Goal: Task Accomplishment & Management: Use online tool/utility

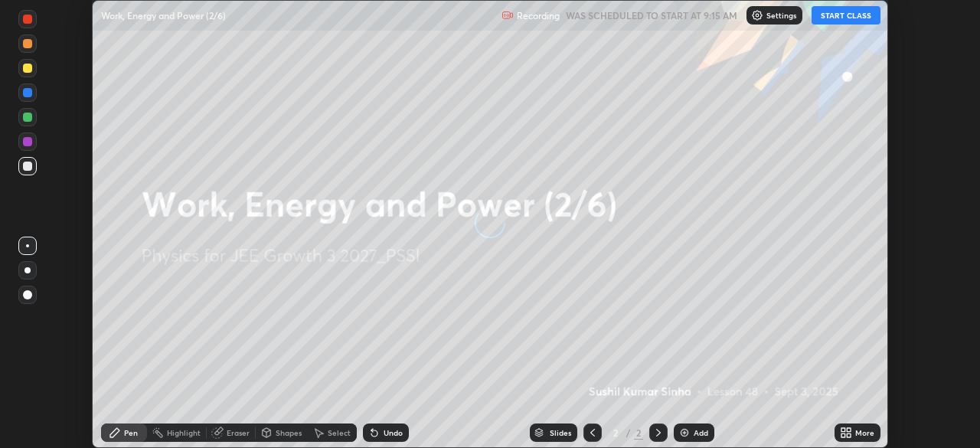
scroll to position [448, 980]
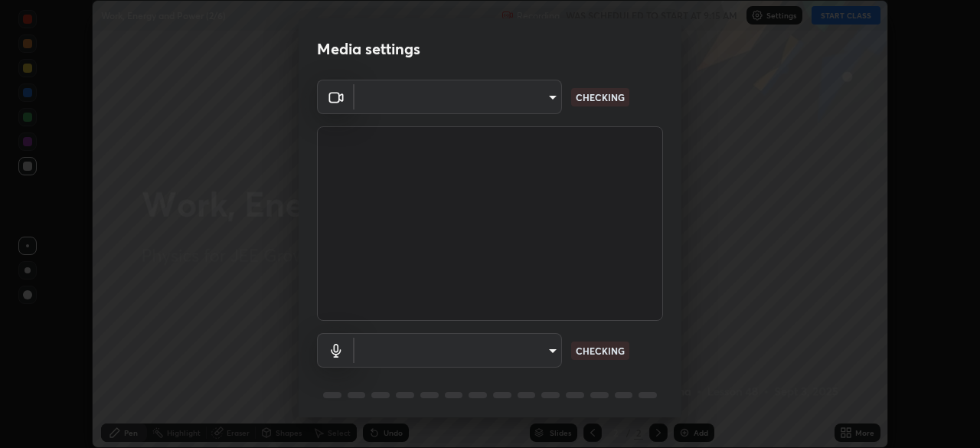
type input "f7d245abf0684c24fcfca86869c925f05e5e90ab47e824b3f573f0e27bb25b40"
click at [519, 340] on body "Erase all Work, Energy and Power (2/6) Recording WAS SCHEDULED TO START AT 9:15…" at bounding box center [490, 224] width 980 height 448
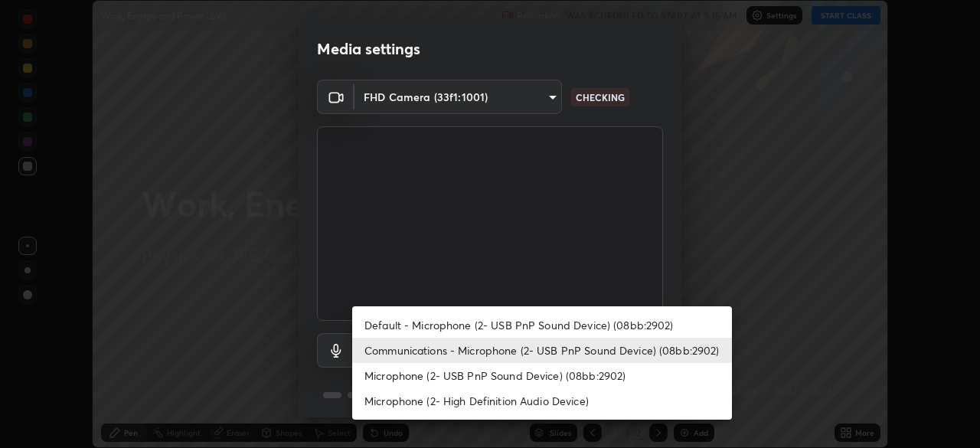
click at [565, 320] on li "Default - Microphone (2- USB PnP Sound Device) (08bb:2902)" at bounding box center [542, 324] width 380 height 25
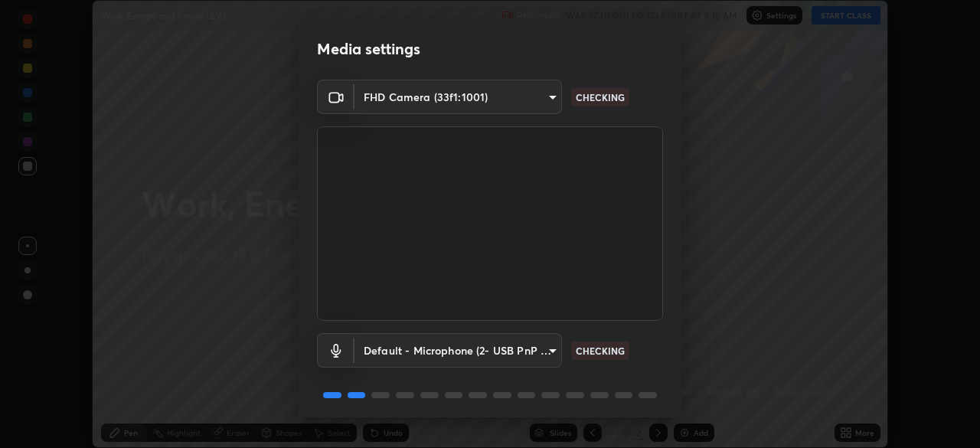
click at [525, 348] on body "Erase all Work, Energy and Power (2/6) Recording WAS SCHEDULED TO START AT 9:15…" at bounding box center [490, 224] width 980 height 448
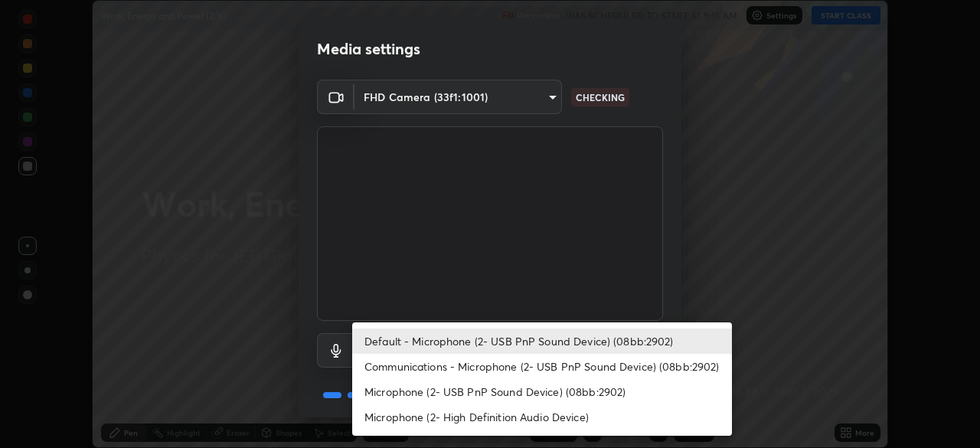
click at [581, 367] on li "Communications - Microphone (2- USB PnP Sound Device) (08bb:2902)" at bounding box center [542, 366] width 380 height 25
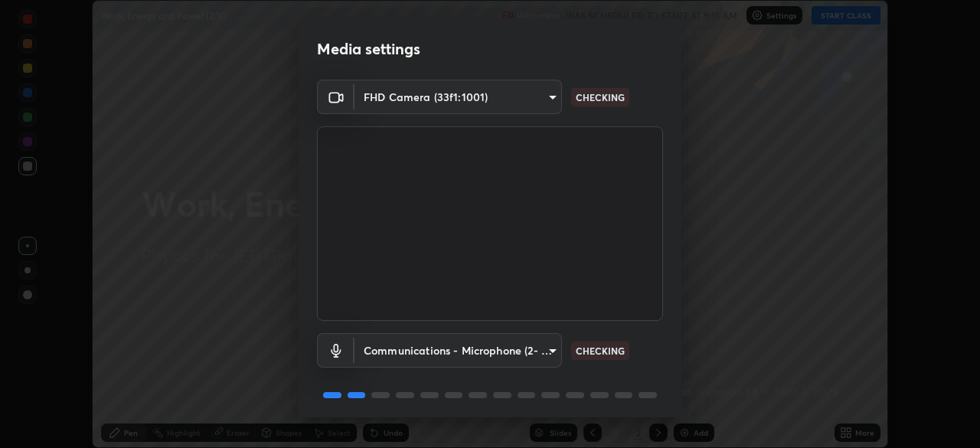
type input "communications"
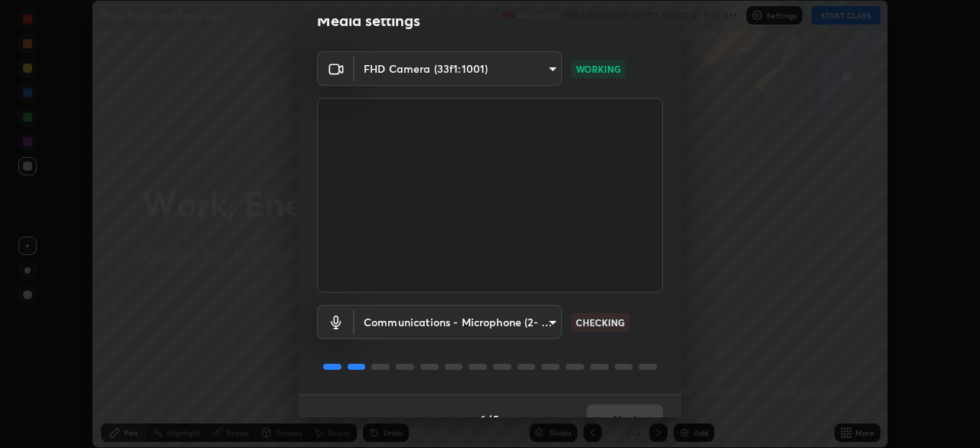
scroll to position [54, 0]
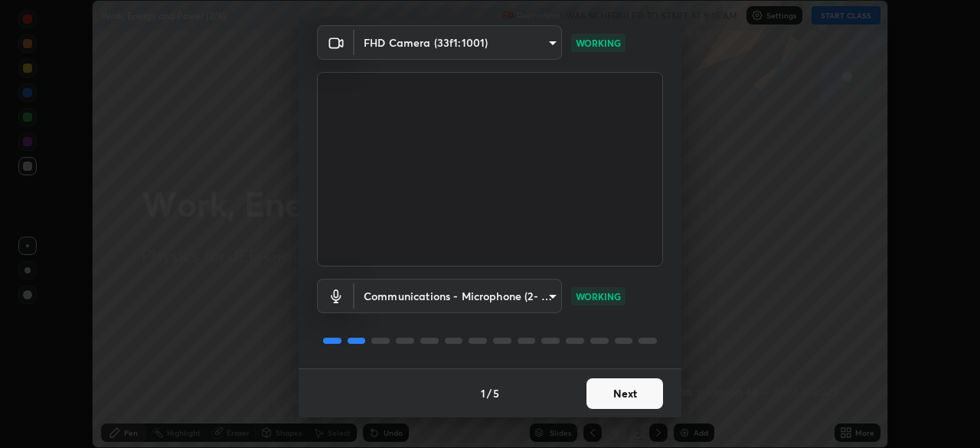
click at [629, 398] on button "Next" at bounding box center [625, 393] width 77 height 31
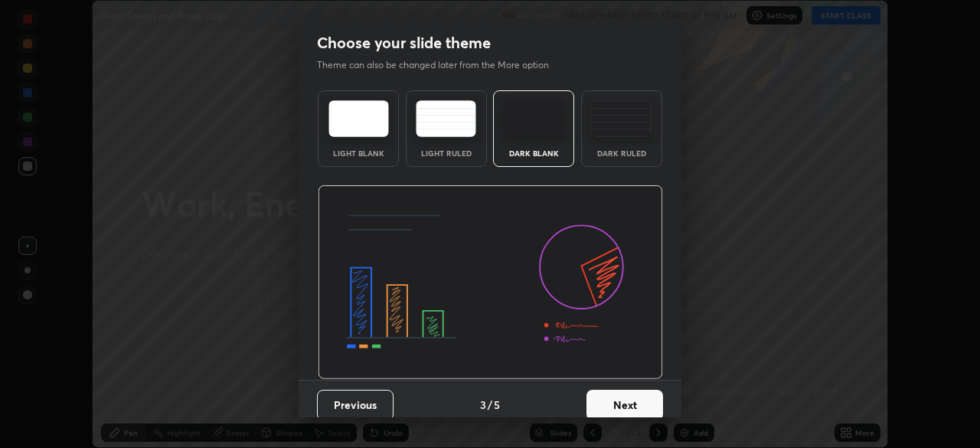
click at [626, 394] on button "Next" at bounding box center [625, 405] width 77 height 31
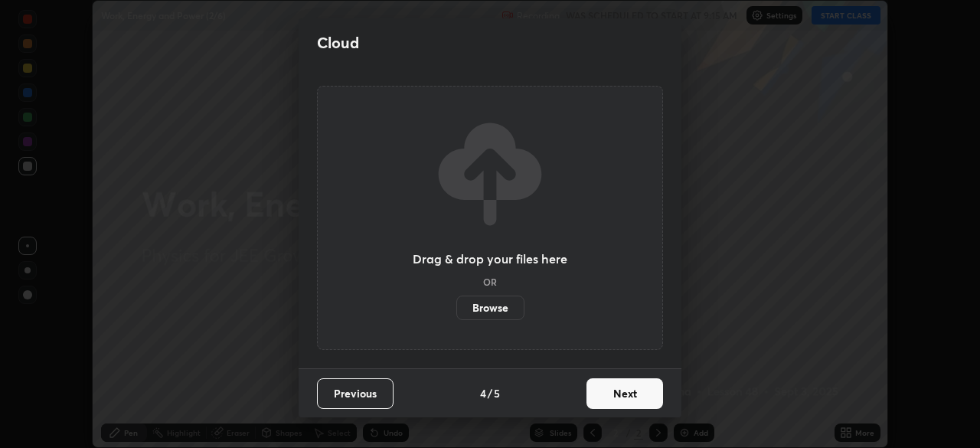
click at [627, 396] on button "Next" at bounding box center [625, 393] width 77 height 31
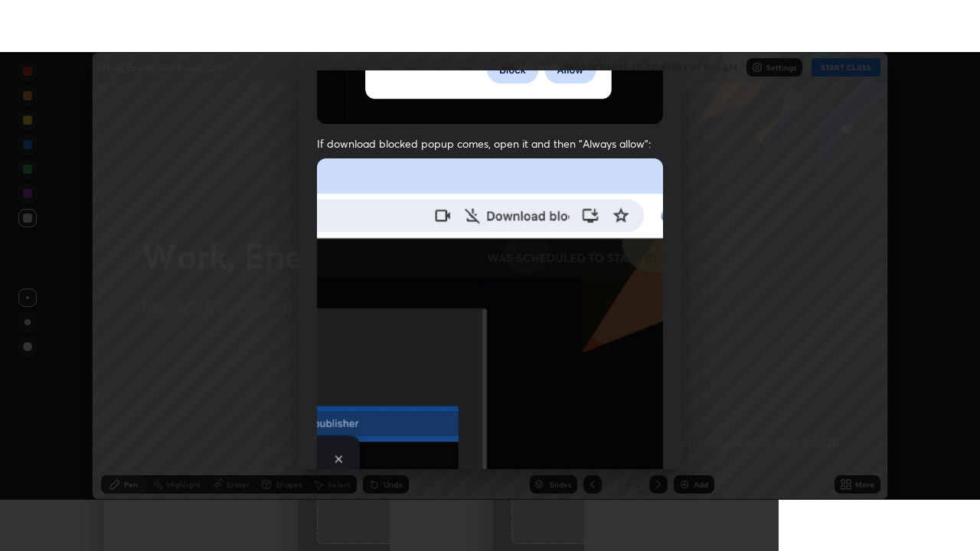
scroll to position [367, 0]
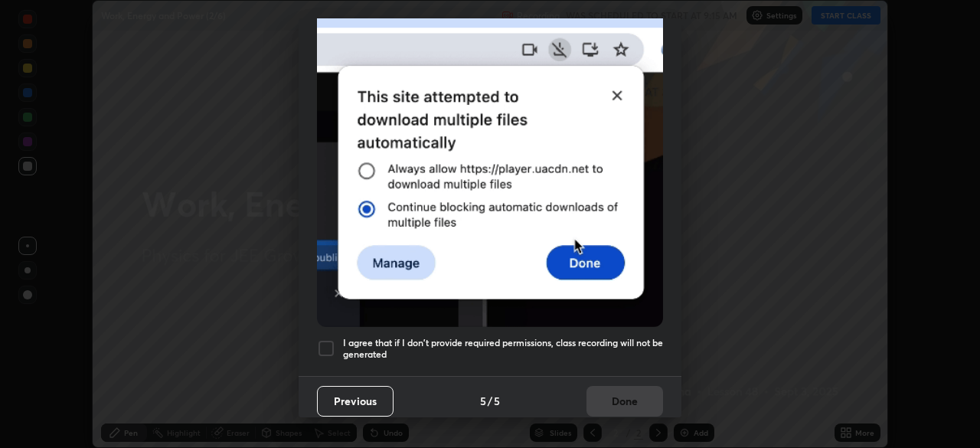
click at [324, 346] on div at bounding box center [326, 348] width 18 height 18
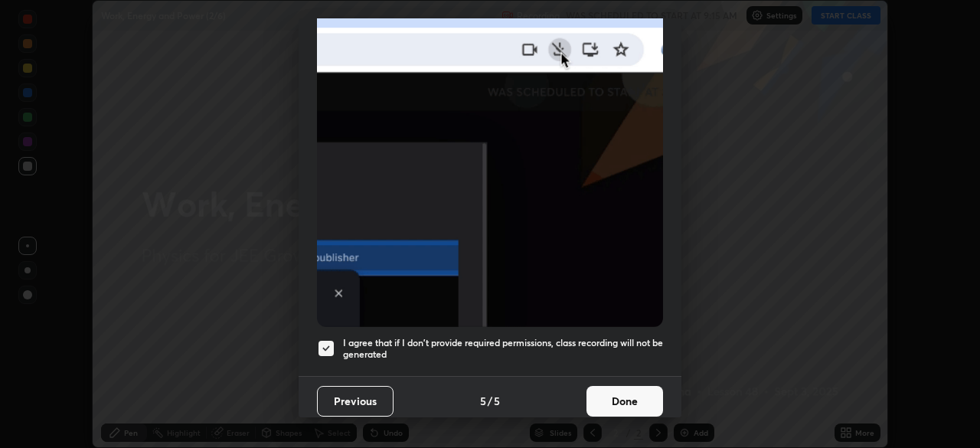
click at [617, 386] on button "Done" at bounding box center [625, 401] width 77 height 31
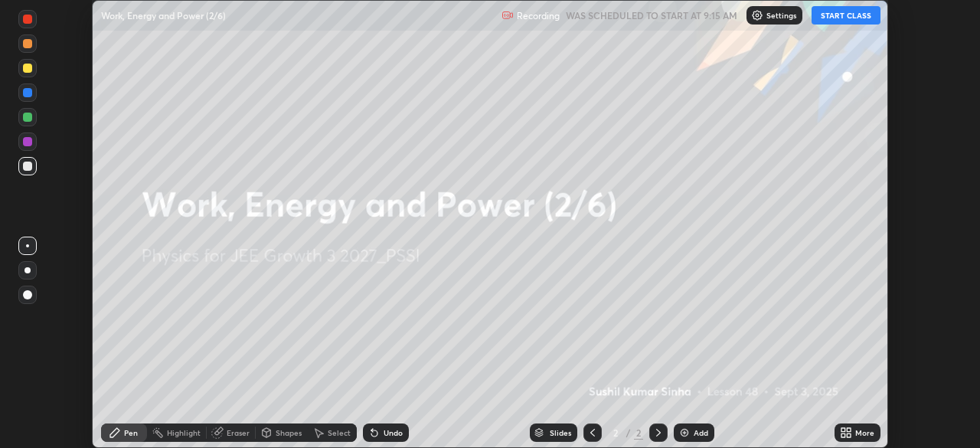
click at [845, 15] on button "START CLASS" at bounding box center [846, 15] width 69 height 18
click at [854, 431] on div "More" at bounding box center [858, 433] width 46 height 18
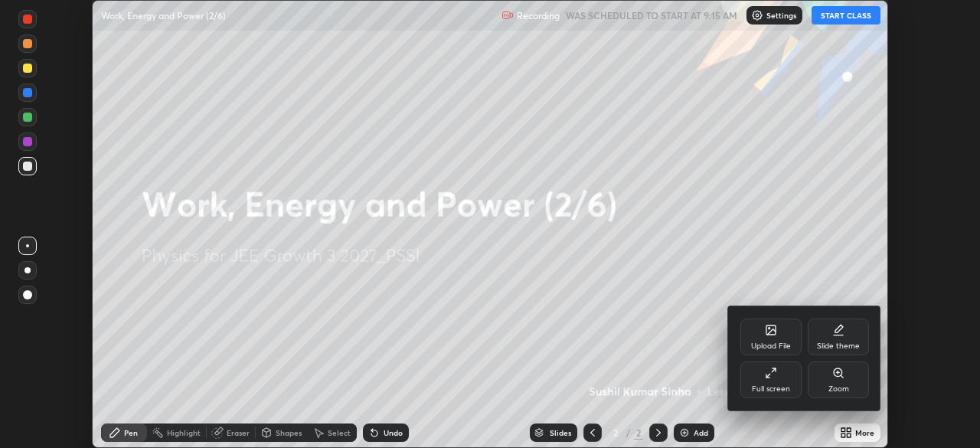
click at [778, 377] on div "Full screen" at bounding box center [771, 380] width 61 height 37
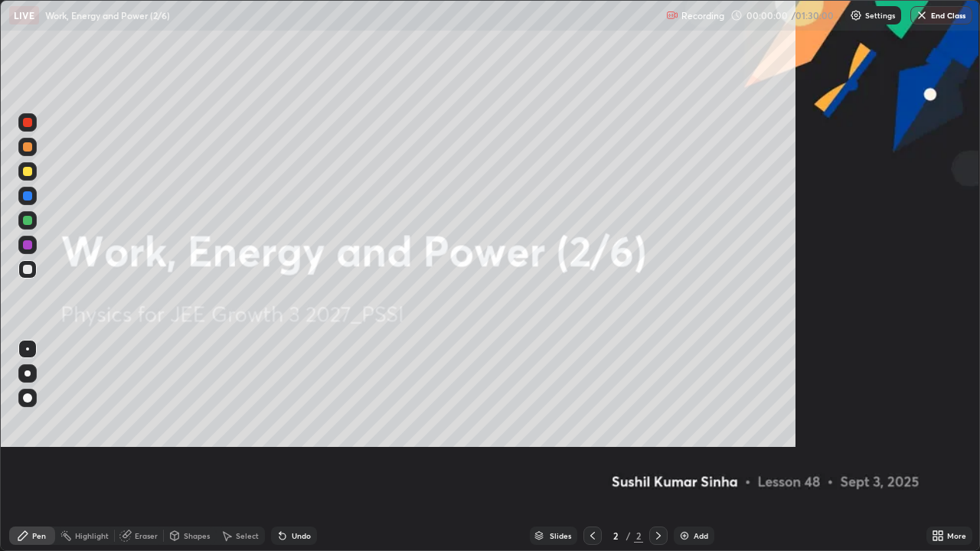
scroll to position [551, 980]
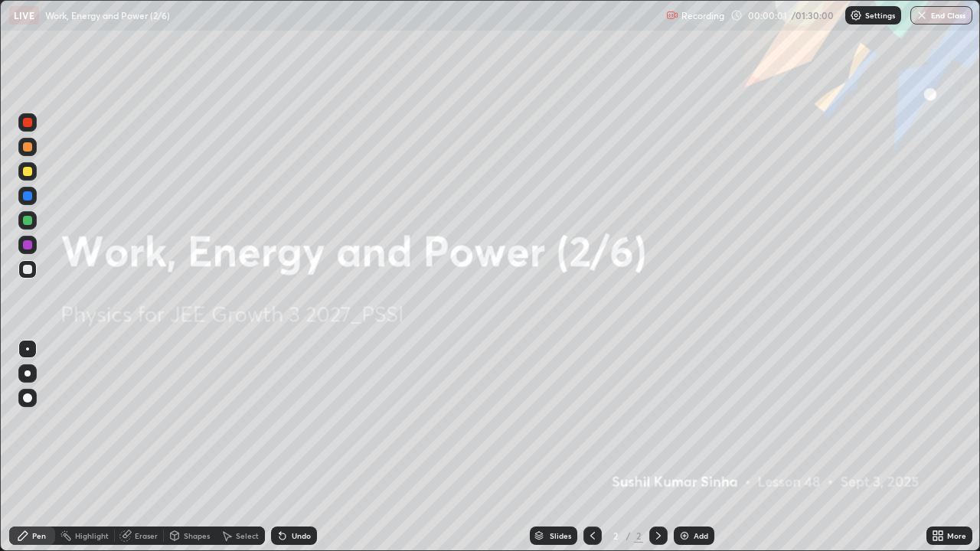
click at [688, 447] on img at bounding box center [685, 536] width 12 height 12
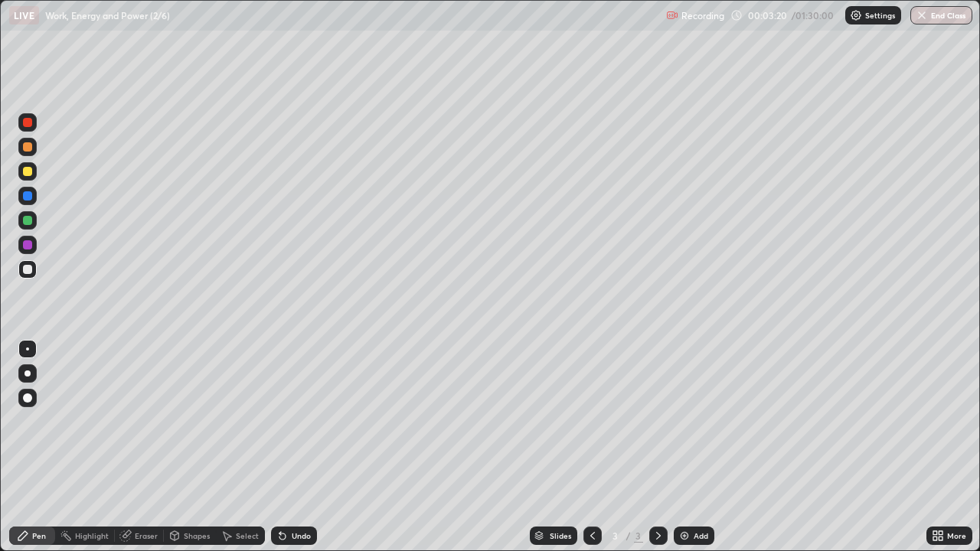
click at [28, 175] on div at bounding box center [27, 171] width 9 height 9
click at [28, 172] on div at bounding box center [27, 171] width 9 height 9
click at [31, 221] on div at bounding box center [27, 220] width 9 height 9
click at [31, 220] on div at bounding box center [27, 220] width 9 height 9
click at [28, 171] on div at bounding box center [27, 171] width 9 height 9
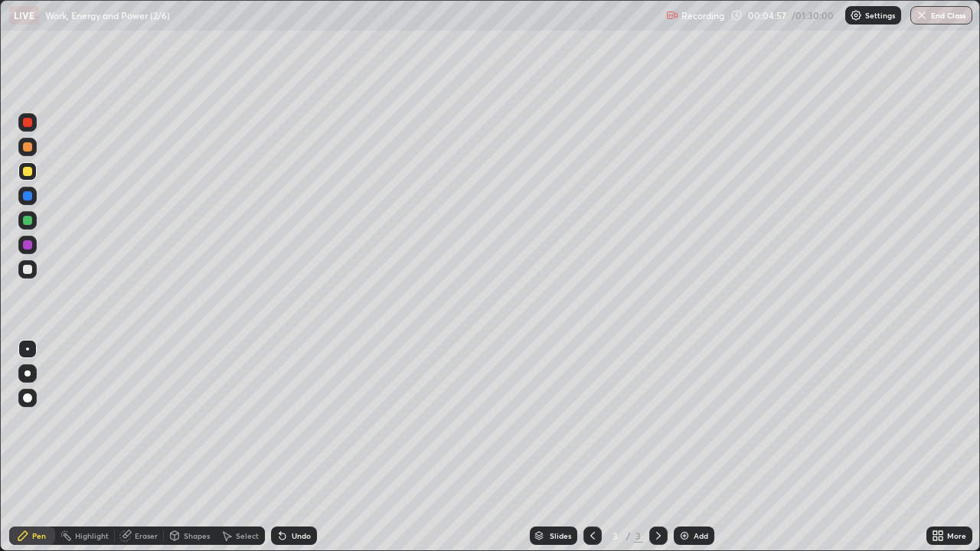
click at [29, 270] on div at bounding box center [27, 269] width 9 height 9
click at [31, 247] on div at bounding box center [27, 245] width 9 height 9
click at [33, 270] on div at bounding box center [27, 269] width 18 height 18
click at [28, 172] on div at bounding box center [27, 171] width 9 height 9
click at [31, 245] on div at bounding box center [27, 245] width 9 height 9
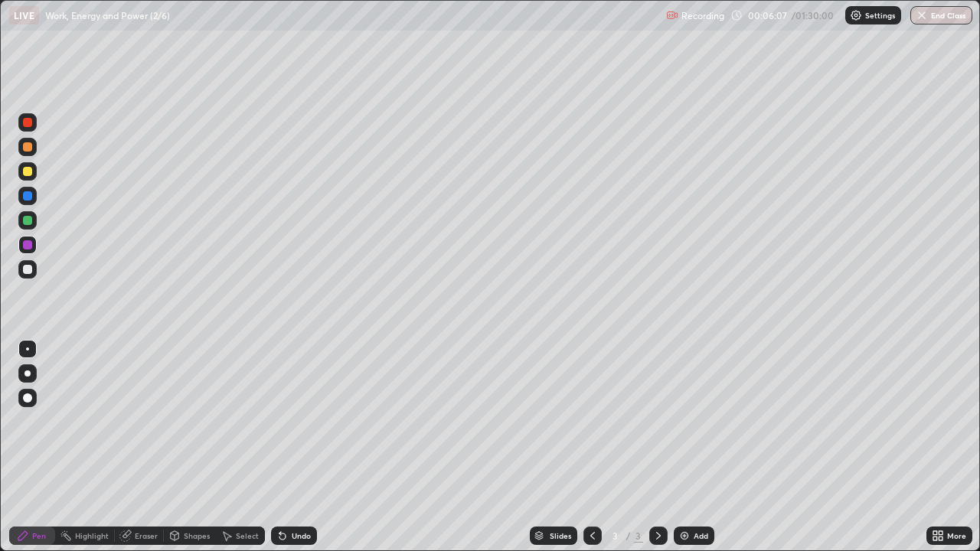
click at [31, 246] on div at bounding box center [27, 245] width 9 height 9
click at [250, 447] on div "Select" at bounding box center [247, 536] width 23 height 8
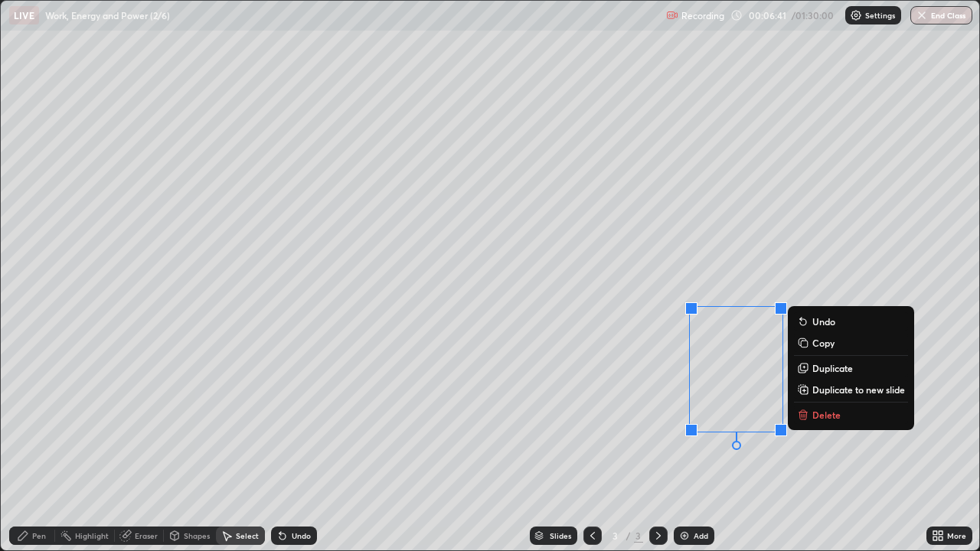
click at [830, 411] on p "Delete" at bounding box center [827, 415] width 28 height 12
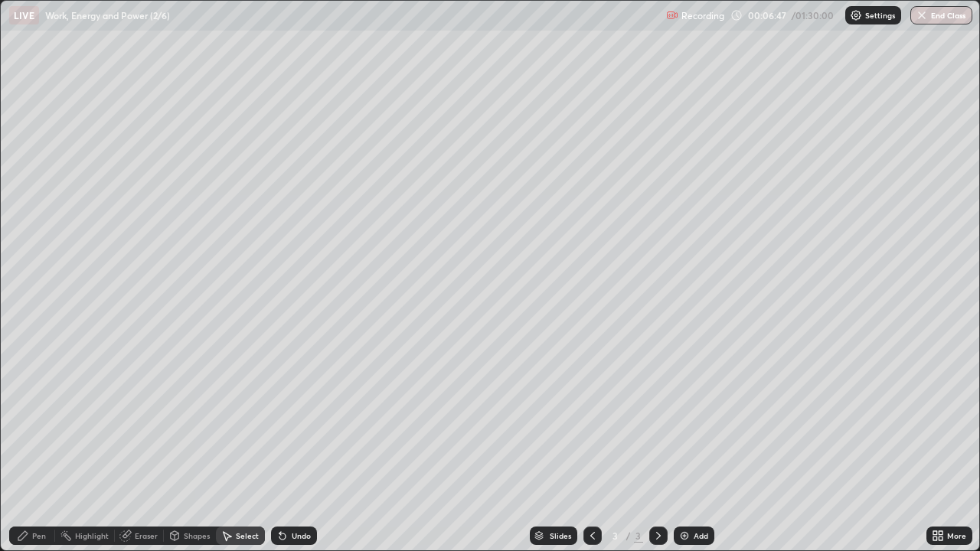
click at [43, 447] on div "Pen" at bounding box center [39, 536] width 14 height 8
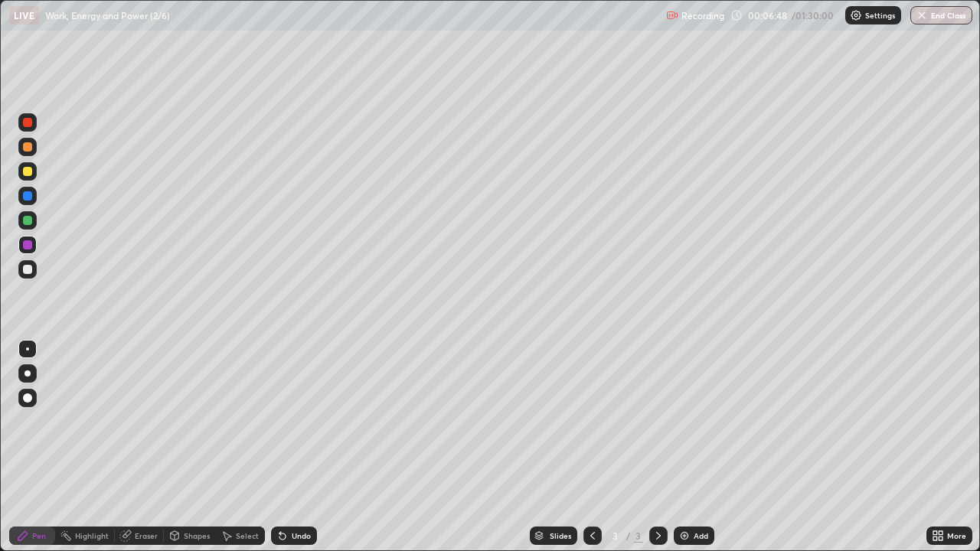
click at [31, 224] on div at bounding box center [27, 220] width 18 height 18
click at [31, 271] on div at bounding box center [27, 269] width 9 height 9
click at [29, 198] on div at bounding box center [27, 195] width 9 height 9
click at [30, 196] on div at bounding box center [27, 195] width 9 height 9
click at [31, 169] on div at bounding box center [27, 171] width 9 height 9
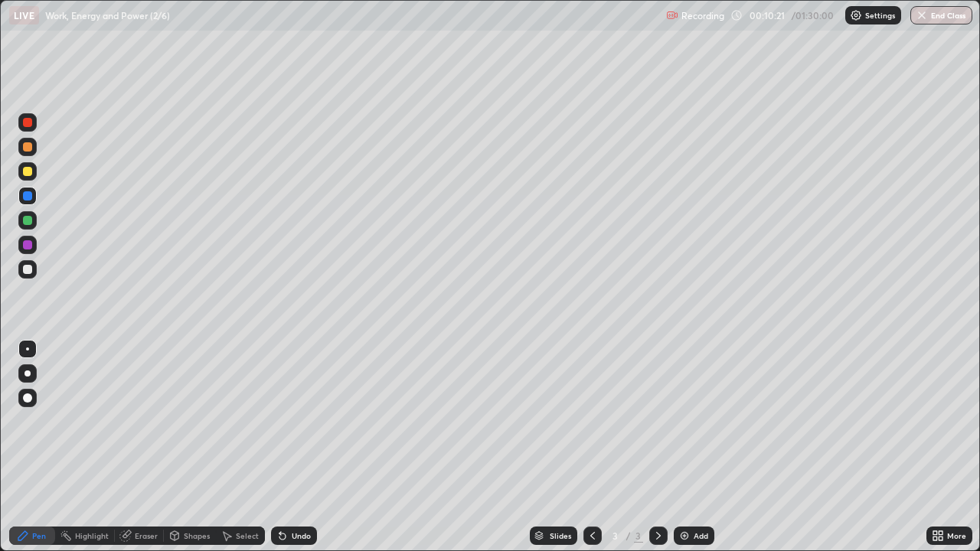
click at [28, 172] on div at bounding box center [27, 171] width 9 height 9
click at [206, 447] on div "Shapes" at bounding box center [197, 536] width 26 height 8
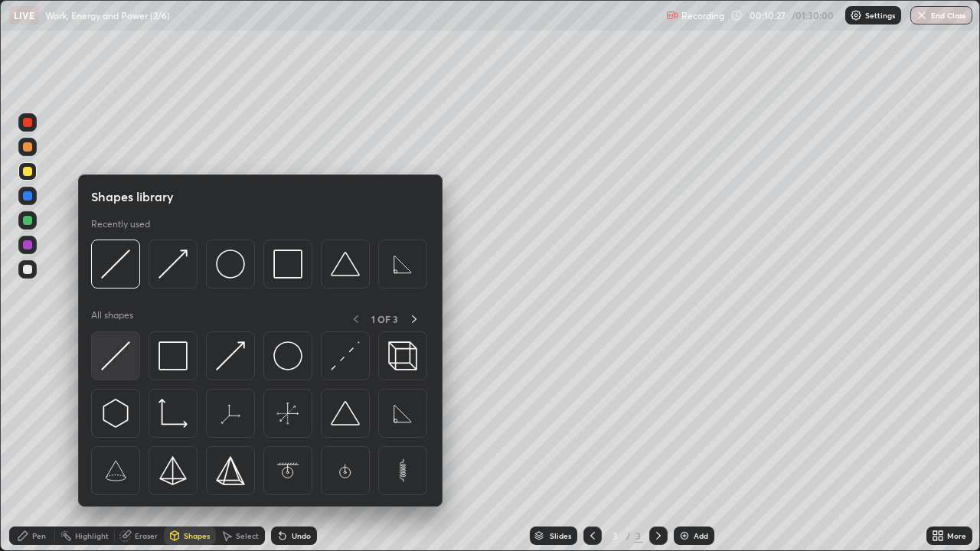
click at [129, 352] on img at bounding box center [115, 356] width 29 height 29
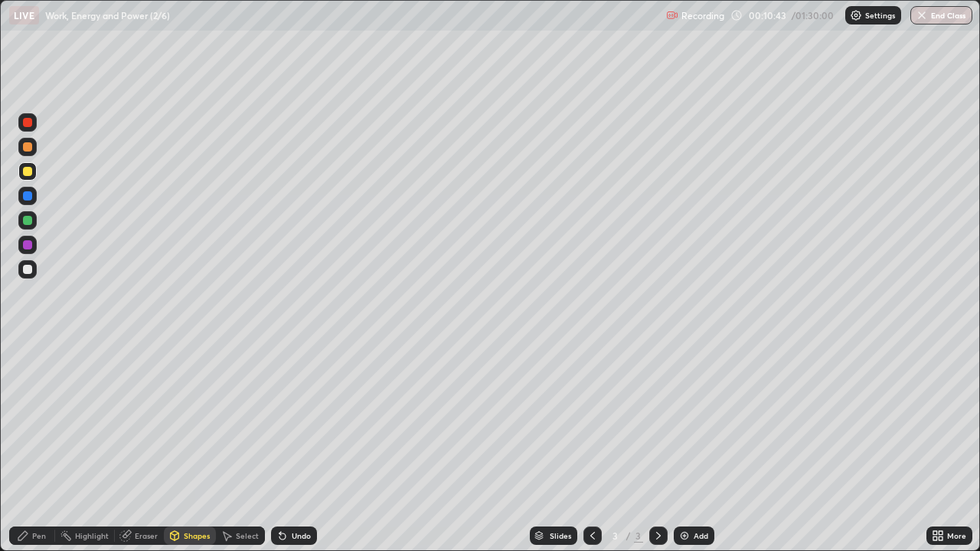
click at [206, 447] on div "Shapes" at bounding box center [197, 536] width 26 height 8
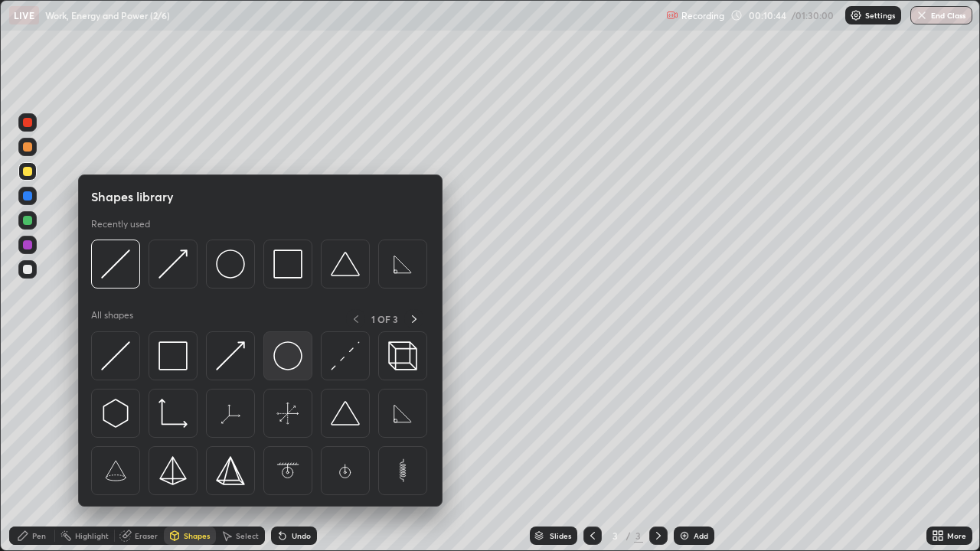
click at [290, 355] on img at bounding box center [287, 356] width 29 height 29
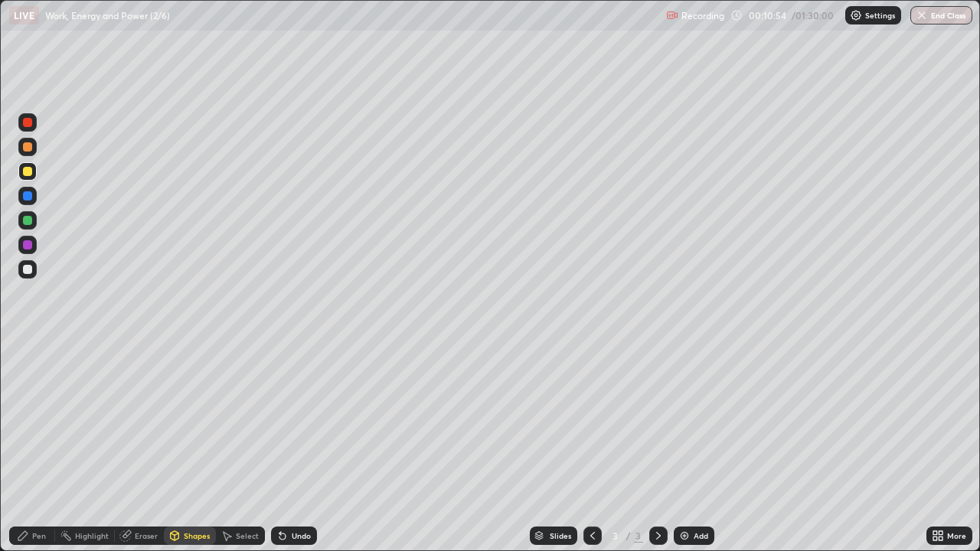
click at [296, 447] on div "Undo" at bounding box center [301, 536] width 19 height 8
click at [200, 447] on div "Shapes" at bounding box center [197, 536] width 26 height 8
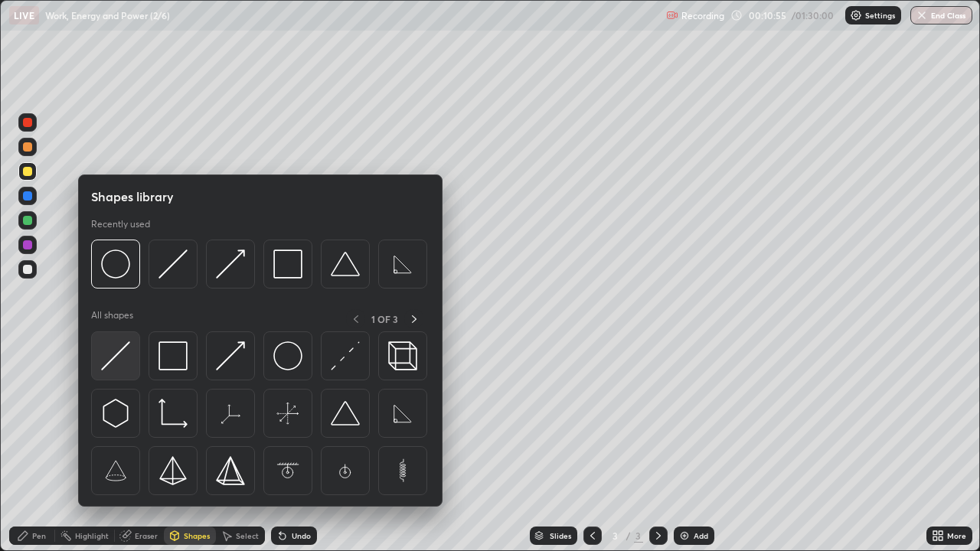
click at [129, 352] on img at bounding box center [115, 356] width 29 height 29
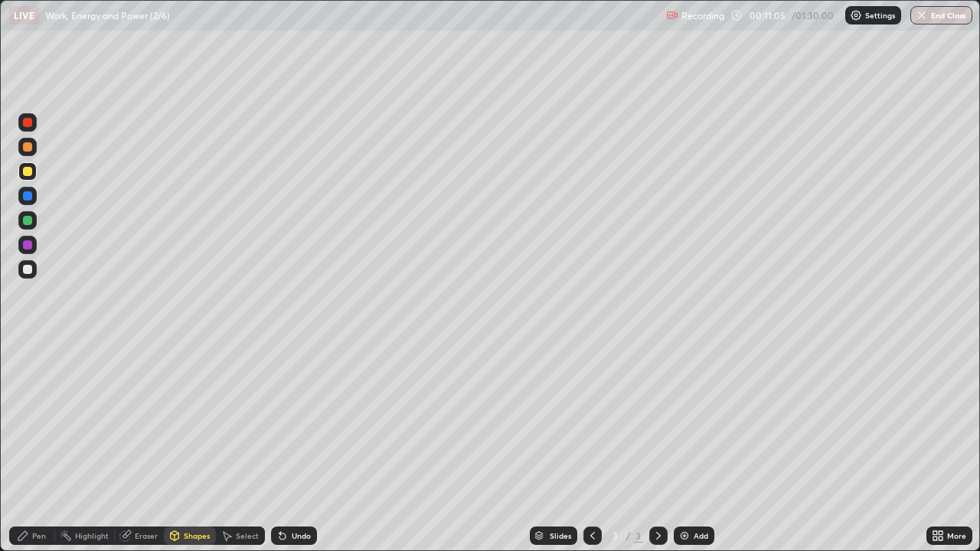
click at [304, 447] on div "Undo" at bounding box center [294, 536] width 46 height 18
click at [207, 447] on div "Shapes" at bounding box center [197, 536] width 26 height 8
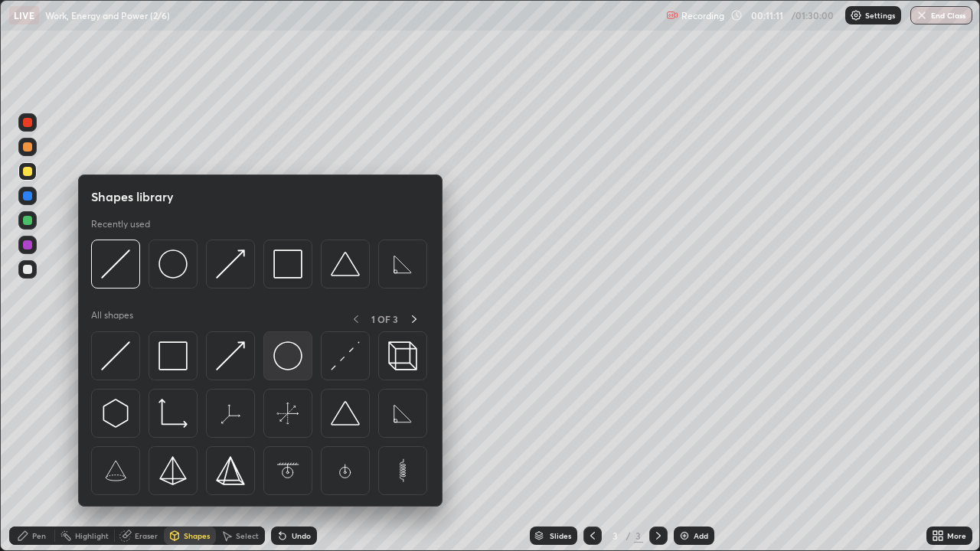
click at [290, 358] on img at bounding box center [287, 356] width 29 height 29
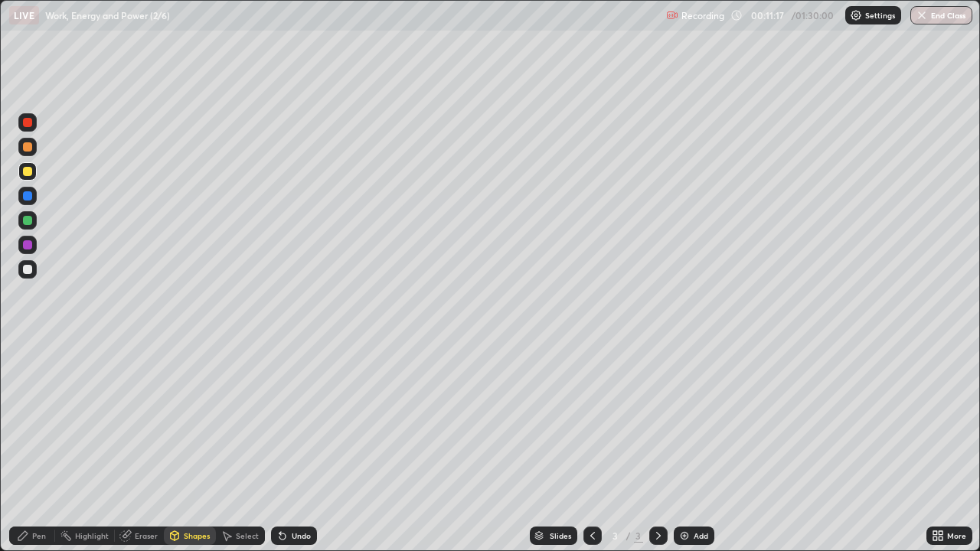
click at [211, 447] on div "Shapes" at bounding box center [190, 536] width 52 height 18
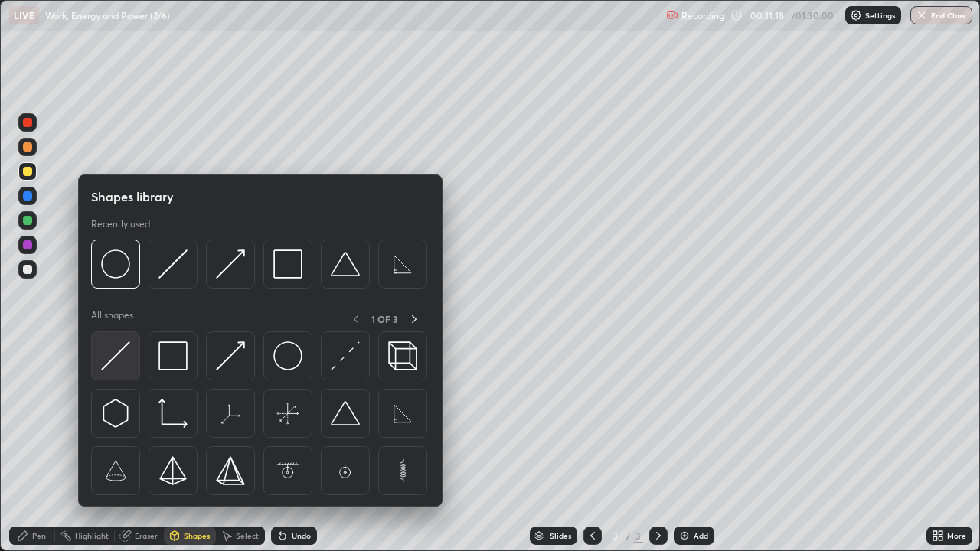
click at [123, 352] on img at bounding box center [115, 356] width 29 height 29
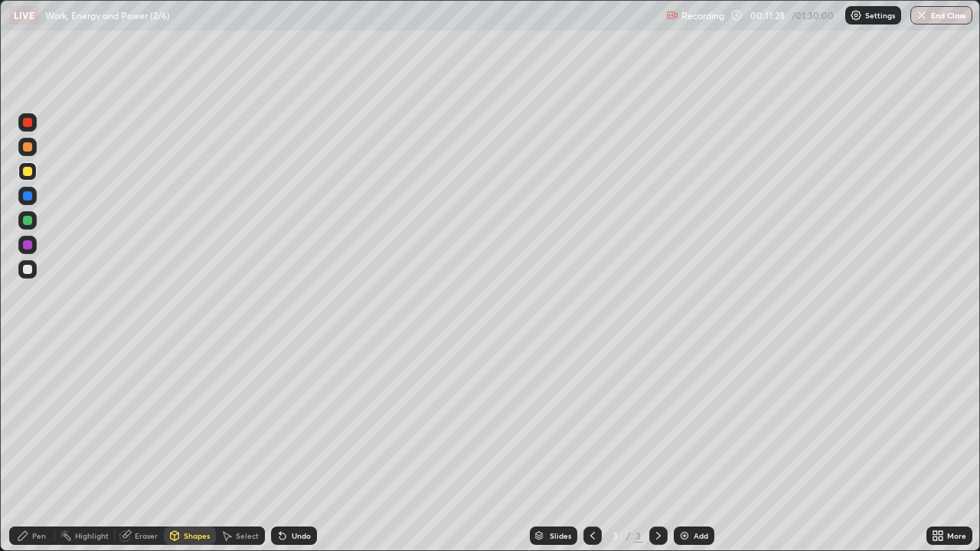
click at [203, 447] on div "Shapes" at bounding box center [197, 536] width 26 height 8
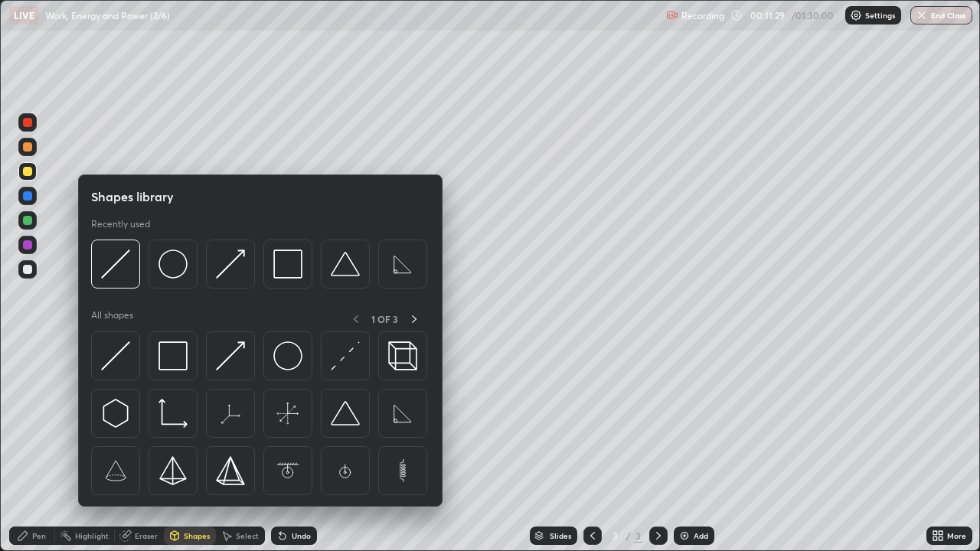
click at [284, 358] on img at bounding box center [287, 356] width 29 height 29
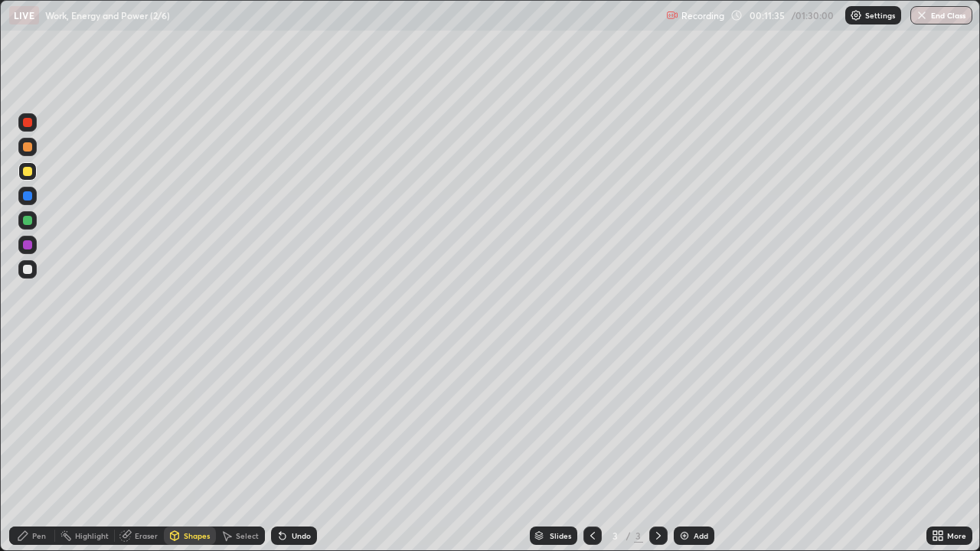
click at [201, 447] on div "Shapes" at bounding box center [197, 536] width 26 height 8
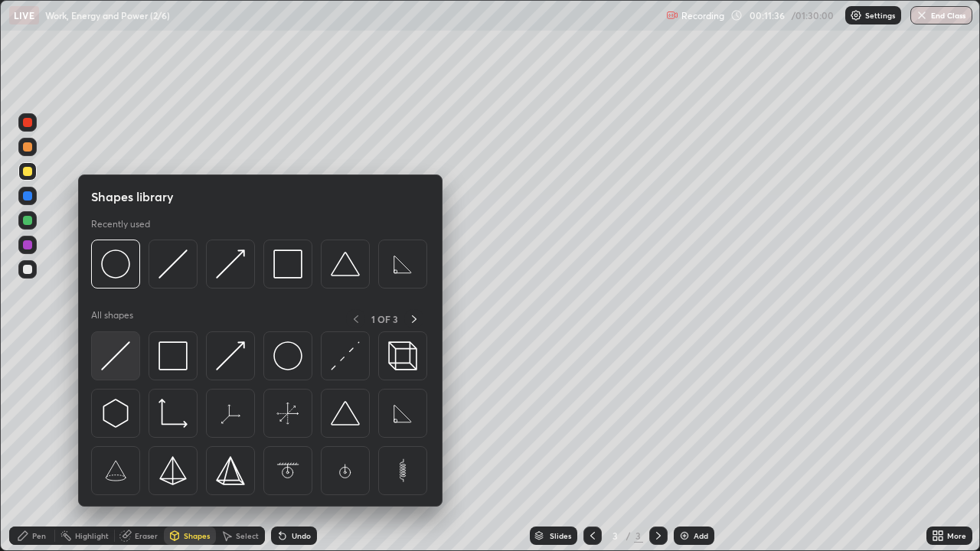
click at [123, 352] on img at bounding box center [115, 356] width 29 height 29
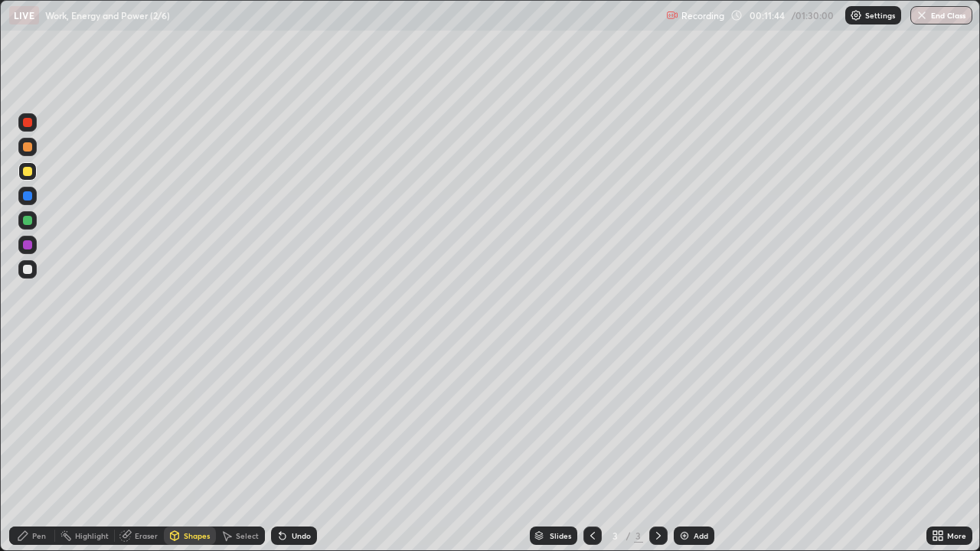
click at [202, 447] on div "Shapes" at bounding box center [197, 536] width 26 height 8
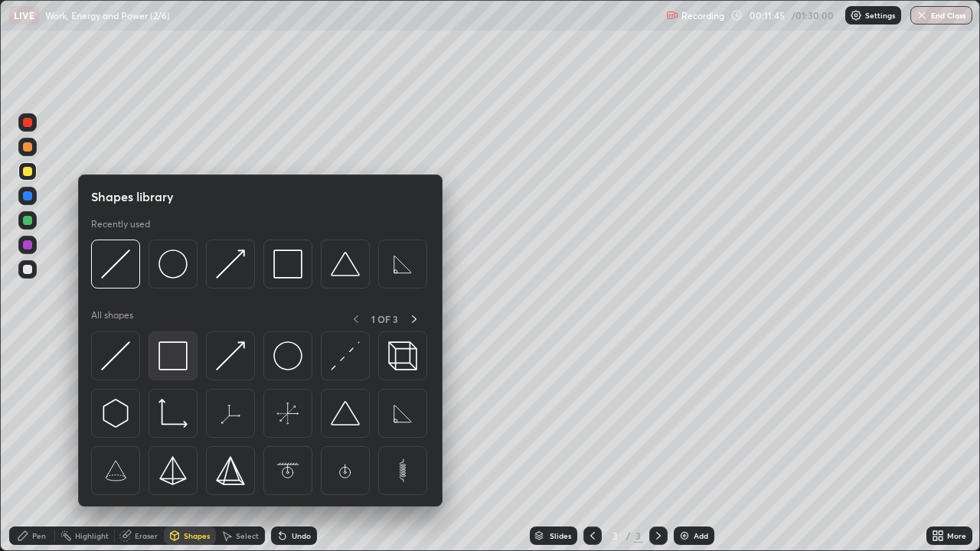
click at [175, 358] on img at bounding box center [173, 356] width 29 height 29
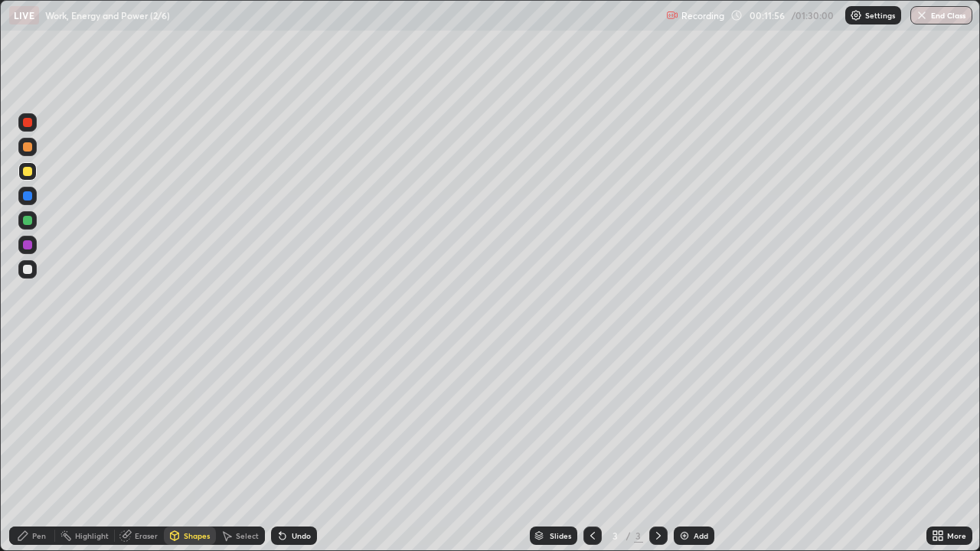
click at [148, 447] on div "Eraser" at bounding box center [146, 536] width 23 height 8
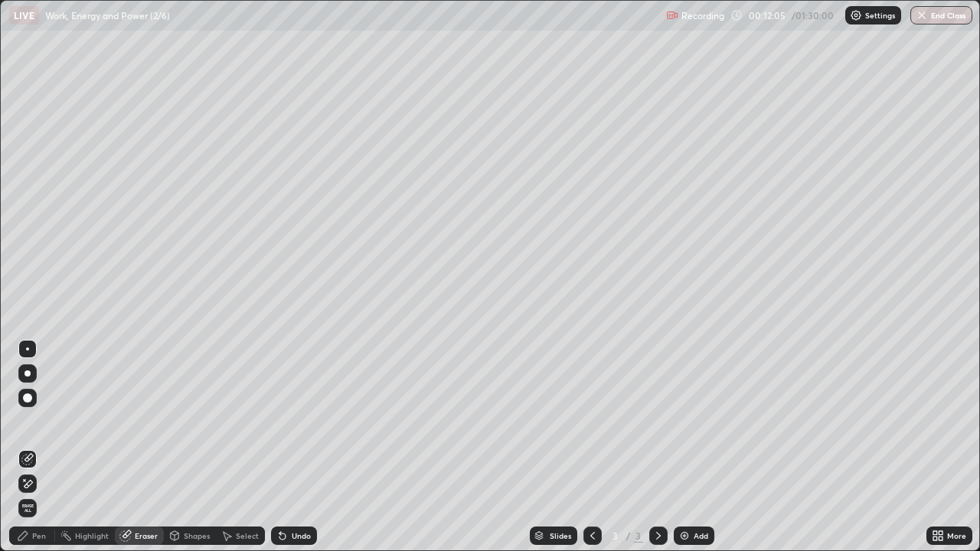
click at [49, 447] on div "Pen" at bounding box center [32, 536] width 46 height 18
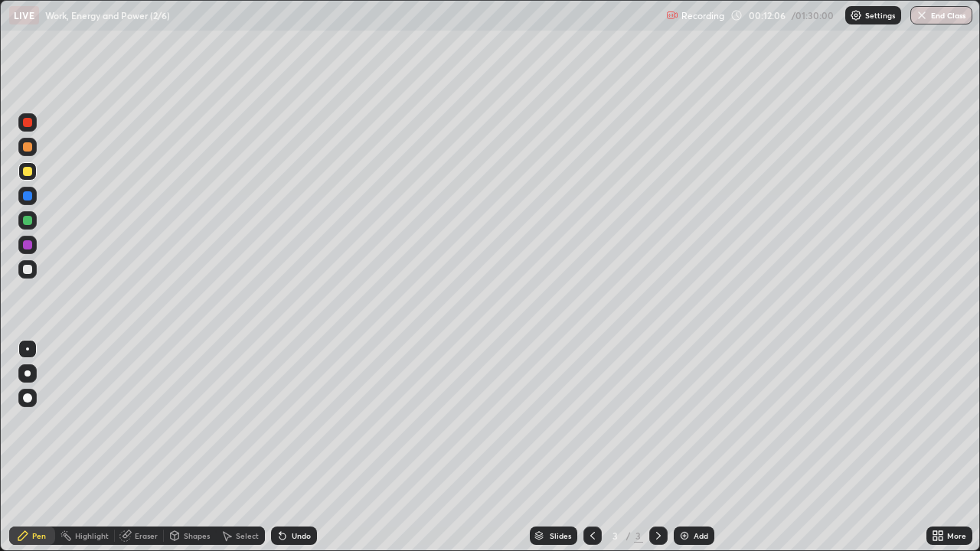
click at [31, 224] on div at bounding box center [27, 220] width 18 height 18
click at [28, 123] on div at bounding box center [27, 122] width 9 height 9
click at [34, 270] on div at bounding box center [27, 269] width 18 height 18
click at [683, 447] on img at bounding box center [685, 536] width 12 height 12
click at [28, 174] on div at bounding box center [27, 171] width 9 height 9
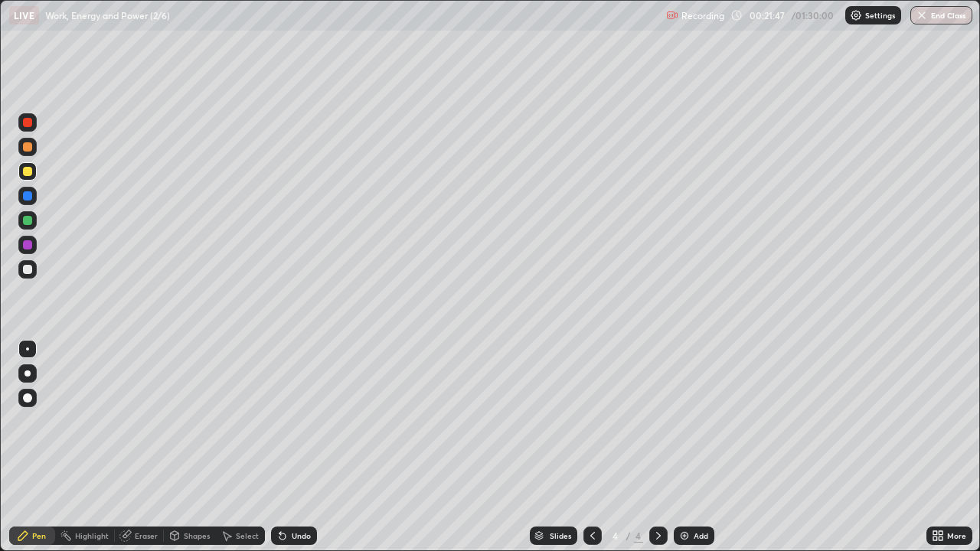
click at [31, 126] on div at bounding box center [27, 122] width 18 height 18
click at [30, 246] on div at bounding box center [27, 245] width 9 height 9
click at [31, 223] on div at bounding box center [27, 220] width 9 height 9
click at [31, 126] on div at bounding box center [27, 122] width 9 height 9
click at [146, 447] on div "Eraser" at bounding box center [146, 536] width 23 height 8
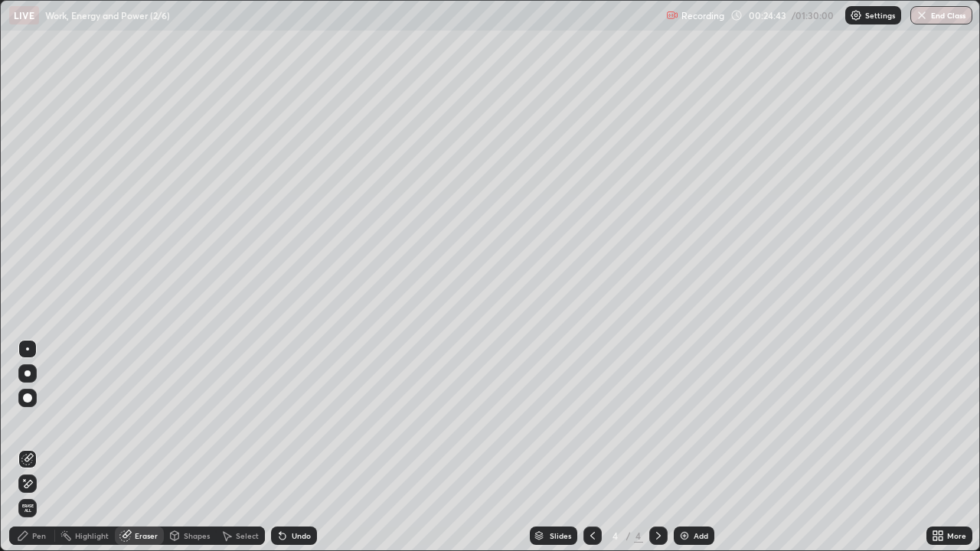
click at [37, 447] on div "Pen" at bounding box center [39, 536] width 14 height 8
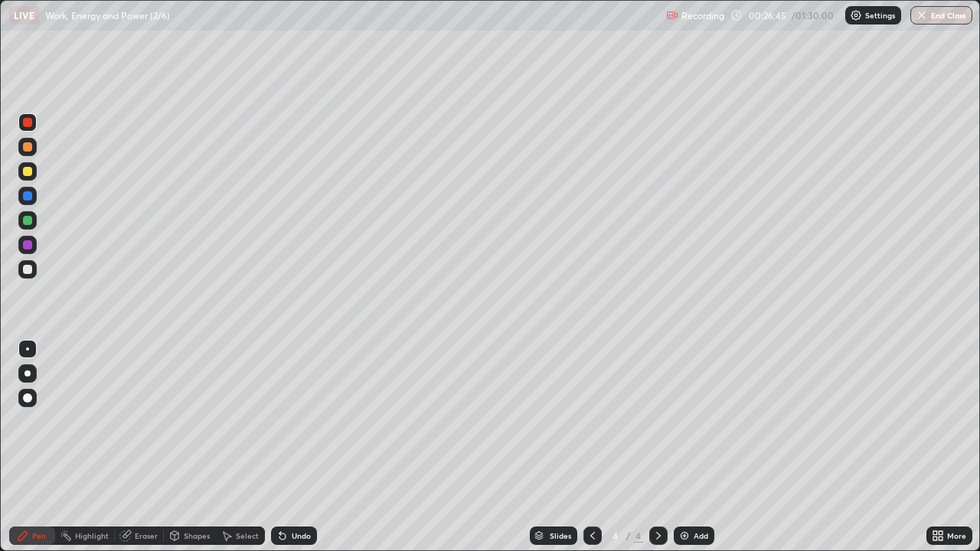
click at [31, 270] on div at bounding box center [27, 269] width 9 height 9
click at [31, 272] on div at bounding box center [27, 269] width 9 height 9
click at [298, 447] on div "Undo" at bounding box center [301, 536] width 19 height 8
click at [31, 123] on div at bounding box center [27, 122] width 9 height 9
click at [28, 221] on div at bounding box center [27, 220] width 9 height 9
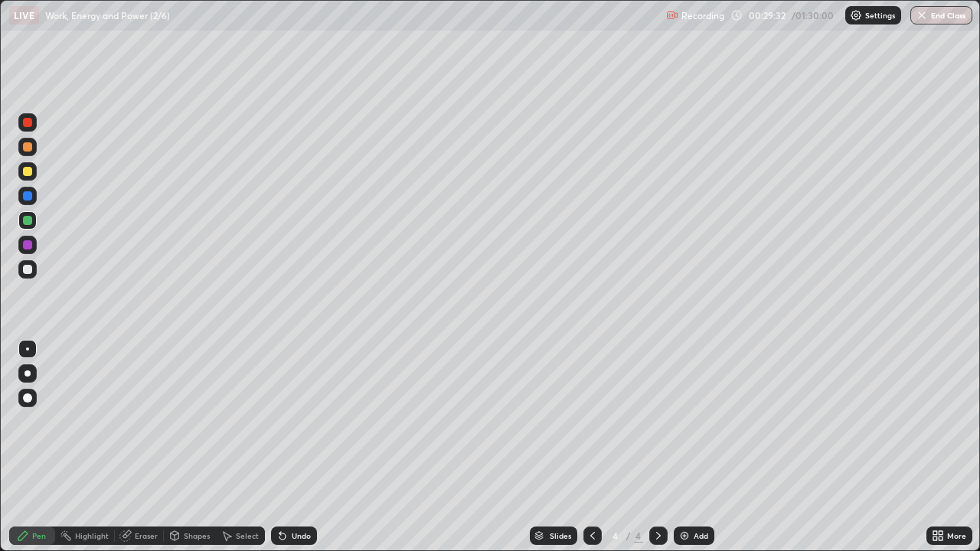
click at [34, 198] on div at bounding box center [27, 196] width 18 height 18
click at [33, 197] on div at bounding box center [27, 196] width 18 height 18
click at [681, 447] on img at bounding box center [685, 536] width 12 height 12
click at [28, 172] on div at bounding box center [27, 171] width 9 height 9
click at [189, 447] on div "Shapes" at bounding box center [197, 536] width 26 height 8
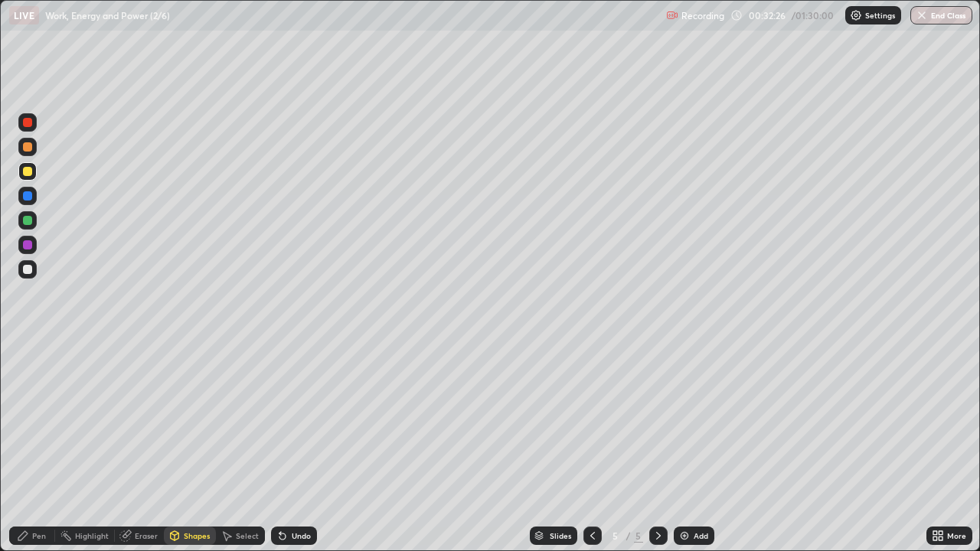
click at [28, 270] on div at bounding box center [27, 269] width 9 height 9
click at [44, 447] on div "Pen" at bounding box center [32, 536] width 46 height 18
click at [305, 447] on div "Undo" at bounding box center [294, 536] width 46 height 18
click at [31, 126] on div at bounding box center [27, 122] width 9 height 9
click at [28, 221] on div at bounding box center [27, 220] width 9 height 9
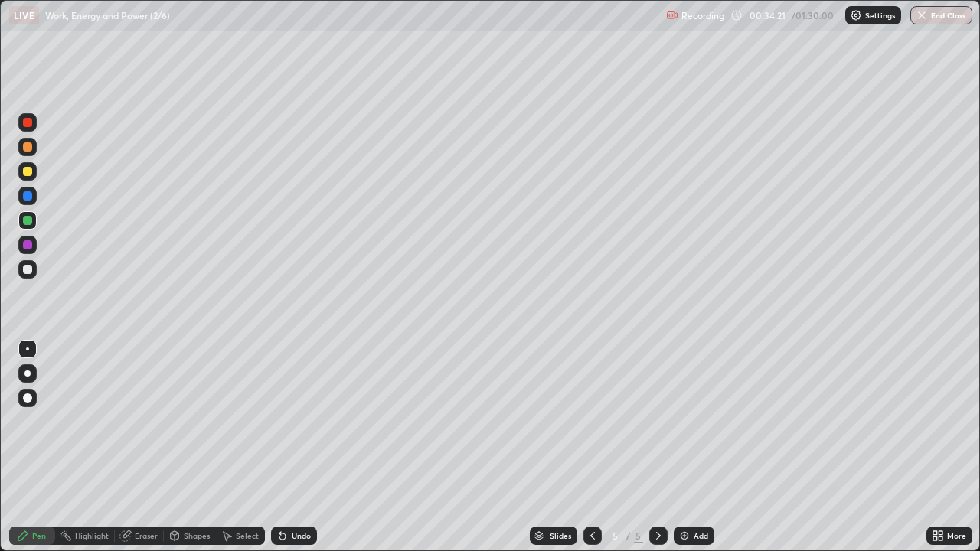
click at [283, 447] on icon at bounding box center [283, 537] width 6 height 6
click at [31, 271] on div at bounding box center [27, 269] width 9 height 9
click at [28, 198] on div at bounding box center [27, 195] width 9 height 9
click at [27, 273] on div at bounding box center [27, 269] width 9 height 9
click at [300, 447] on div "Undo" at bounding box center [301, 536] width 19 height 8
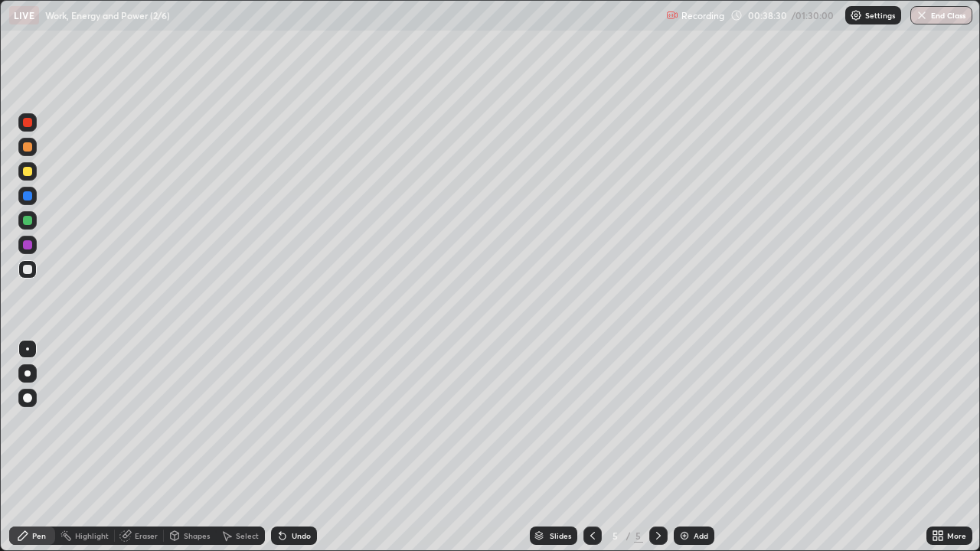
click at [300, 447] on div "Undo" at bounding box center [301, 536] width 19 height 8
click at [297, 447] on div "Undo" at bounding box center [301, 536] width 19 height 8
click at [31, 247] on div at bounding box center [27, 245] width 9 height 9
click at [150, 447] on div "Eraser" at bounding box center [146, 536] width 23 height 8
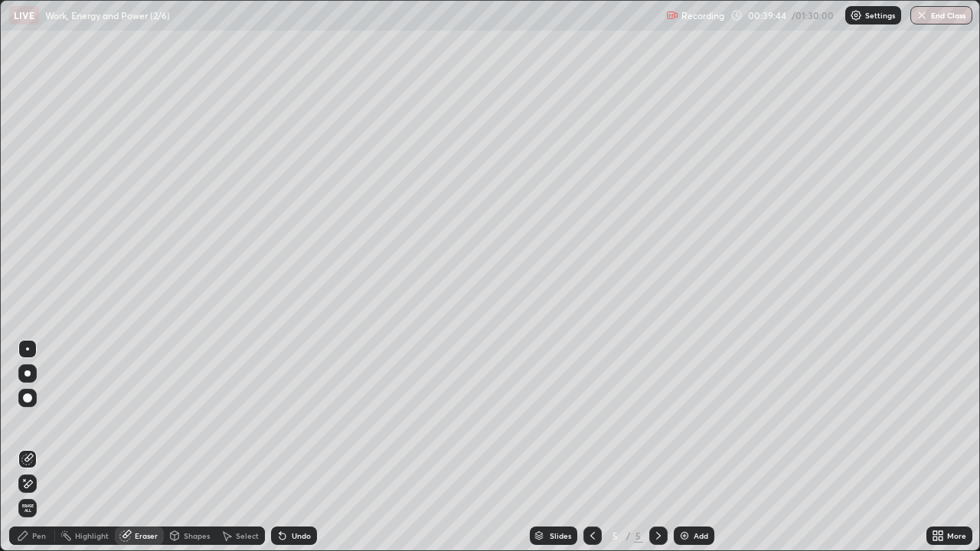
click at [39, 447] on div "Pen" at bounding box center [39, 536] width 14 height 8
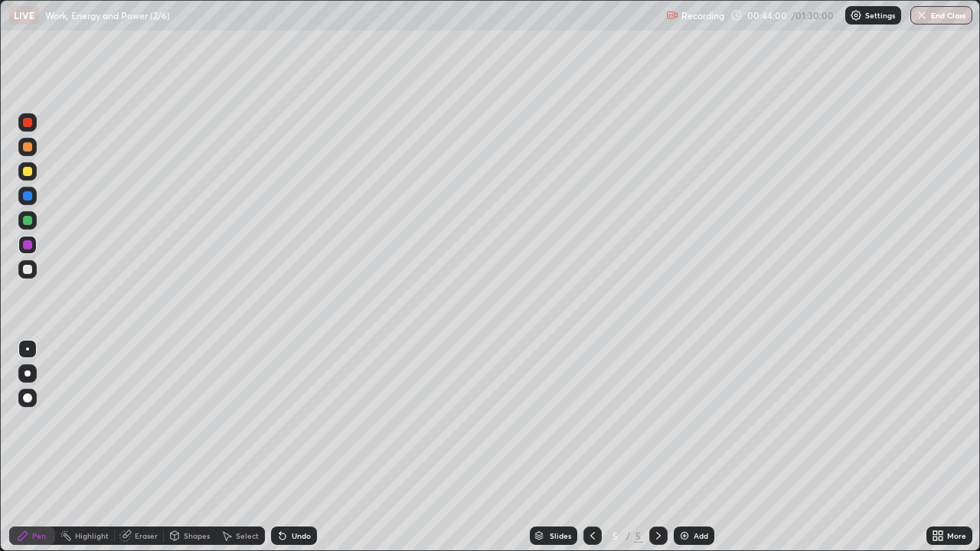
click at [681, 447] on img at bounding box center [685, 536] width 12 height 12
click at [31, 172] on div at bounding box center [27, 171] width 9 height 9
click at [34, 270] on div at bounding box center [27, 269] width 18 height 18
click at [195, 447] on div "Shapes" at bounding box center [197, 536] width 26 height 8
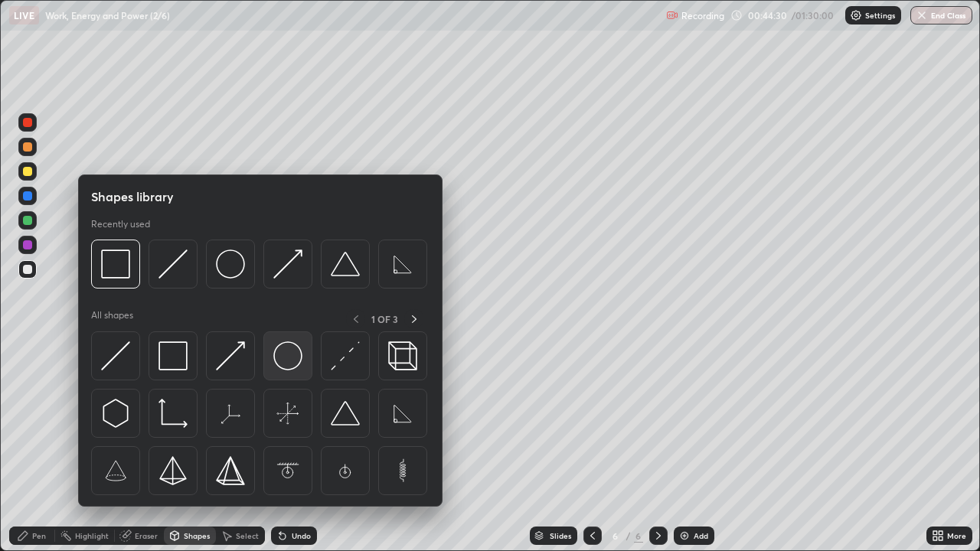
click at [282, 354] on img at bounding box center [287, 356] width 29 height 29
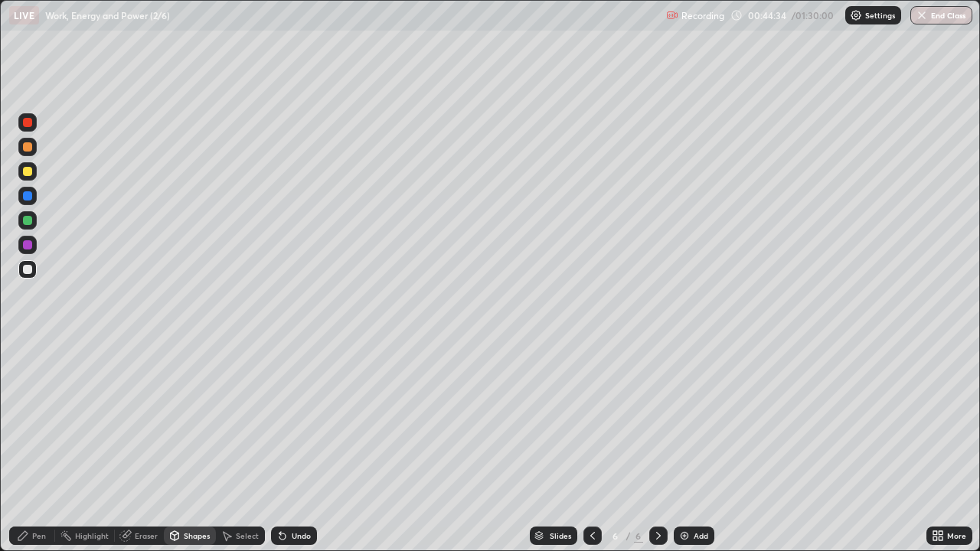
click at [195, 447] on div "Shapes" at bounding box center [197, 536] width 26 height 8
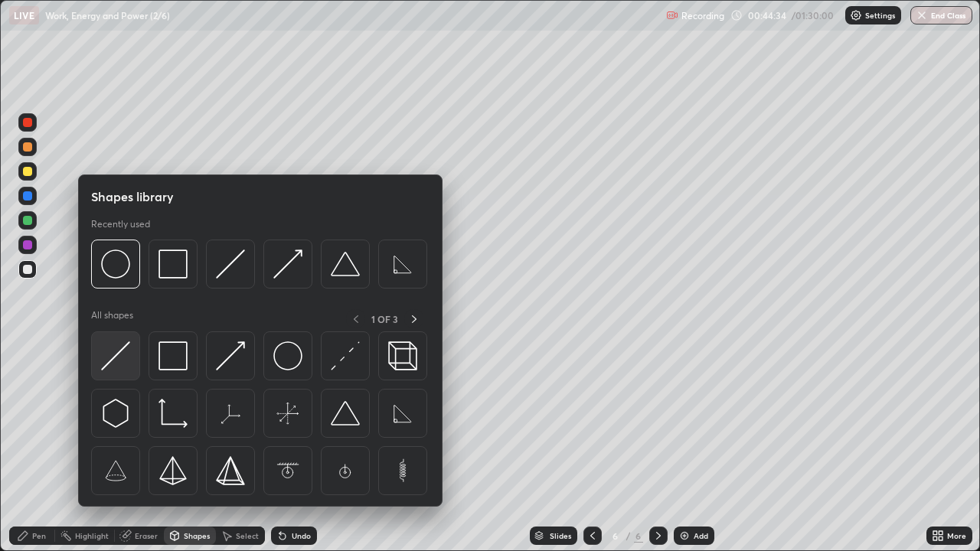
click at [124, 352] on img at bounding box center [115, 356] width 29 height 29
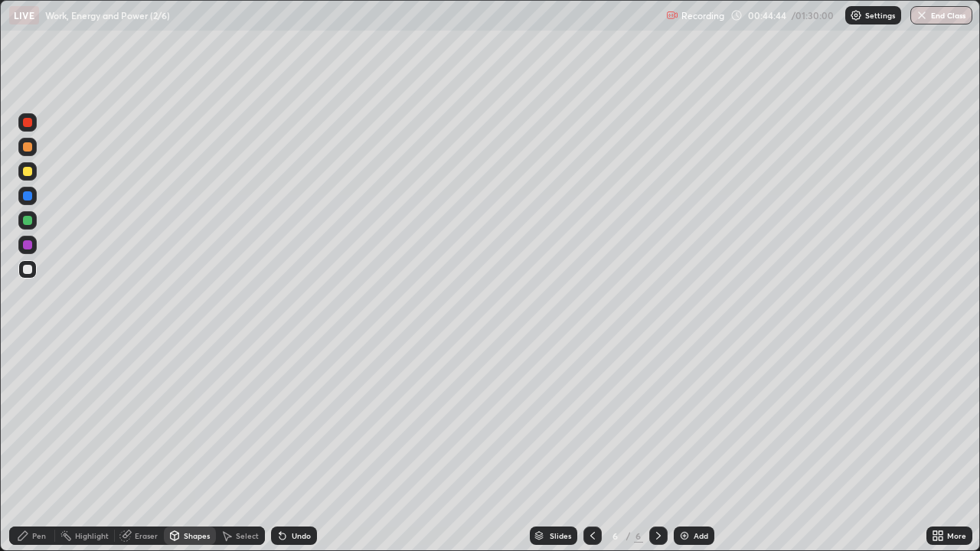
click at [29, 172] on div at bounding box center [27, 171] width 9 height 9
click at [191, 447] on div "Shapes" at bounding box center [197, 536] width 26 height 8
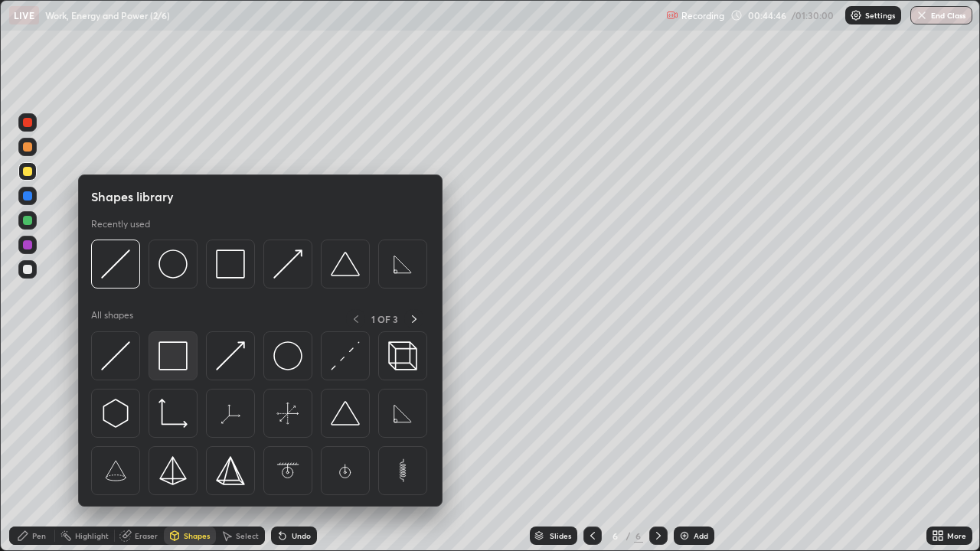
click at [166, 354] on img at bounding box center [173, 356] width 29 height 29
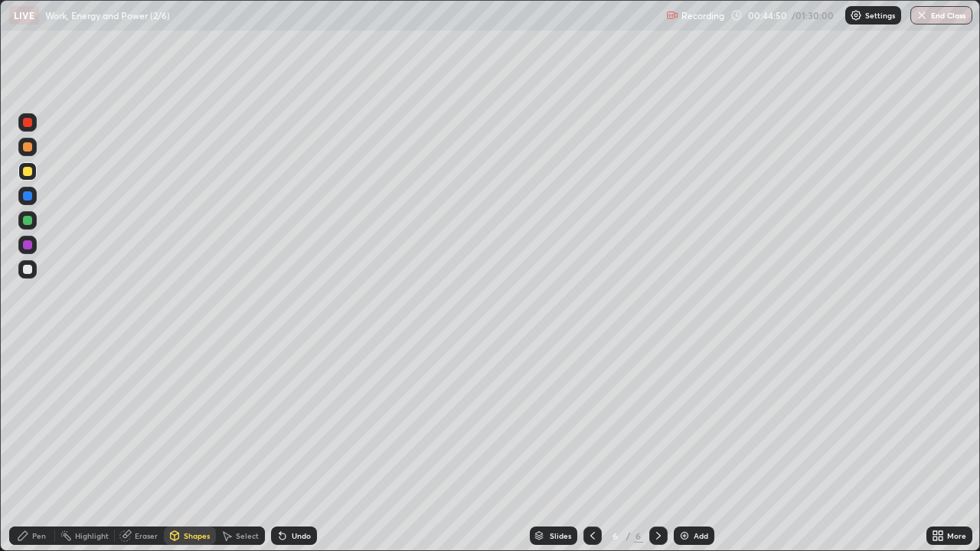
click at [47, 447] on div "Pen" at bounding box center [32, 536] width 46 height 18
click at [30, 123] on div at bounding box center [27, 122] width 9 height 9
click at [31, 123] on div at bounding box center [27, 122] width 9 height 9
click at [590, 447] on icon at bounding box center [593, 536] width 12 height 12
click at [591, 447] on icon at bounding box center [593, 536] width 12 height 12
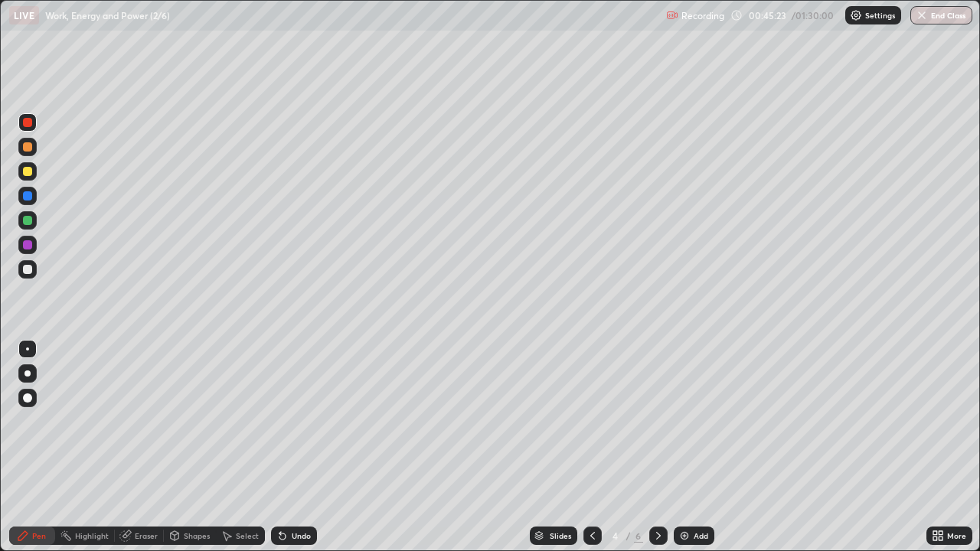
click at [591, 447] on icon at bounding box center [593, 536] width 5 height 8
click at [657, 447] on icon at bounding box center [659, 536] width 12 height 12
click at [653, 447] on icon at bounding box center [659, 536] width 12 height 12
click at [650, 447] on div at bounding box center [659, 536] width 18 height 18
click at [31, 222] on div at bounding box center [27, 220] width 9 height 9
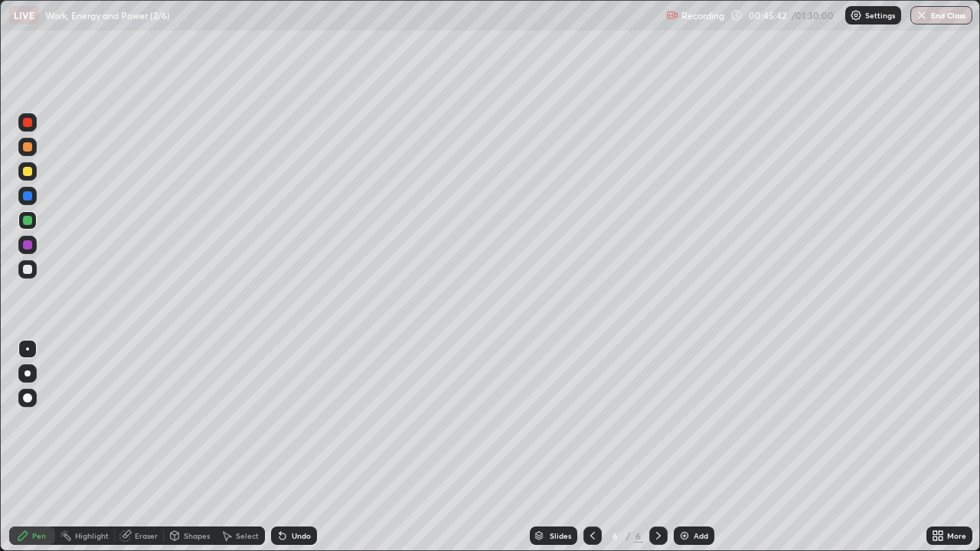
click at [28, 226] on div at bounding box center [27, 220] width 18 height 18
click at [198, 447] on div "Shapes" at bounding box center [197, 536] width 26 height 8
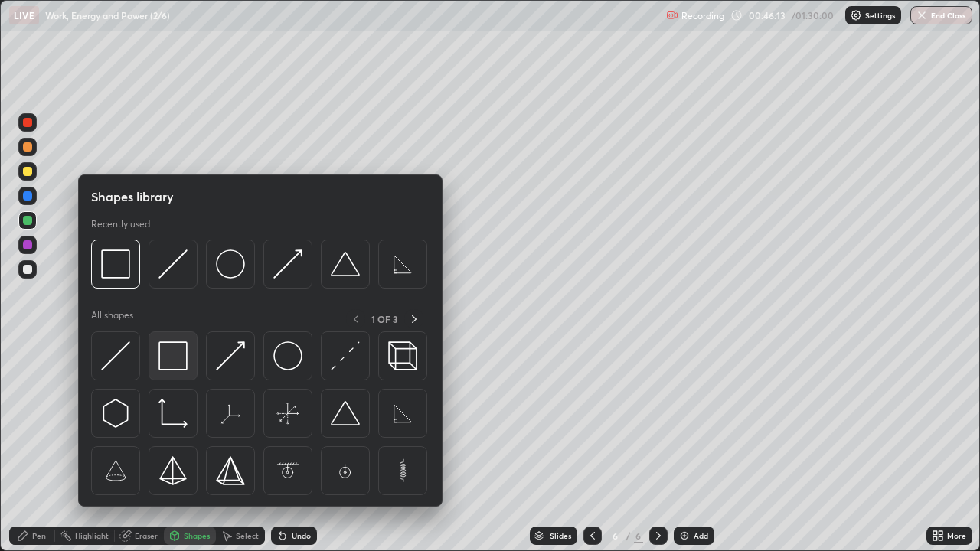
click at [167, 358] on img at bounding box center [173, 356] width 29 height 29
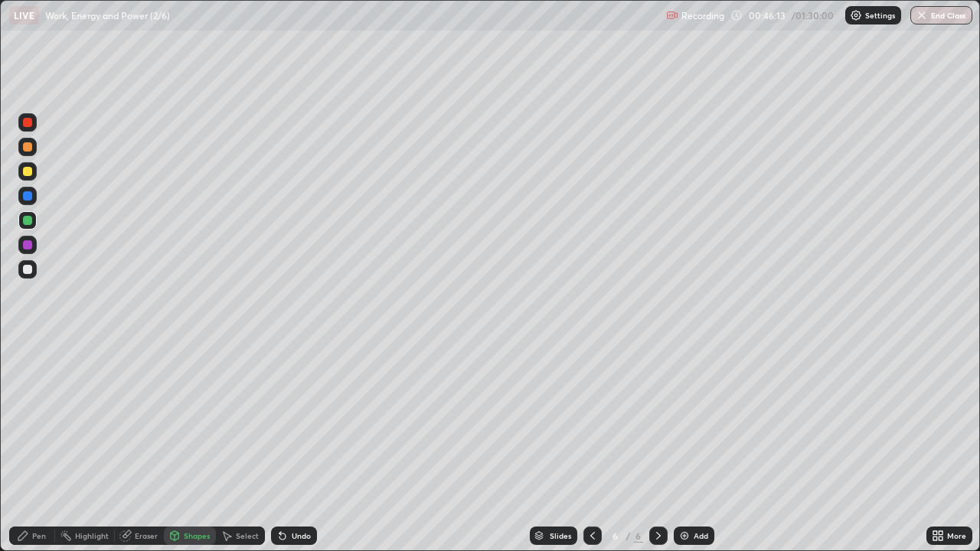
click at [30, 169] on div at bounding box center [27, 171] width 9 height 9
click at [45, 447] on div "Pen" at bounding box center [32, 536] width 46 height 18
click at [28, 246] on div at bounding box center [27, 245] width 9 height 9
click at [206, 447] on div "Shapes" at bounding box center [197, 536] width 26 height 8
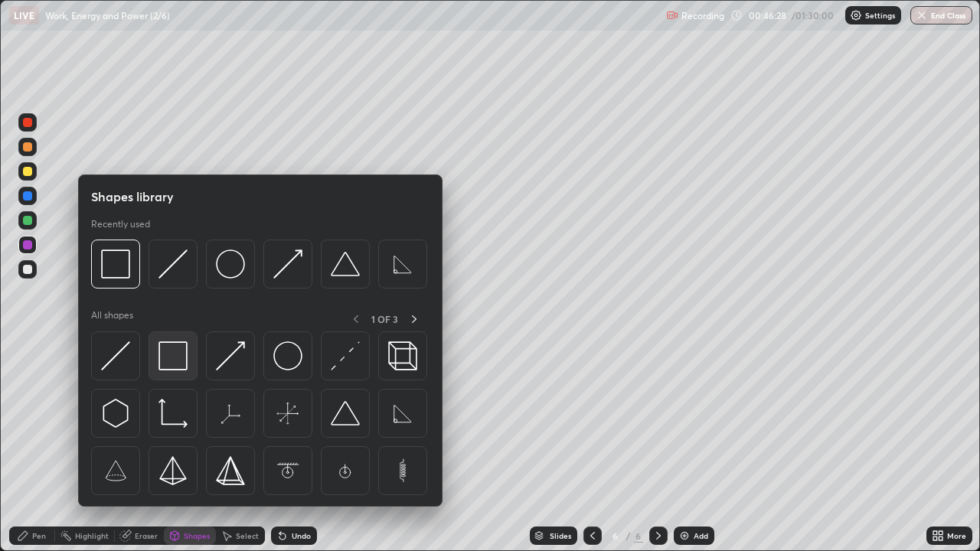
click at [178, 362] on img at bounding box center [173, 356] width 29 height 29
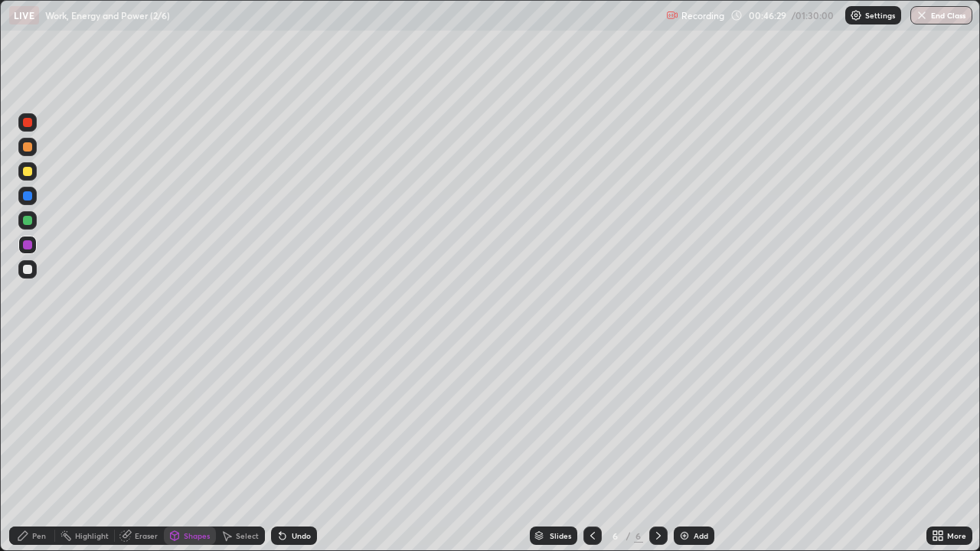
click at [25, 198] on div at bounding box center [27, 195] width 9 height 9
click at [31, 270] on div at bounding box center [27, 269] width 9 height 9
click at [44, 447] on div "Pen" at bounding box center [39, 536] width 14 height 8
click at [189, 447] on div "Shapes" at bounding box center [197, 536] width 26 height 8
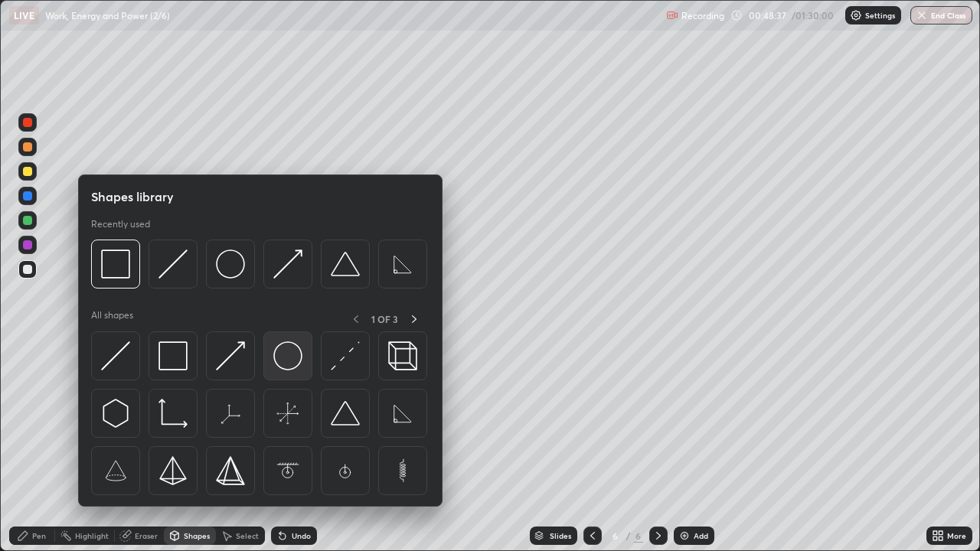
click at [280, 354] on img at bounding box center [287, 356] width 29 height 29
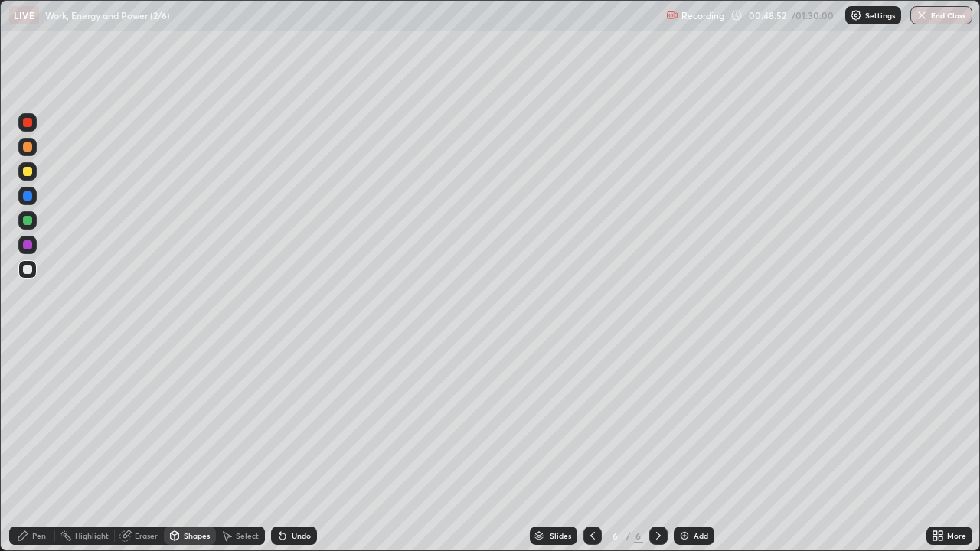
click at [201, 447] on div "Shapes" at bounding box center [197, 536] width 26 height 8
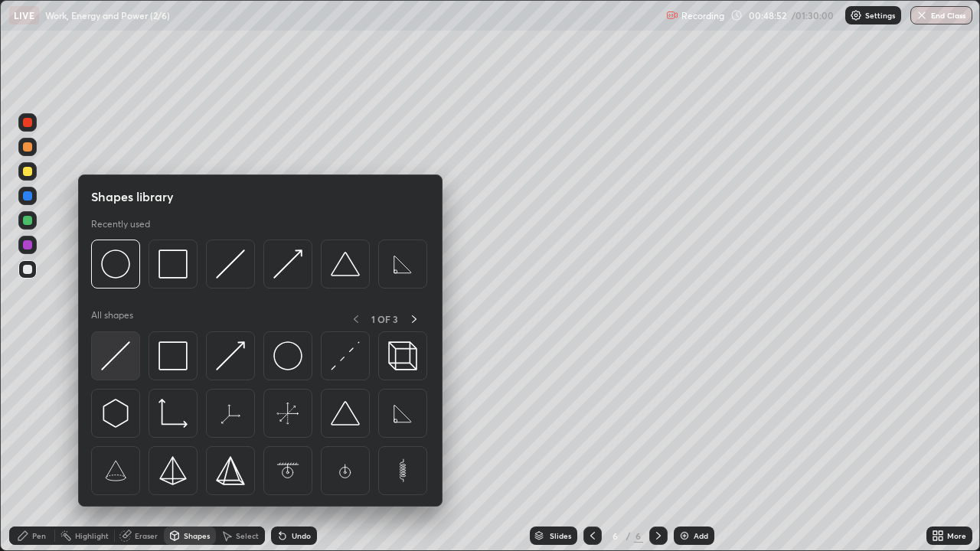
click at [123, 352] on img at bounding box center [115, 356] width 29 height 29
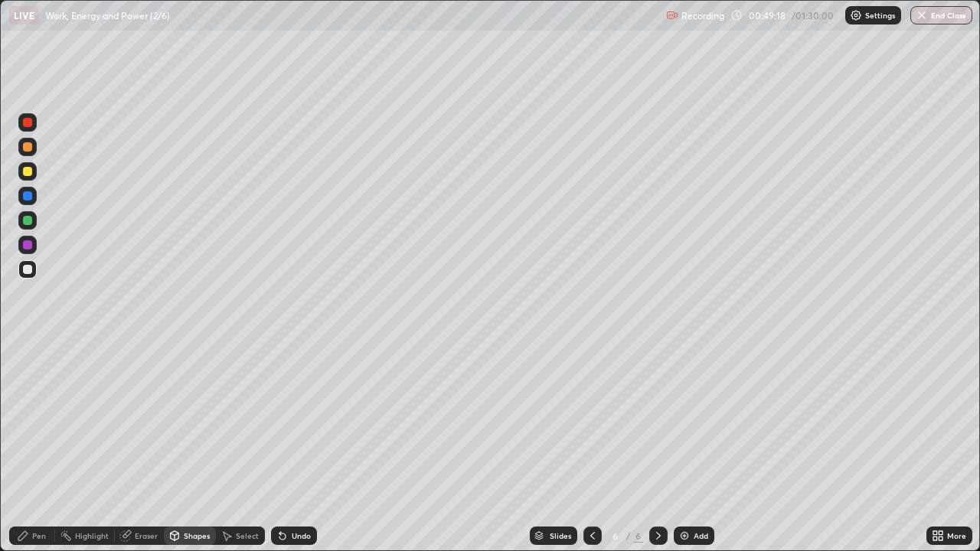
click at [286, 447] on div "Undo" at bounding box center [294, 536] width 46 height 18
click at [292, 447] on div "Undo" at bounding box center [301, 536] width 19 height 8
click at [289, 447] on div "Undo" at bounding box center [294, 536] width 46 height 18
click at [293, 447] on div "Undo" at bounding box center [301, 536] width 19 height 8
click at [292, 447] on div "Undo" at bounding box center [301, 536] width 19 height 8
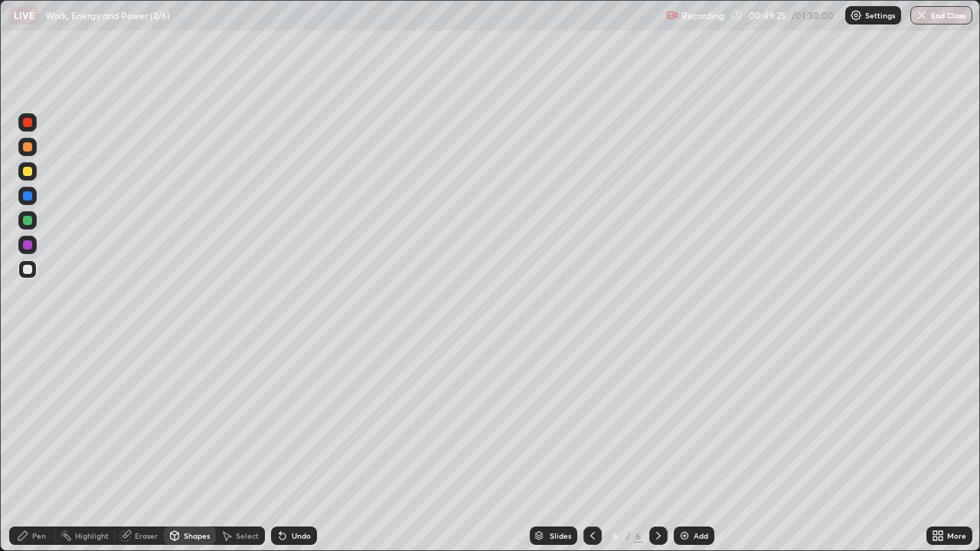
click at [294, 447] on div "Undo" at bounding box center [301, 536] width 19 height 8
click at [293, 447] on div "Undo" at bounding box center [301, 536] width 19 height 8
click at [286, 447] on div "Undo" at bounding box center [294, 536] width 46 height 18
click at [205, 447] on div "Shapes" at bounding box center [197, 536] width 26 height 8
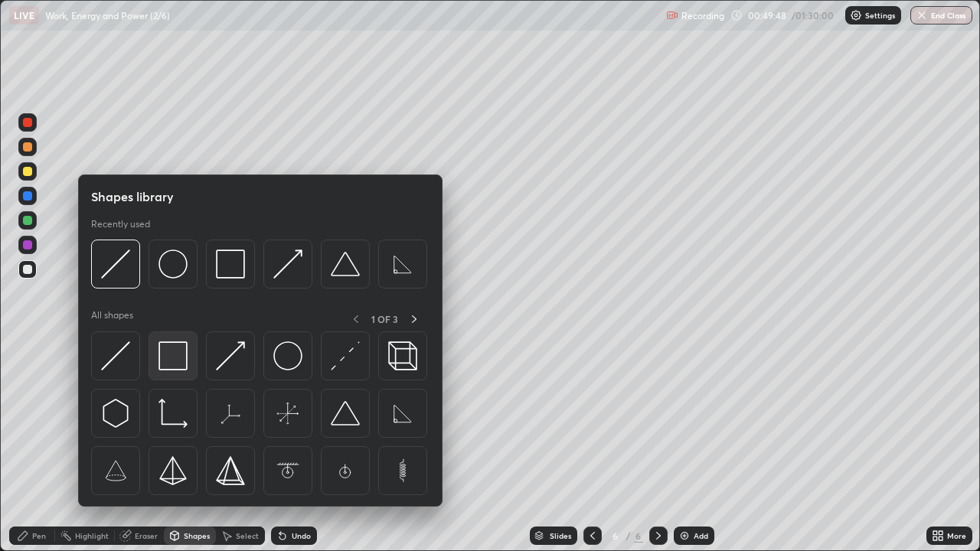
click at [173, 358] on img at bounding box center [173, 356] width 29 height 29
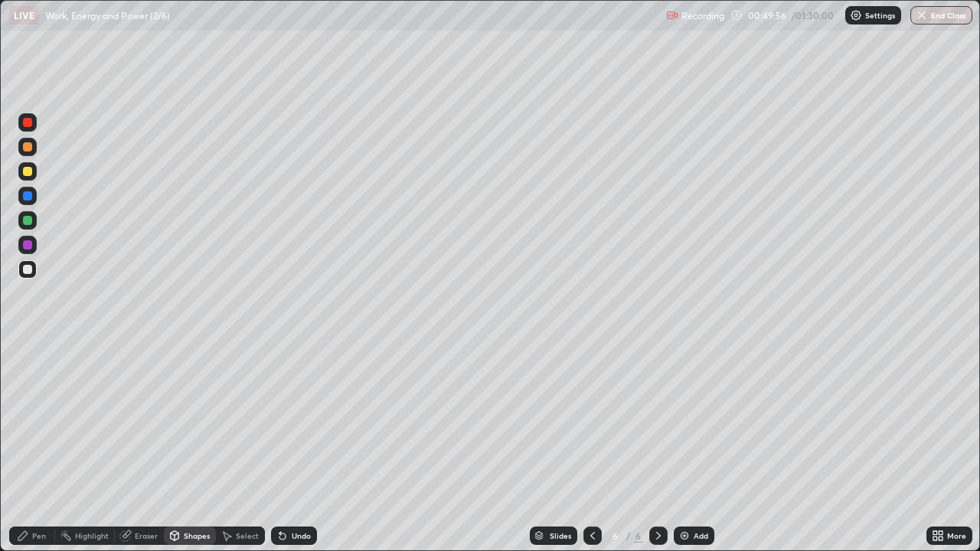
click at [47, 447] on div "Pen" at bounding box center [32, 536] width 46 height 18
click at [29, 173] on div at bounding box center [27, 171] width 9 height 9
click at [31, 221] on div at bounding box center [27, 220] width 9 height 9
click at [29, 224] on div at bounding box center [27, 220] width 9 height 9
click at [28, 245] on div at bounding box center [27, 245] width 9 height 9
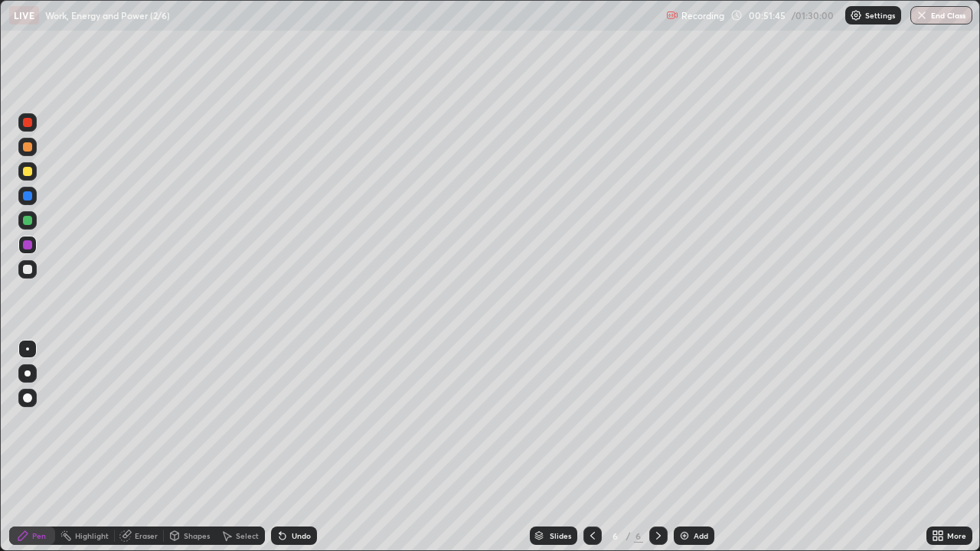
click at [301, 447] on div "Undo" at bounding box center [301, 536] width 19 height 8
click at [30, 221] on div at bounding box center [27, 220] width 9 height 9
click at [31, 173] on div at bounding box center [27, 171] width 9 height 9
click at [36, 245] on div at bounding box center [27, 245] width 18 height 18
click at [28, 195] on div at bounding box center [27, 195] width 9 height 9
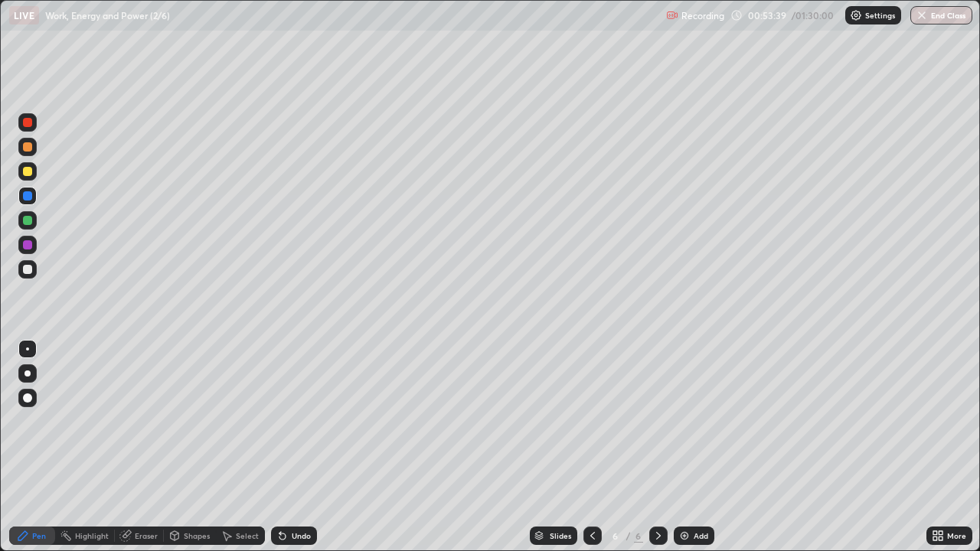
click at [30, 126] on div at bounding box center [27, 122] width 9 height 9
click at [686, 447] on img at bounding box center [685, 536] width 12 height 12
click at [30, 174] on div at bounding box center [27, 171] width 9 height 9
click at [27, 175] on div at bounding box center [27, 171] width 9 height 9
click at [27, 270] on div at bounding box center [27, 269] width 9 height 9
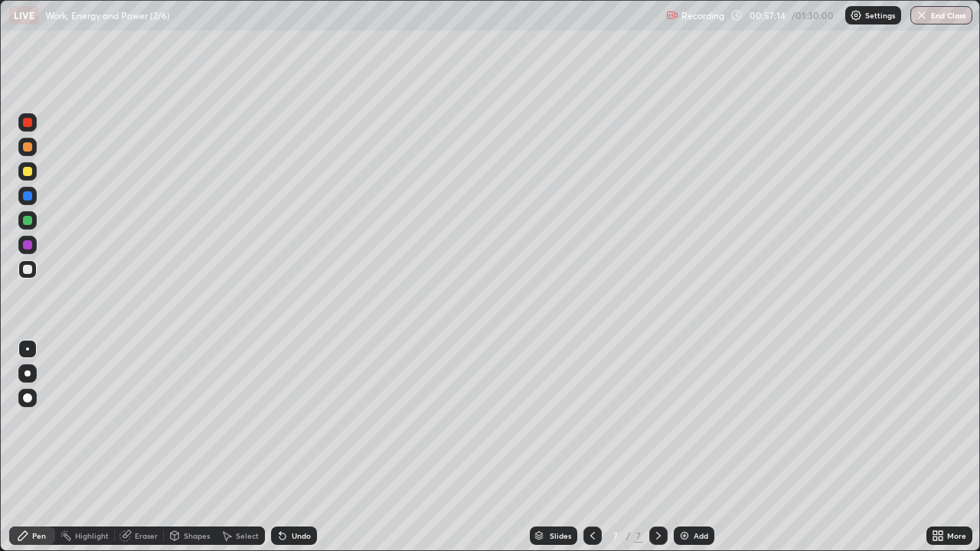
click at [197, 447] on div "Shapes" at bounding box center [197, 536] width 26 height 8
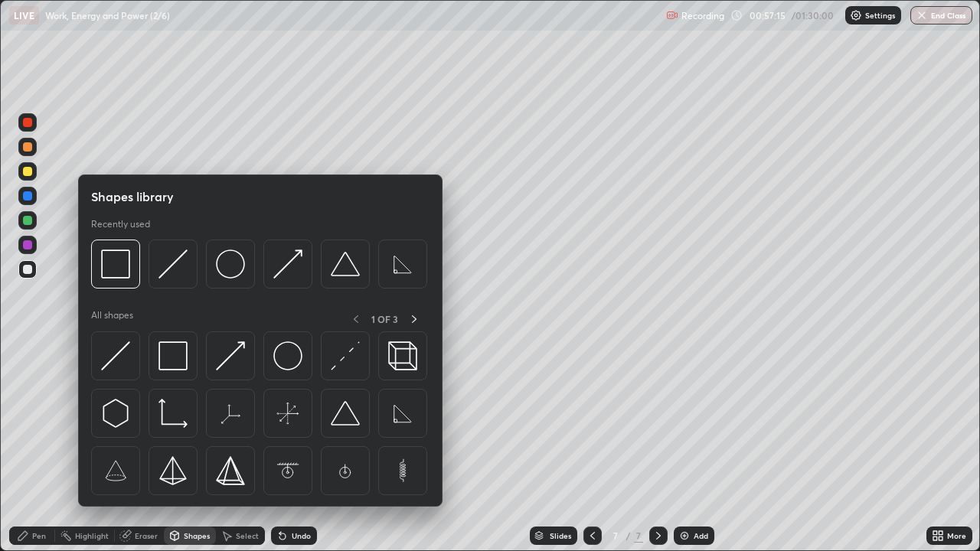
click at [291, 358] on img at bounding box center [287, 356] width 29 height 29
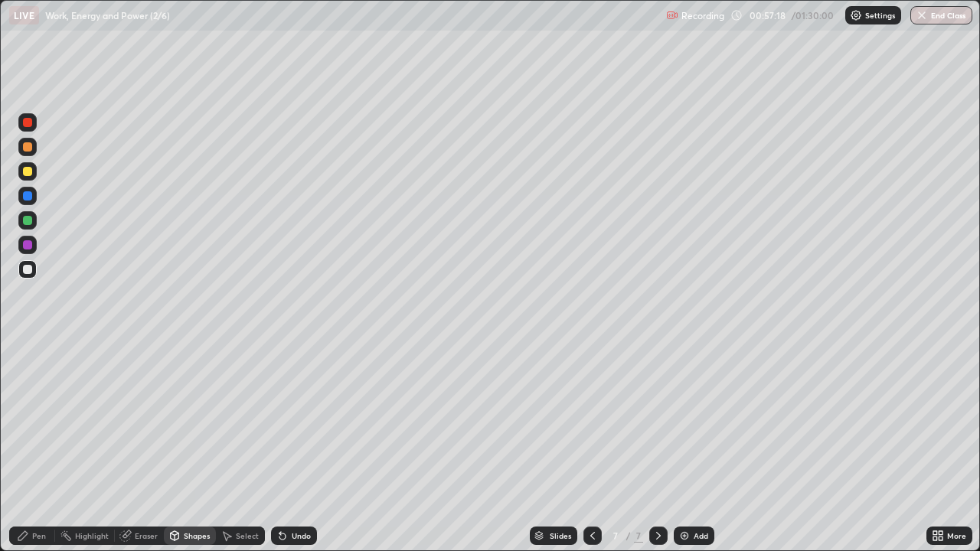
click at [189, 447] on div "Shapes" at bounding box center [197, 536] width 26 height 8
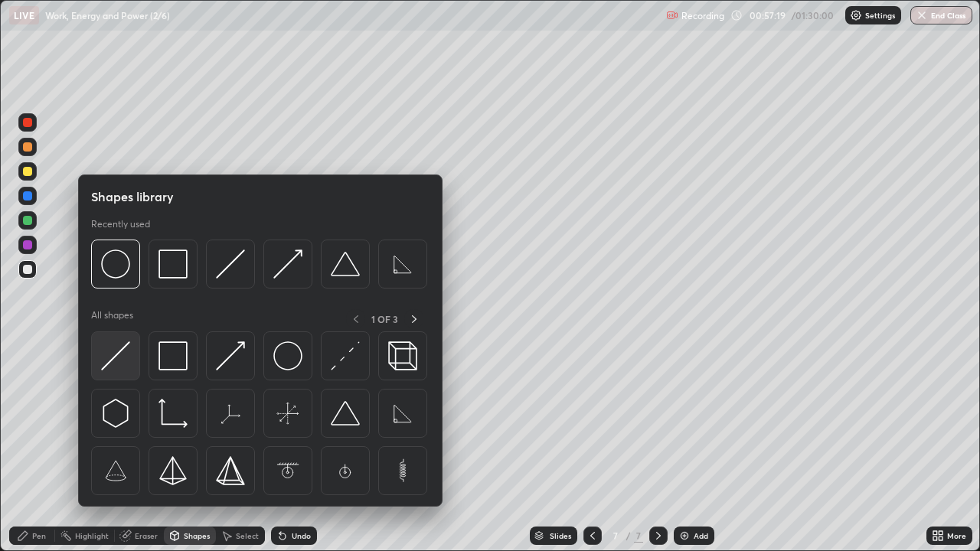
click at [123, 356] on img at bounding box center [115, 356] width 29 height 29
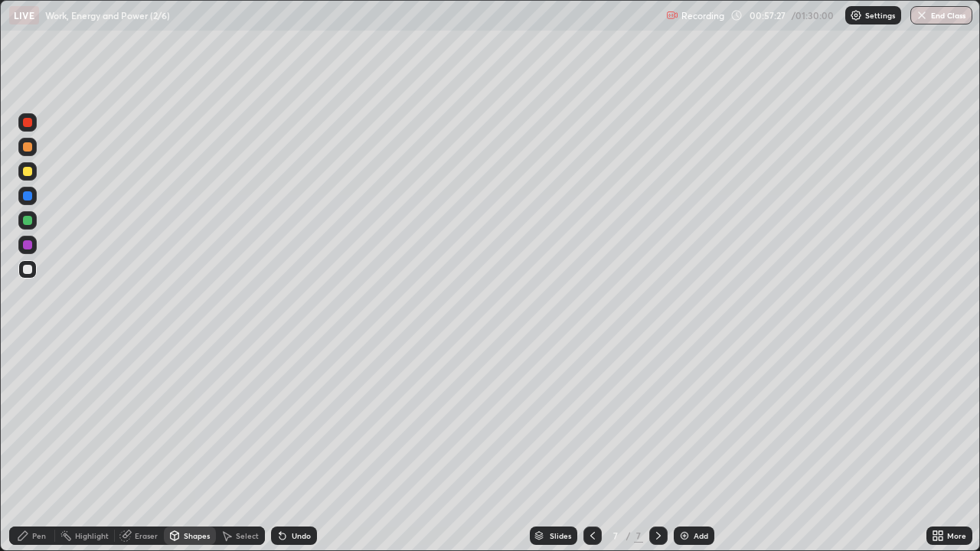
click at [30, 222] on div at bounding box center [27, 220] width 9 height 9
click at [28, 267] on div at bounding box center [27, 269] width 9 height 9
click at [191, 447] on div "Shapes" at bounding box center [197, 536] width 26 height 8
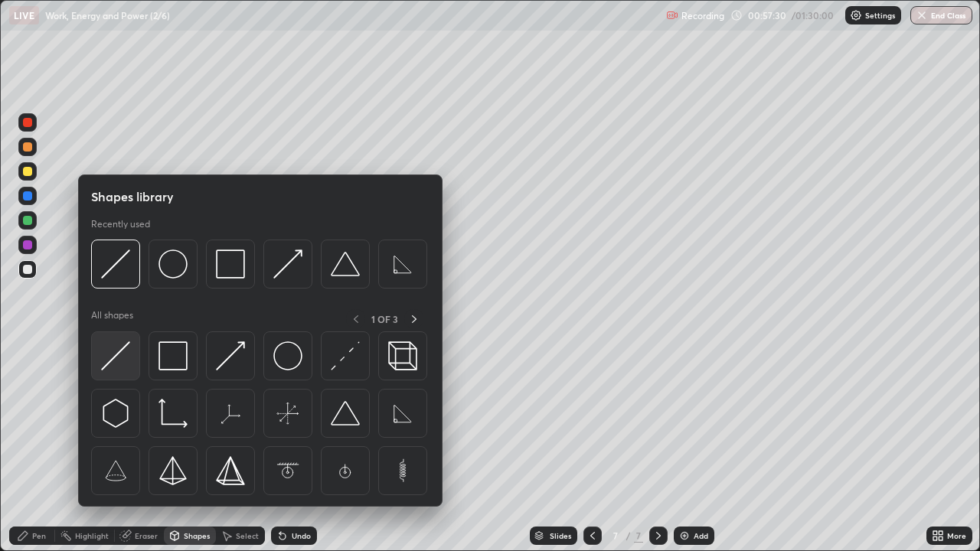
click at [124, 348] on img at bounding box center [115, 356] width 29 height 29
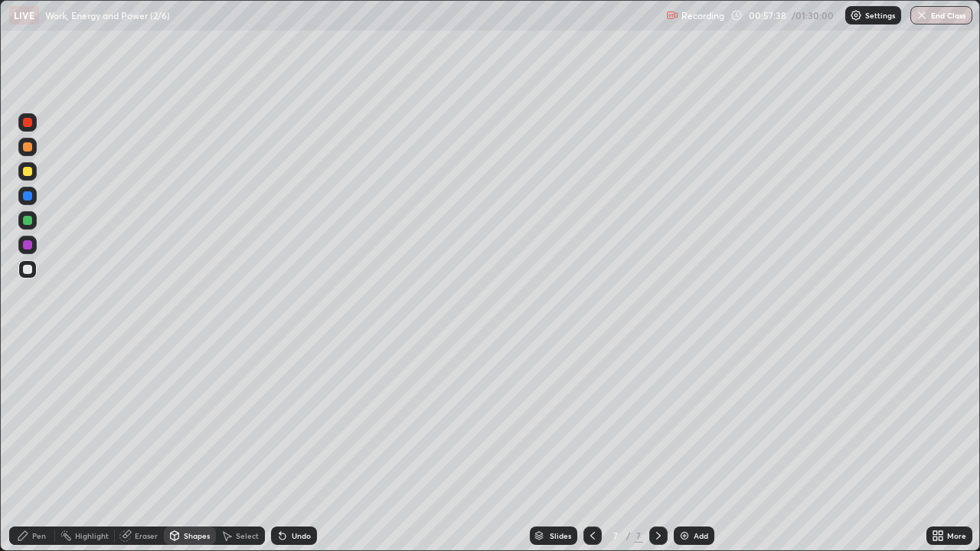
click at [180, 447] on div "Shapes" at bounding box center [190, 536] width 52 height 18
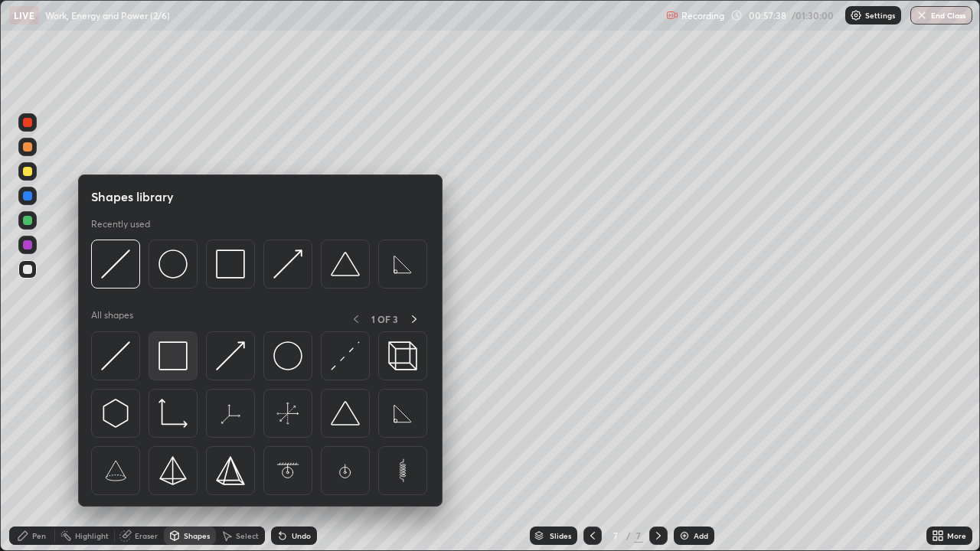
click at [179, 361] on img at bounding box center [173, 356] width 29 height 29
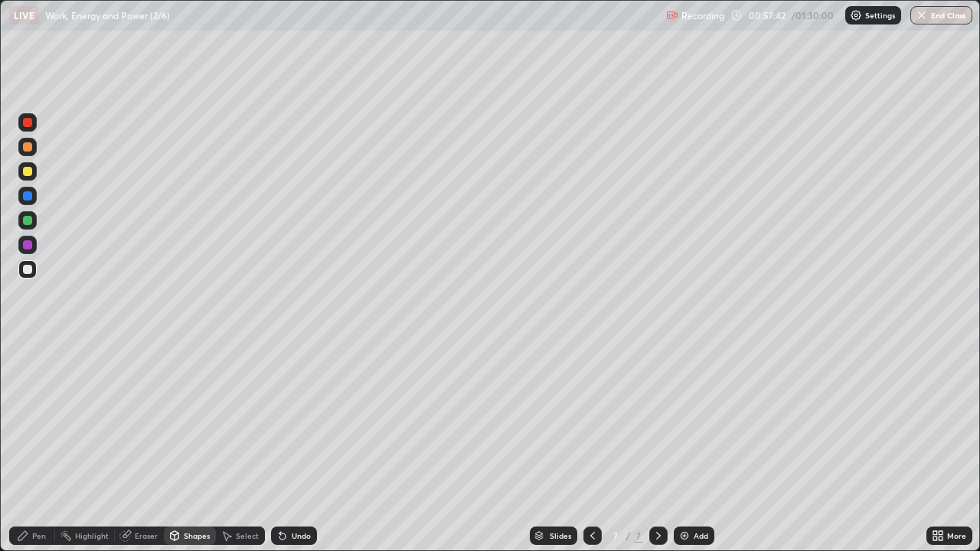
click at [280, 447] on icon at bounding box center [283, 537] width 6 height 6
click at [283, 447] on icon at bounding box center [283, 537] width 6 height 6
click at [190, 447] on div "Shapes" at bounding box center [197, 536] width 26 height 8
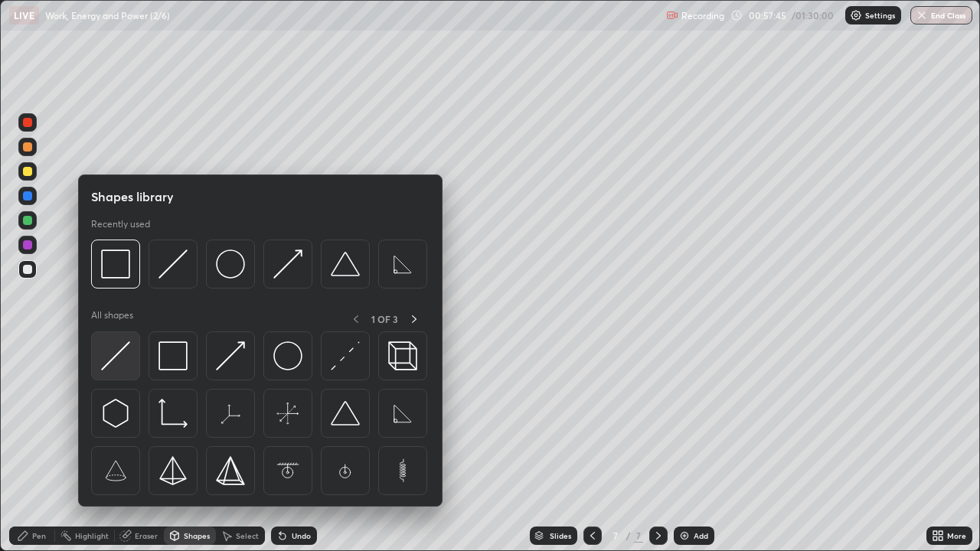
click at [121, 352] on img at bounding box center [115, 356] width 29 height 29
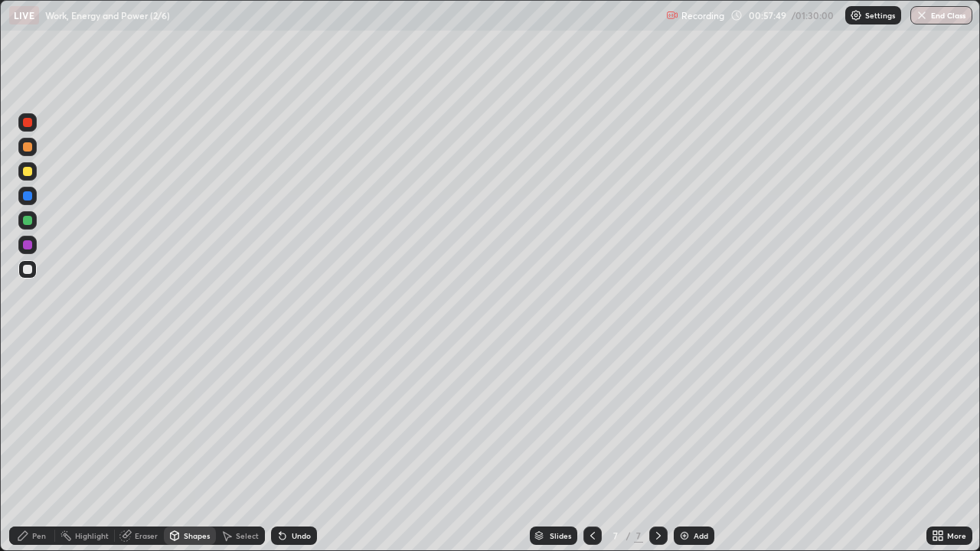
click at [195, 447] on div "Shapes" at bounding box center [197, 536] width 26 height 8
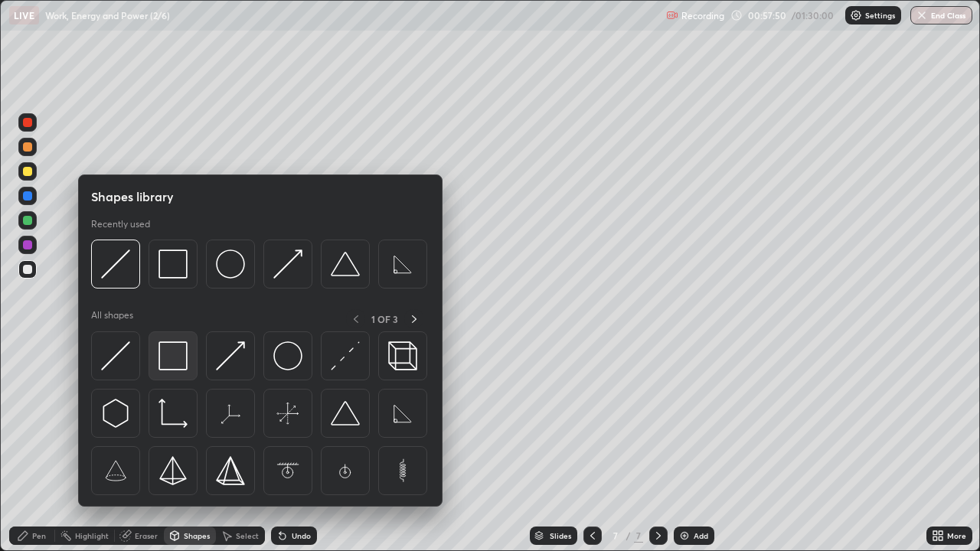
click at [172, 361] on img at bounding box center [173, 356] width 29 height 29
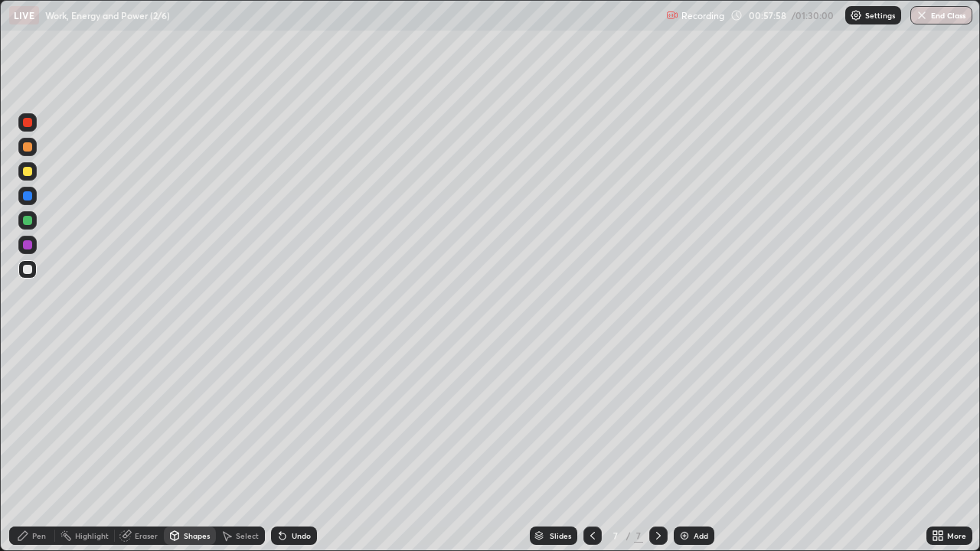
click at [43, 447] on div "Pen" at bounding box center [39, 536] width 14 height 8
click at [31, 175] on div at bounding box center [27, 171] width 9 height 9
click at [30, 174] on div at bounding box center [27, 171] width 9 height 9
click at [31, 271] on div at bounding box center [27, 269] width 9 height 9
click at [298, 447] on div "Undo" at bounding box center [294, 536] width 46 height 18
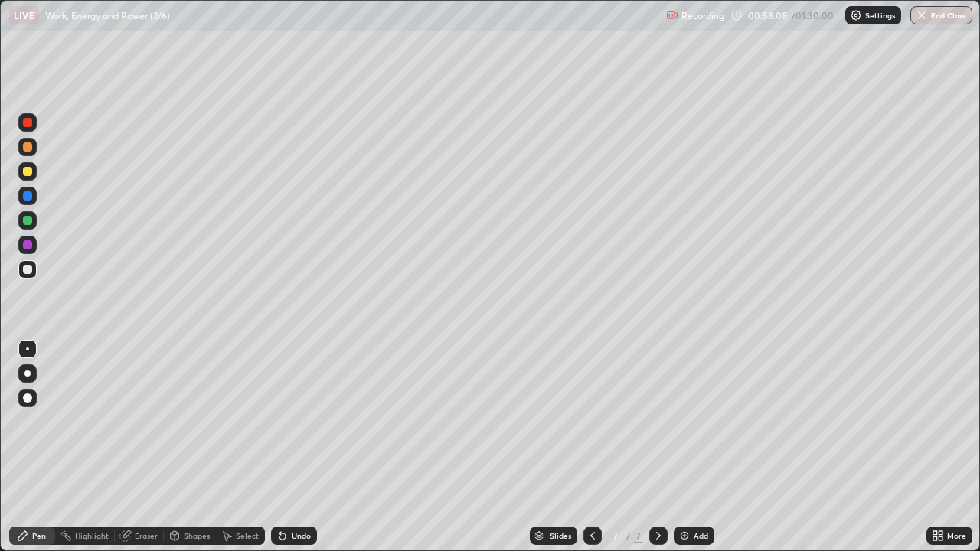
click at [297, 447] on div "Undo" at bounding box center [294, 536] width 46 height 18
click at [203, 447] on div "Shapes" at bounding box center [197, 536] width 26 height 8
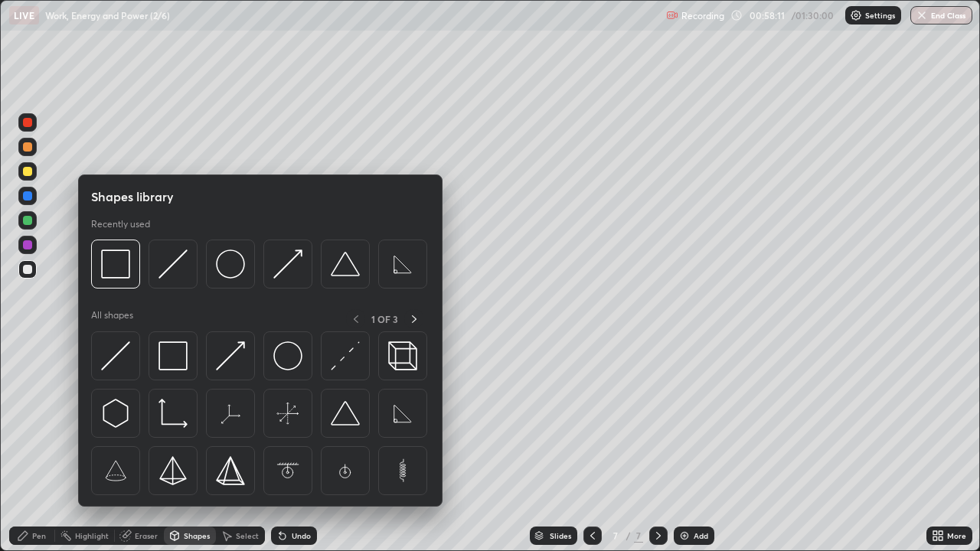
click at [178, 364] on img at bounding box center [173, 356] width 29 height 29
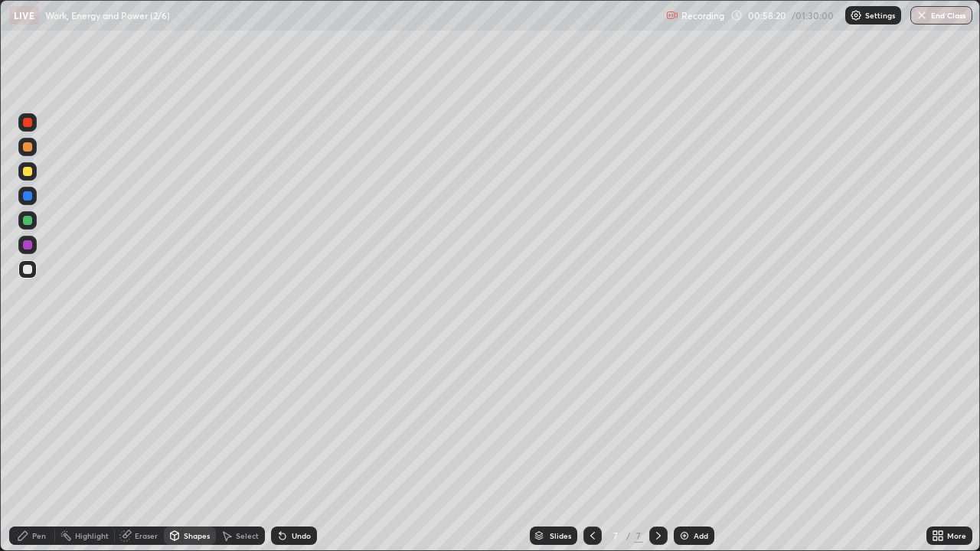
click at [39, 447] on div "Pen" at bounding box center [39, 536] width 14 height 8
click at [28, 172] on div at bounding box center [27, 171] width 9 height 9
click at [28, 123] on div at bounding box center [27, 122] width 9 height 9
click at [28, 270] on div at bounding box center [27, 269] width 9 height 9
click at [188, 447] on div "Shapes" at bounding box center [197, 536] width 26 height 8
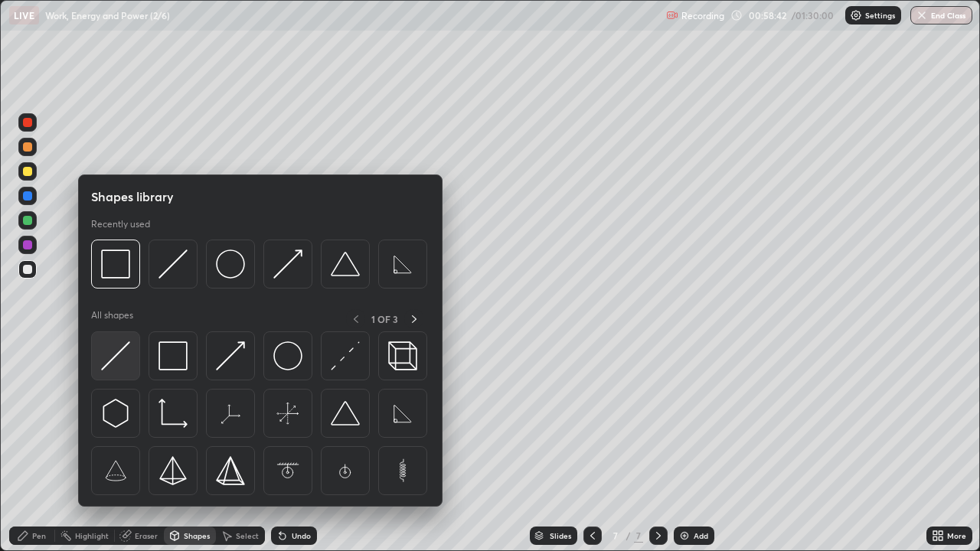
click at [121, 357] on img at bounding box center [115, 356] width 29 height 29
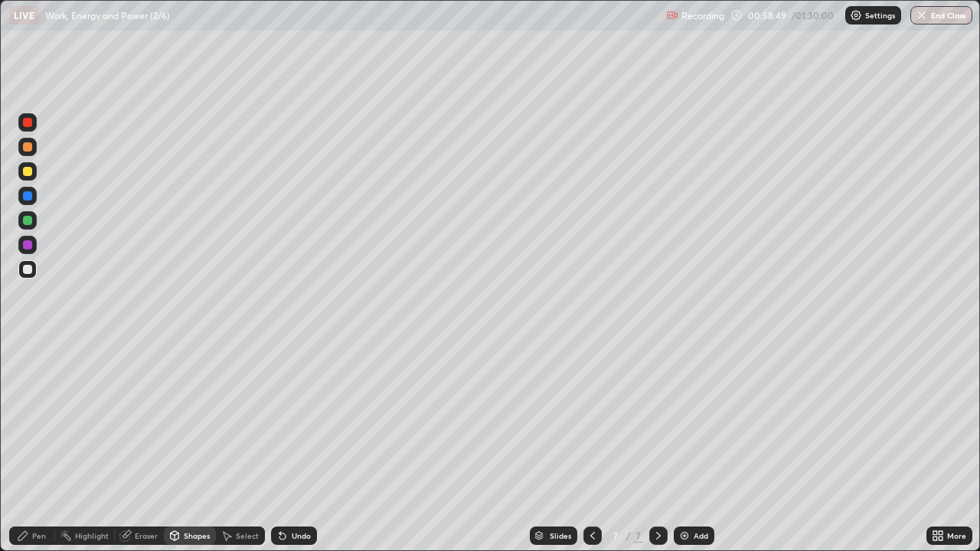
click at [203, 447] on div "Shapes" at bounding box center [190, 536] width 52 height 18
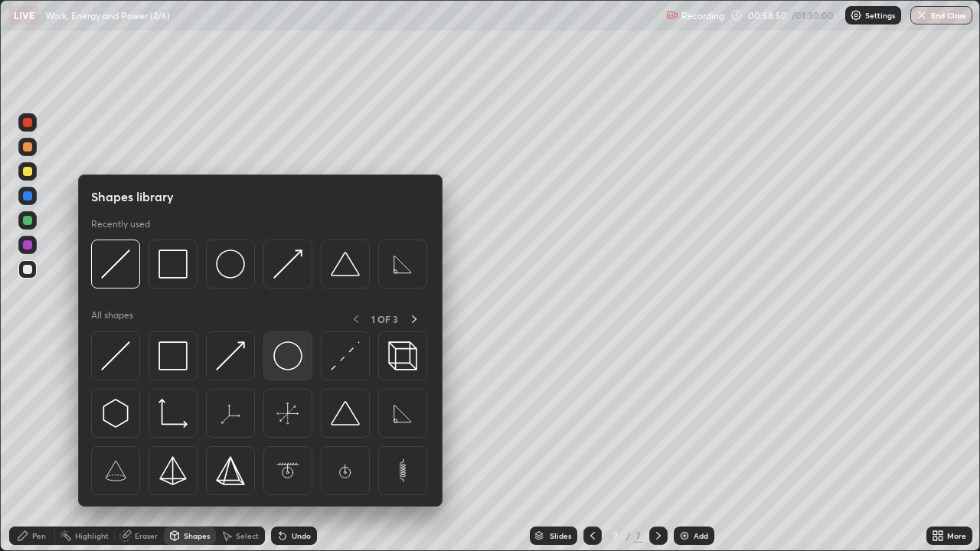
click at [288, 356] on img at bounding box center [287, 356] width 29 height 29
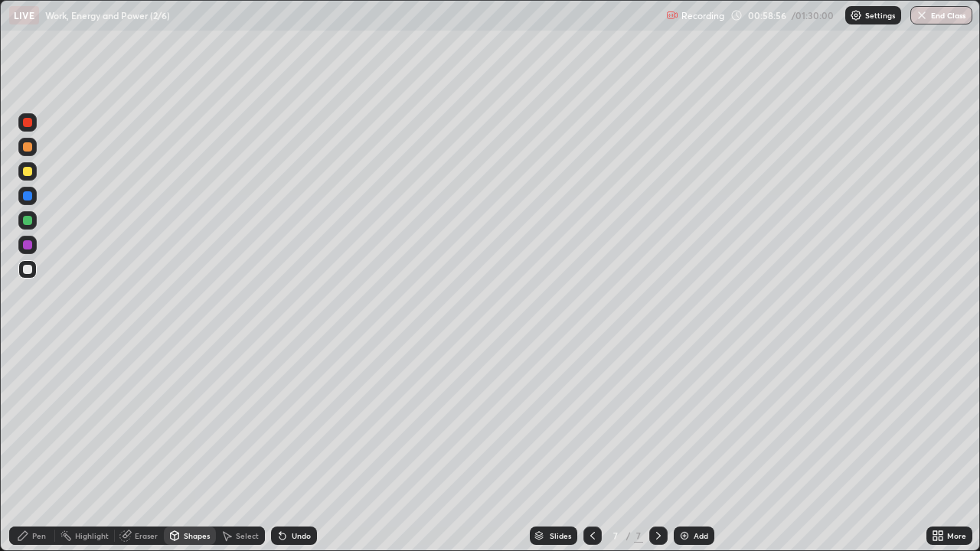
click at [205, 447] on div "Shapes" at bounding box center [197, 536] width 26 height 8
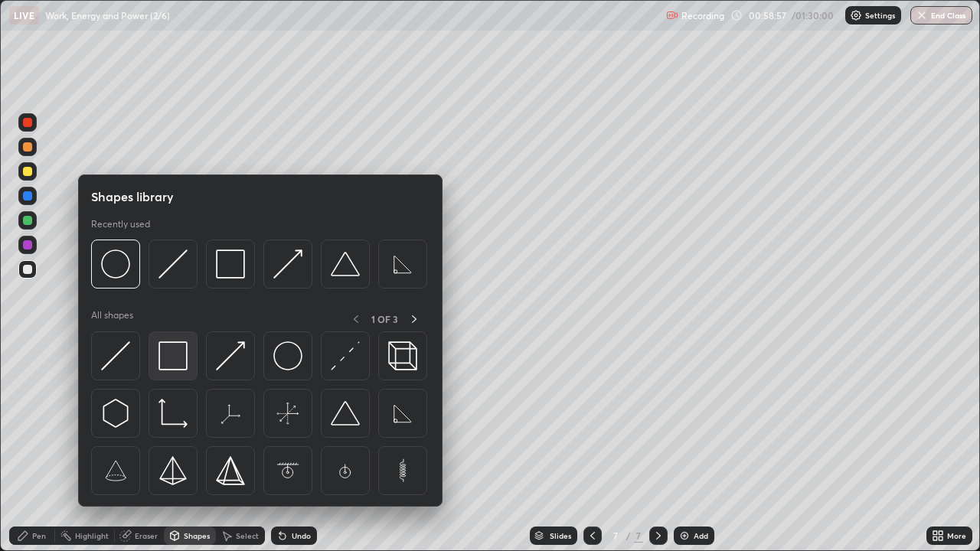
click at [169, 361] on img at bounding box center [173, 356] width 29 height 29
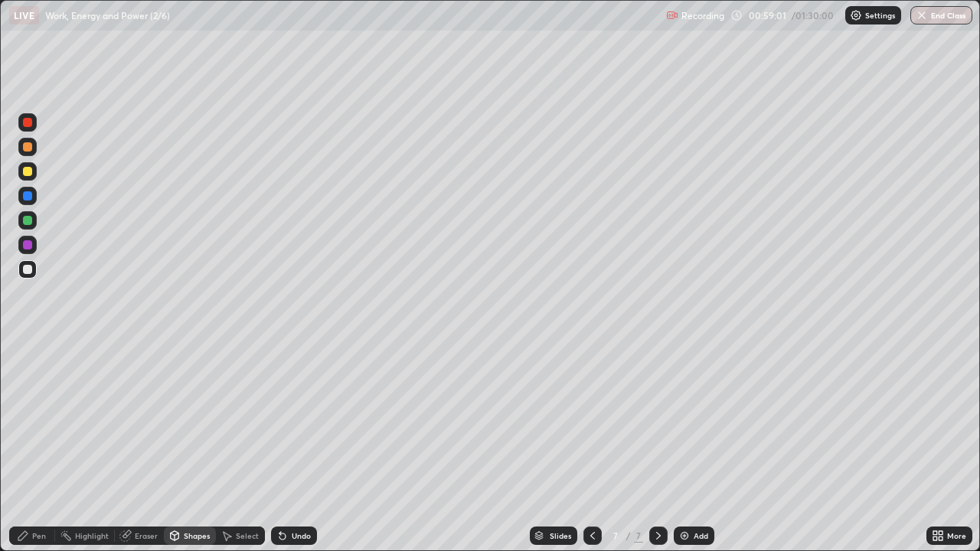
click at [186, 447] on div "Shapes" at bounding box center [190, 536] width 52 height 18
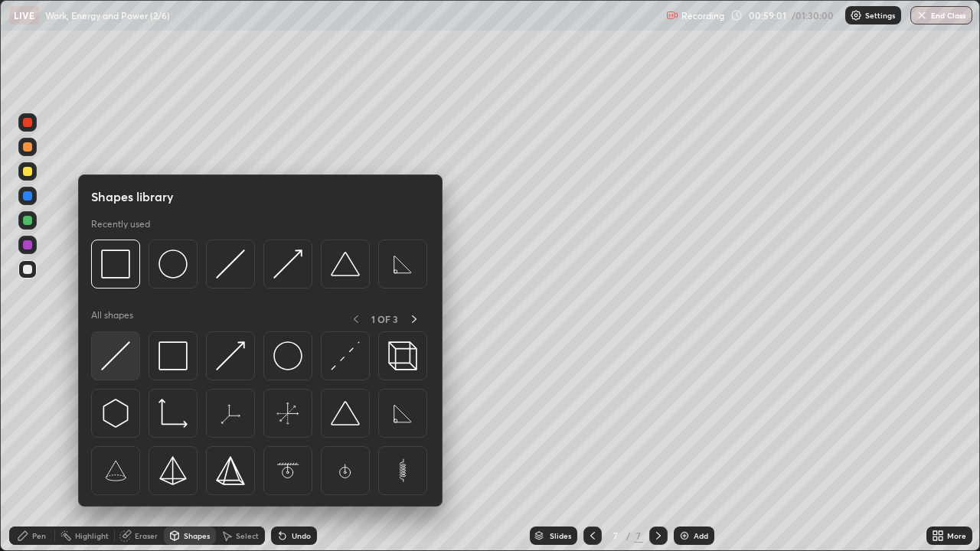
click at [118, 361] on img at bounding box center [115, 356] width 29 height 29
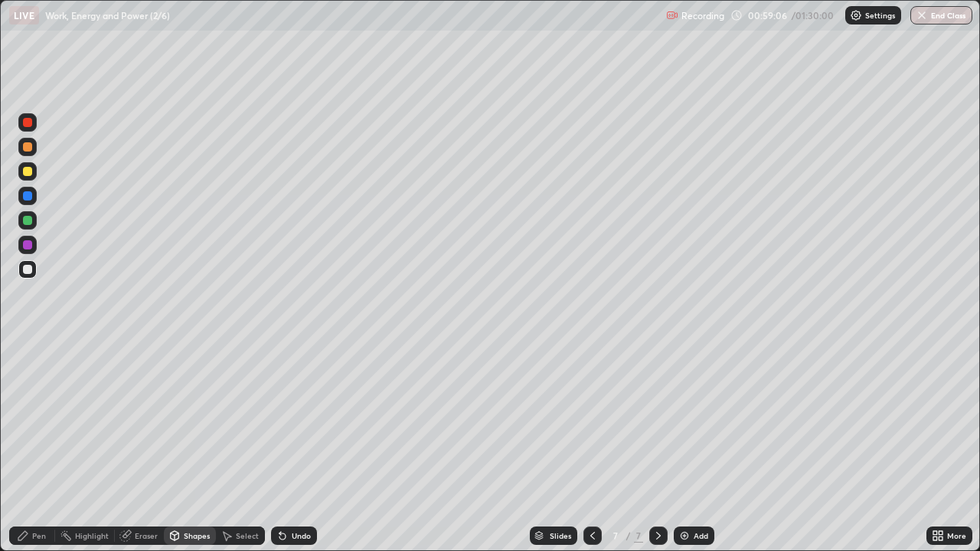
click at [45, 447] on div "Pen" at bounding box center [39, 536] width 14 height 8
click at [28, 173] on div at bounding box center [27, 171] width 9 height 9
click at [298, 447] on div "Undo" at bounding box center [301, 536] width 19 height 8
click at [208, 447] on div "Shapes" at bounding box center [197, 536] width 26 height 8
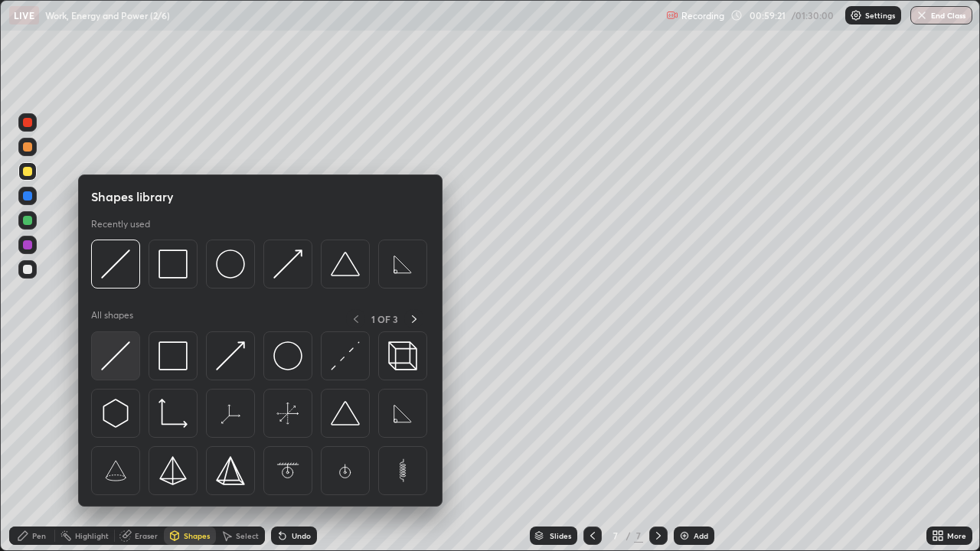
click at [131, 355] on div at bounding box center [115, 356] width 49 height 49
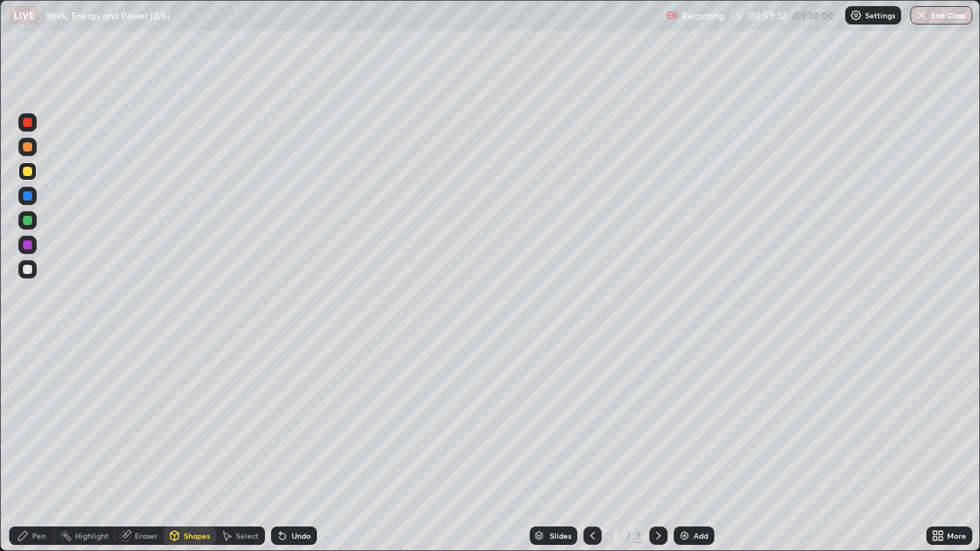
click at [209, 447] on div "Shapes" at bounding box center [190, 536] width 52 height 18
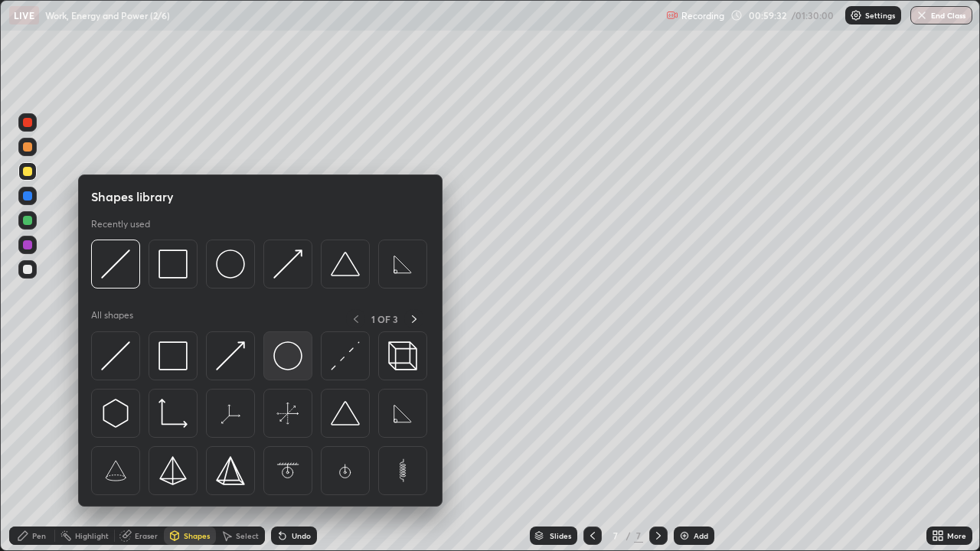
click at [290, 348] on img at bounding box center [287, 356] width 29 height 29
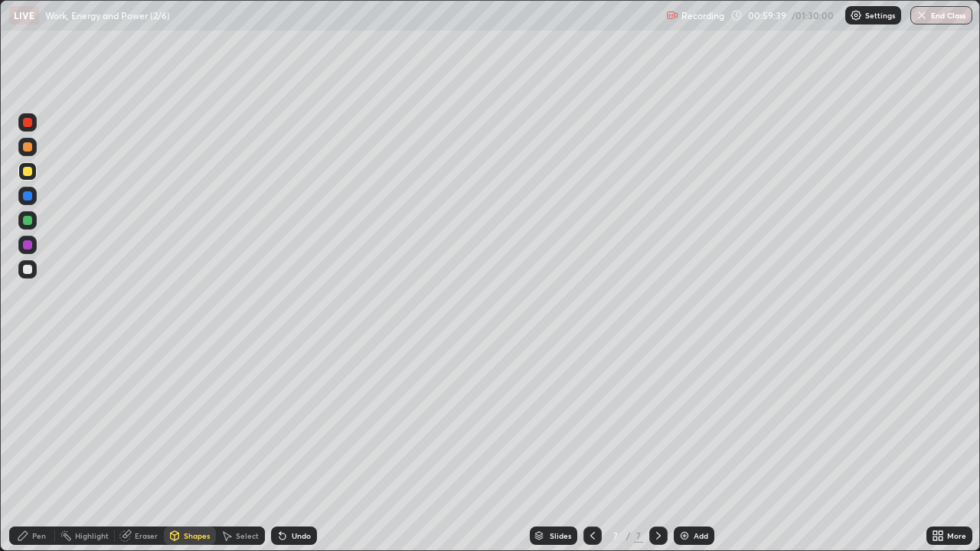
click at [201, 447] on div "Shapes" at bounding box center [197, 536] width 26 height 8
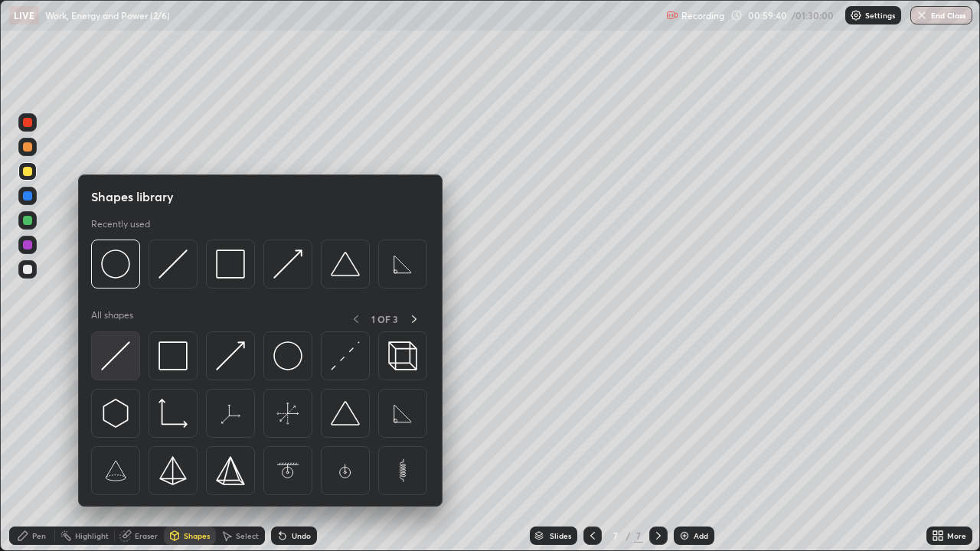
click at [124, 358] on img at bounding box center [115, 356] width 29 height 29
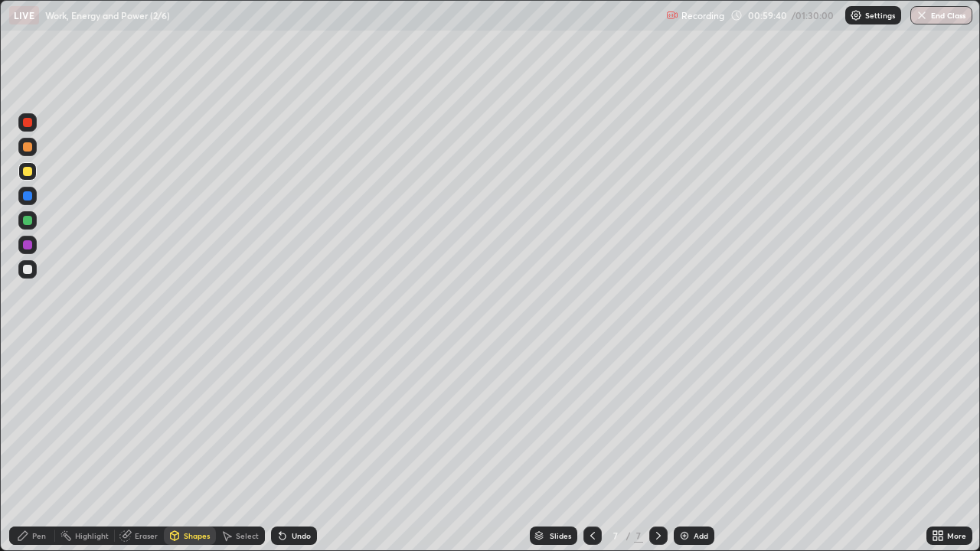
click at [34, 270] on div at bounding box center [27, 269] width 18 height 18
click at [191, 447] on div "Shapes" at bounding box center [197, 536] width 26 height 8
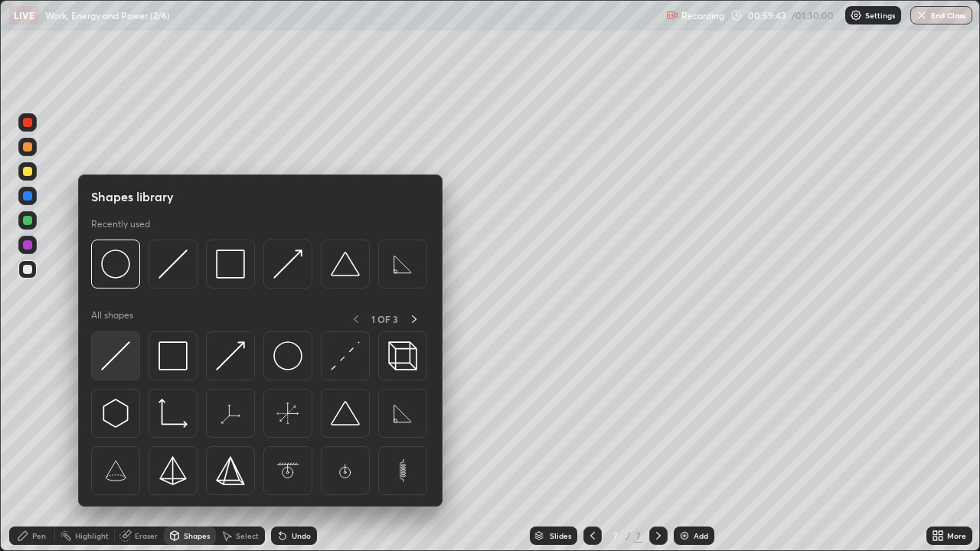
click at [122, 346] on img at bounding box center [115, 356] width 29 height 29
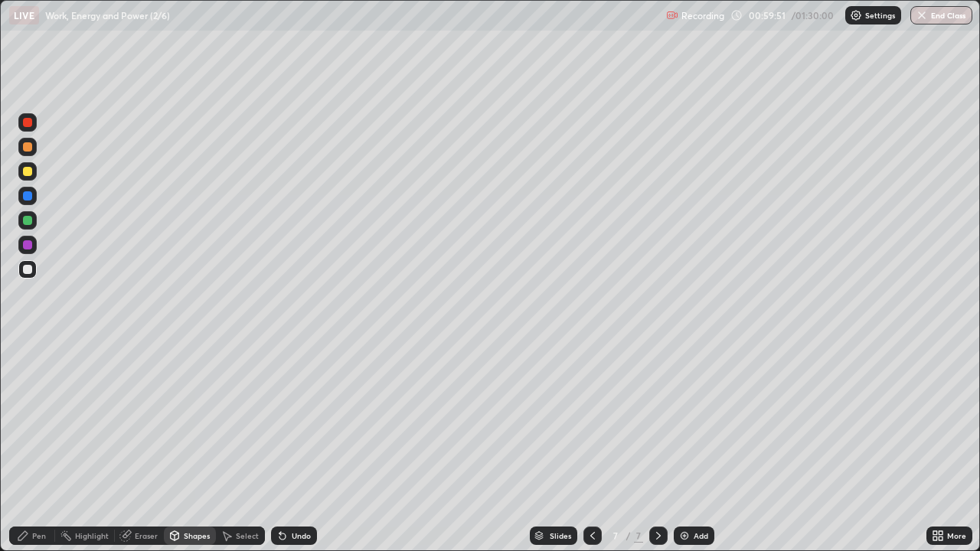
click at [28, 172] on div at bounding box center [27, 171] width 9 height 9
click at [187, 447] on div "Shapes" at bounding box center [197, 536] width 26 height 8
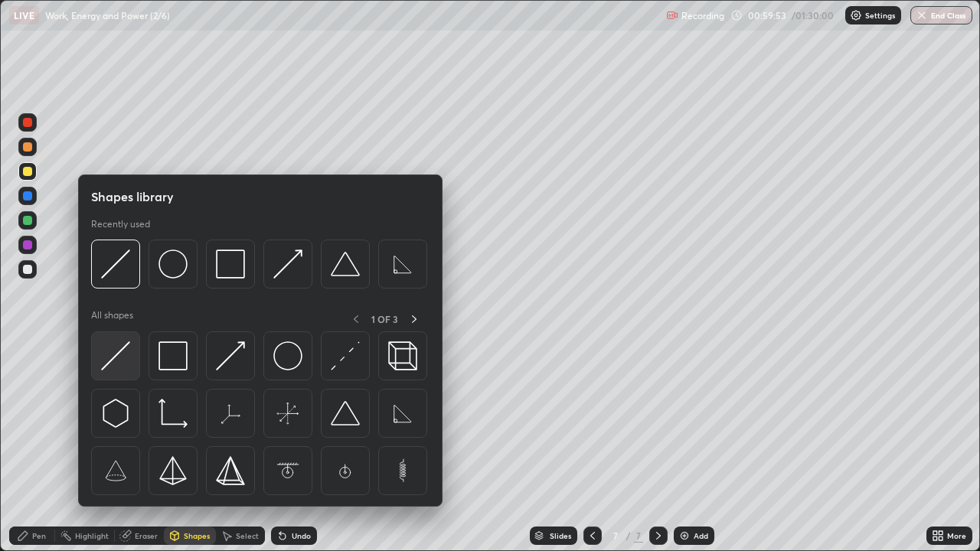
click at [126, 361] on img at bounding box center [115, 356] width 29 height 29
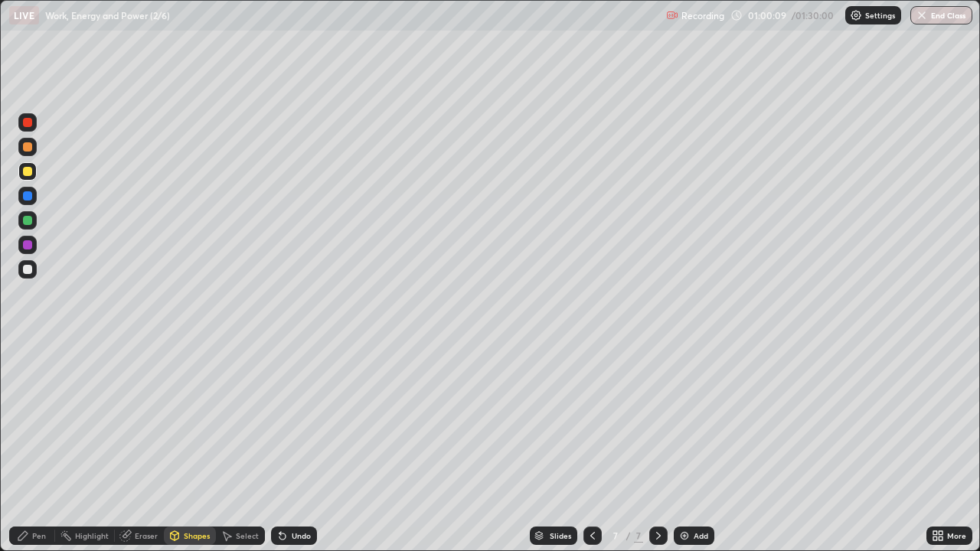
click at [202, 447] on div "Shapes" at bounding box center [197, 536] width 26 height 8
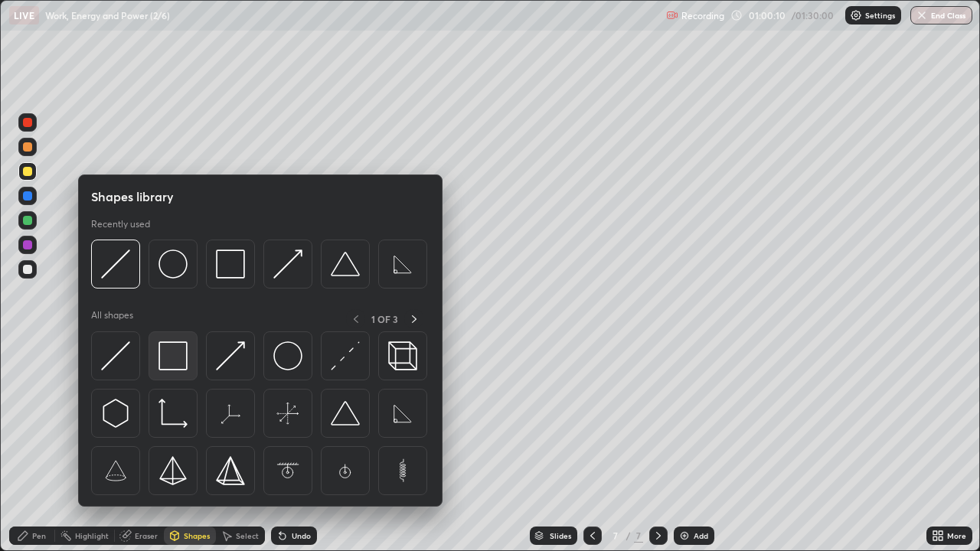
click at [182, 360] on img at bounding box center [173, 356] width 29 height 29
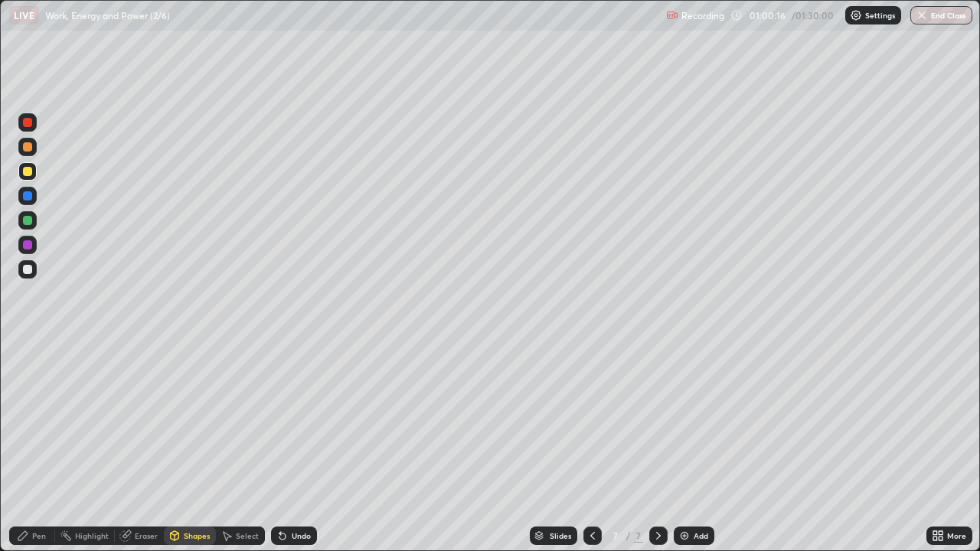
click at [46, 447] on div "Pen" at bounding box center [32, 536] width 46 height 18
click at [28, 123] on div at bounding box center [27, 122] width 9 height 9
click at [36, 173] on div at bounding box center [27, 171] width 18 height 18
click at [205, 447] on div "Shapes" at bounding box center [197, 536] width 26 height 8
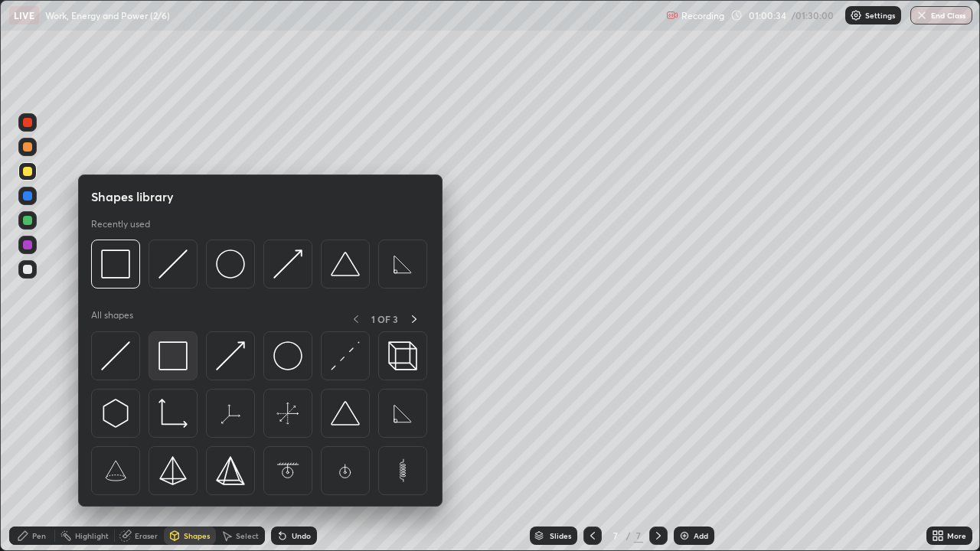
click at [180, 359] on img at bounding box center [173, 356] width 29 height 29
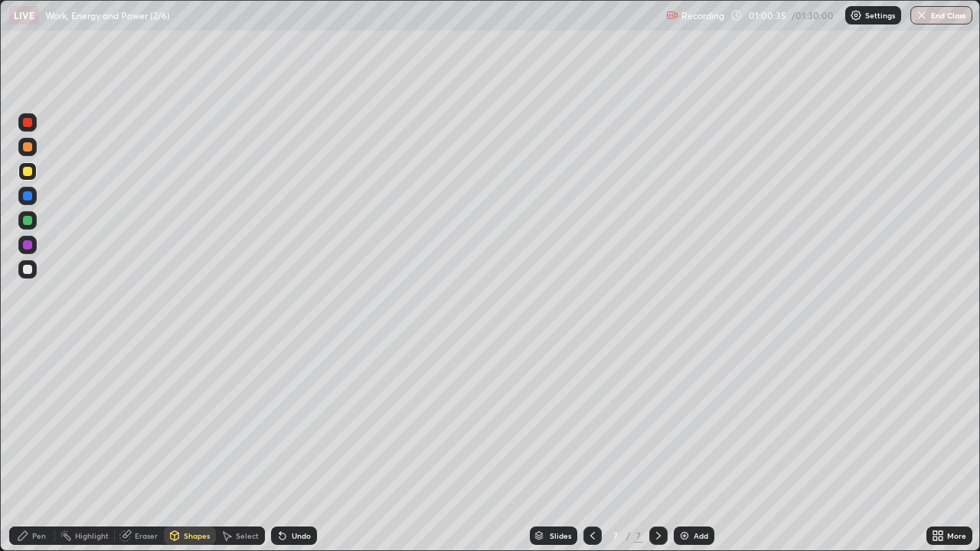
click at [34, 273] on div at bounding box center [27, 269] width 18 height 18
click at [298, 447] on div "Undo" at bounding box center [301, 536] width 19 height 8
click at [205, 447] on div "Shapes" at bounding box center [197, 536] width 26 height 8
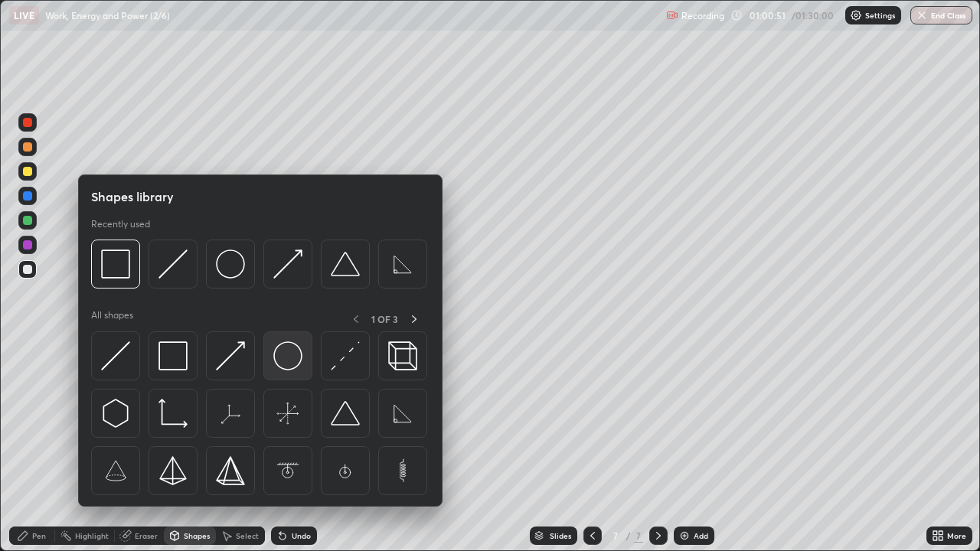
click at [287, 356] on img at bounding box center [287, 356] width 29 height 29
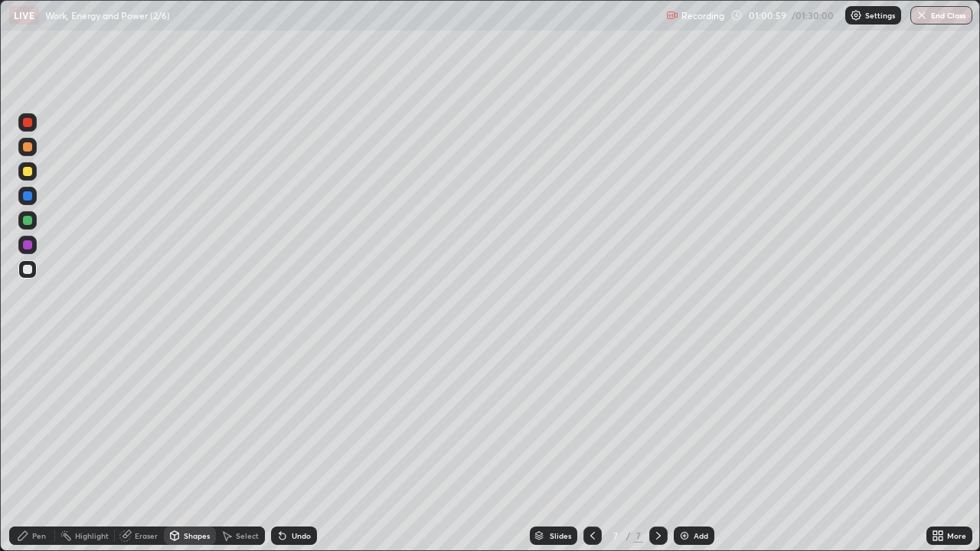
click at [300, 447] on div "Undo" at bounding box center [301, 536] width 19 height 8
click at [199, 447] on div "Shapes" at bounding box center [197, 536] width 26 height 8
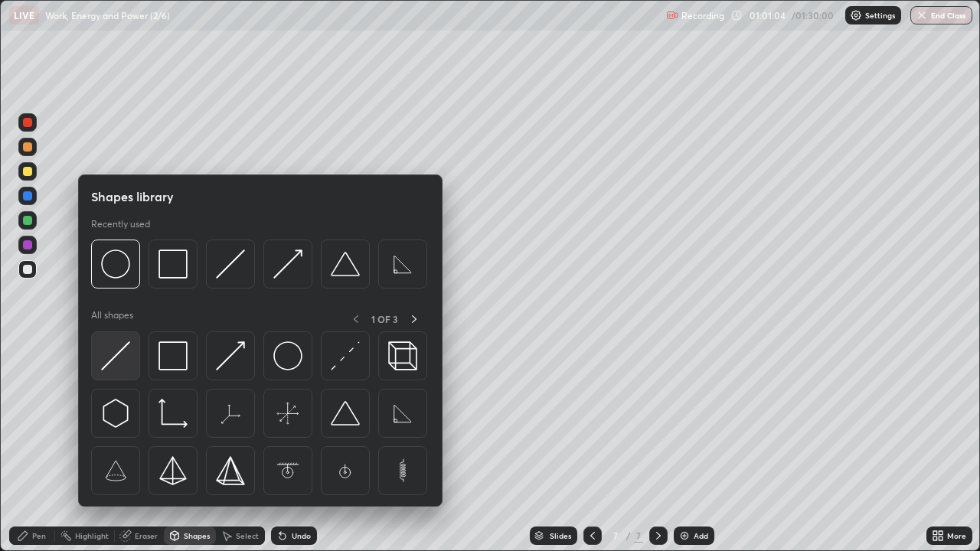
click at [123, 359] on img at bounding box center [115, 356] width 29 height 29
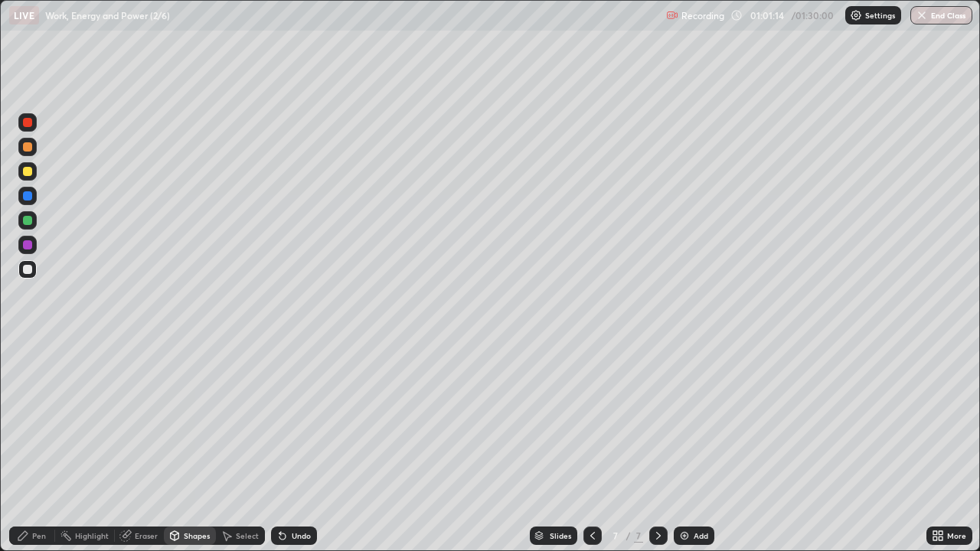
click at [303, 447] on div "Undo" at bounding box center [301, 536] width 19 height 8
click at [199, 447] on div "Shapes" at bounding box center [190, 536] width 52 height 18
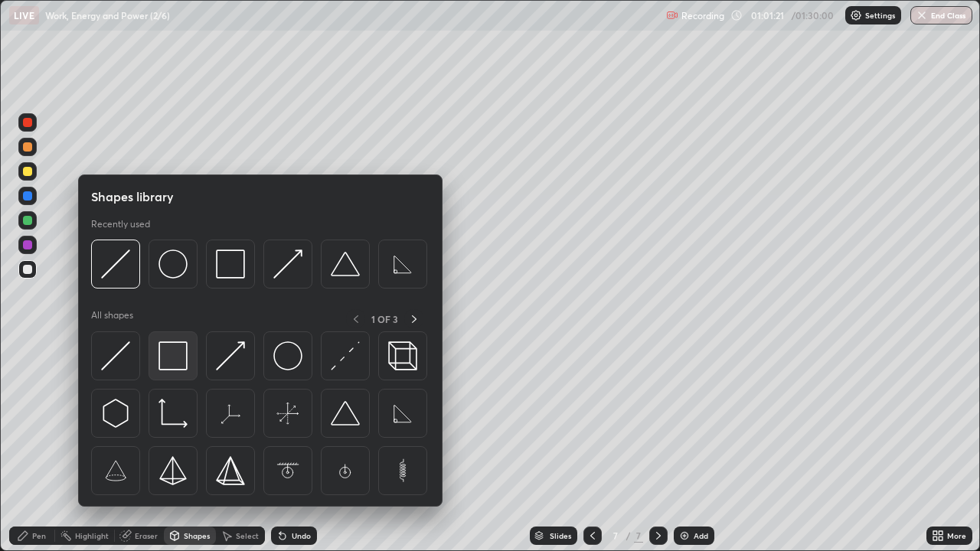
click at [179, 359] on img at bounding box center [173, 356] width 29 height 29
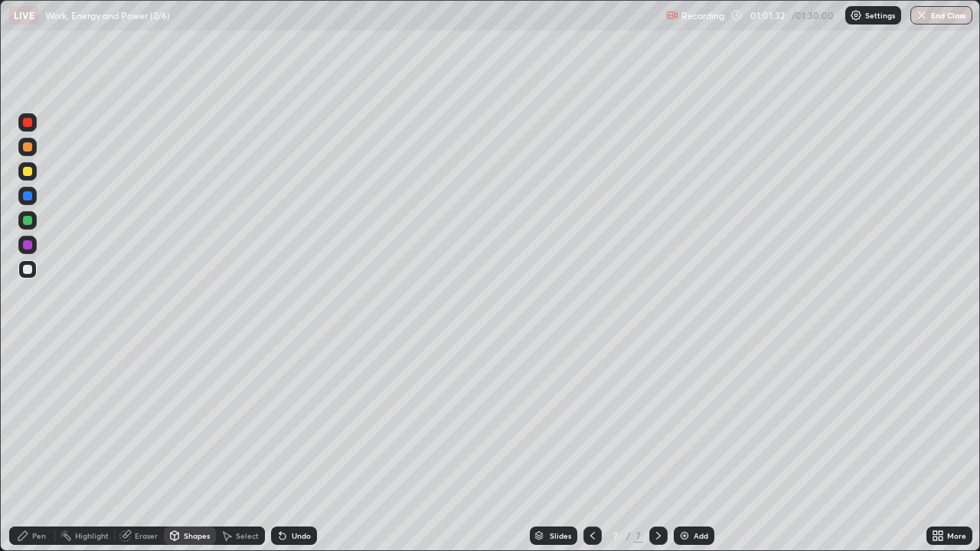
click at [47, 447] on div "Pen" at bounding box center [32, 536] width 46 height 18
click at [205, 447] on div "Shapes" at bounding box center [197, 536] width 26 height 8
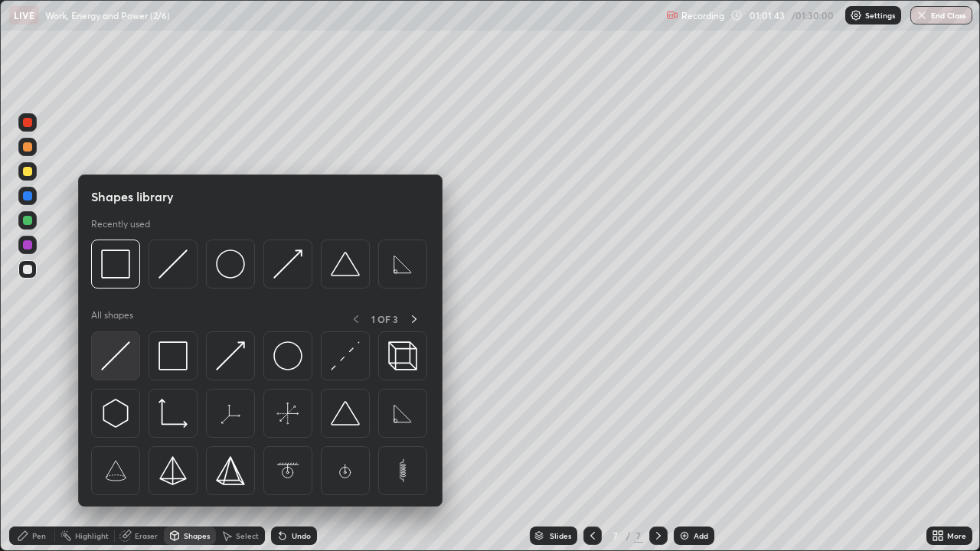
click at [124, 353] on img at bounding box center [115, 356] width 29 height 29
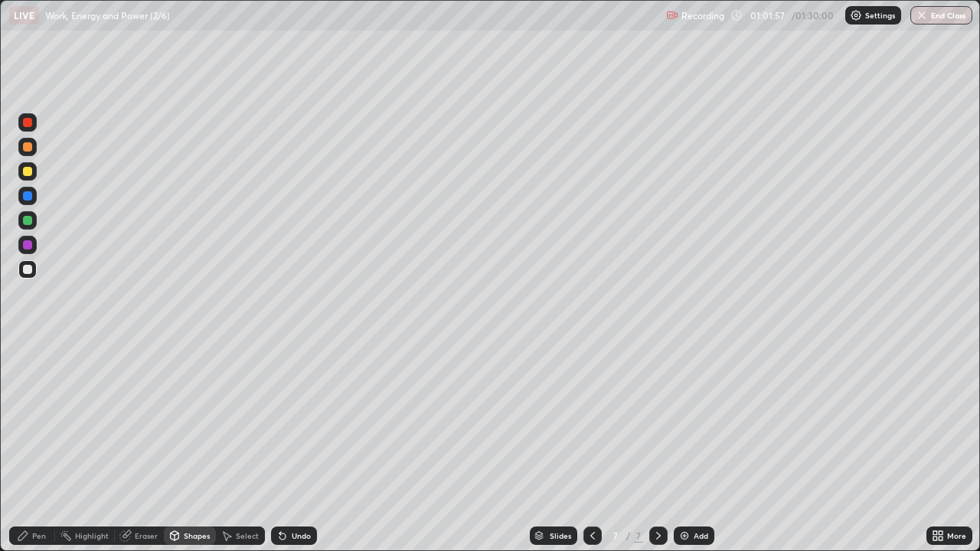
click at [194, 447] on div "Shapes" at bounding box center [197, 536] width 26 height 8
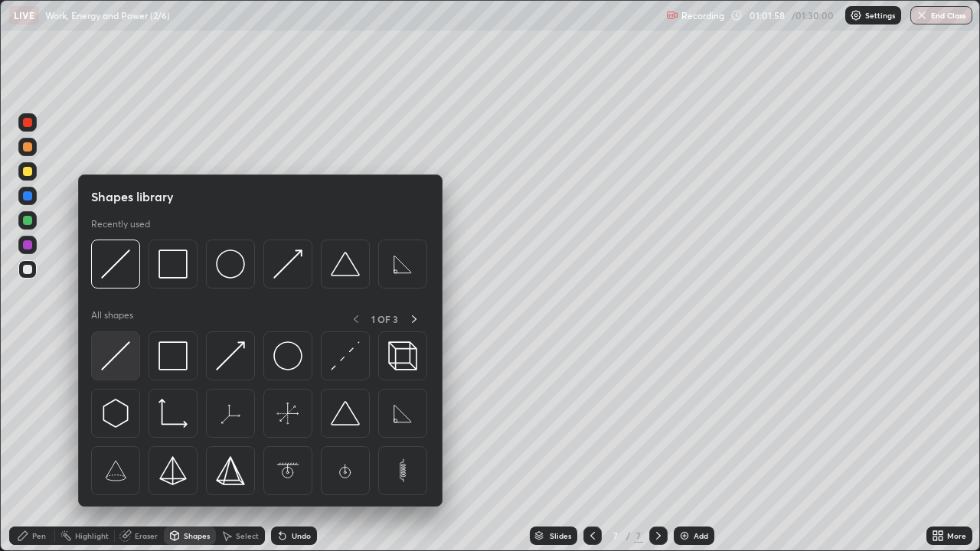
click at [120, 358] on img at bounding box center [115, 356] width 29 height 29
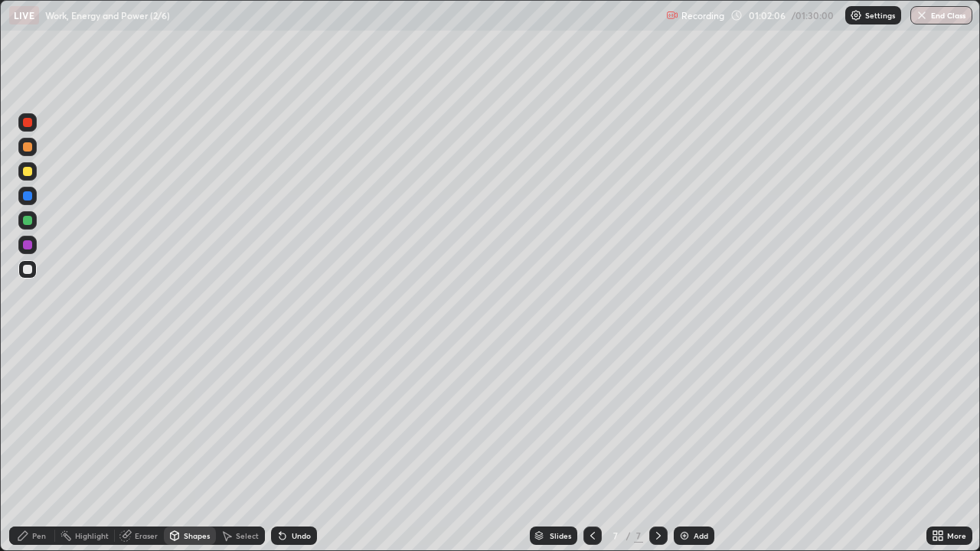
click at [290, 447] on div "Undo" at bounding box center [294, 536] width 46 height 18
click at [35, 447] on div "Pen" at bounding box center [39, 536] width 14 height 8
click at [33, 221] on div at bounding box center [27, 220] width 18 height 18
click at [31, 224] on div at bounding box center [27, 220] width 18 height 18
click at [31, 249] on div at bounding box center [27, 245] width 18 height 18
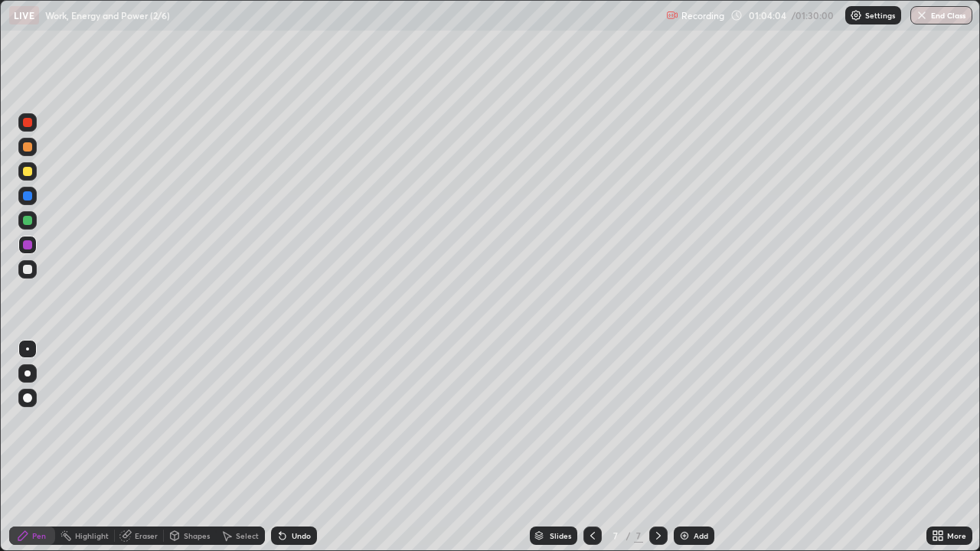
click at [31, 224] on div at bounding box center [27, 220] width 9 height 9
click at [28, 123] on div at bounding box center [27, 122] width 9 height 9
click at [31, 221] on div at bounding box center [27, 220] width 9 height 9
click at [27, 244] on div at bounding box center [27, 245] width 9 height 9
click at [34, 221] on div at bounding box center [27, 220] width 18 height 18
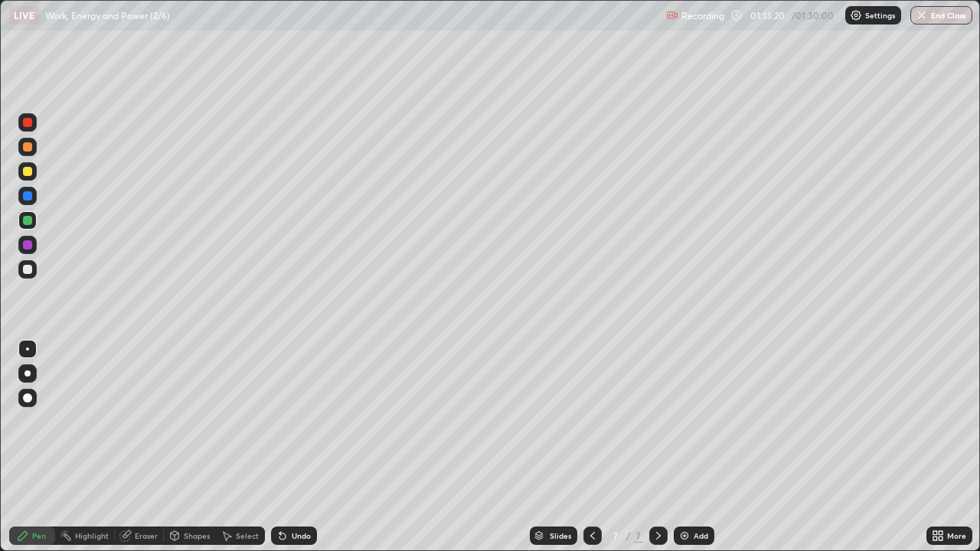
click at [682, 447] on img at bounding box center [685, 536] width 12 height 12
click at [31, 172] on div at bounding box center [27, 171] width 9 height 9
click at [29, 174] on div at bounding box center [27, 171] width 9 height 9
click at [201, 447] on div "Shapes" at bounding box center [197, 536] width 26 height 8
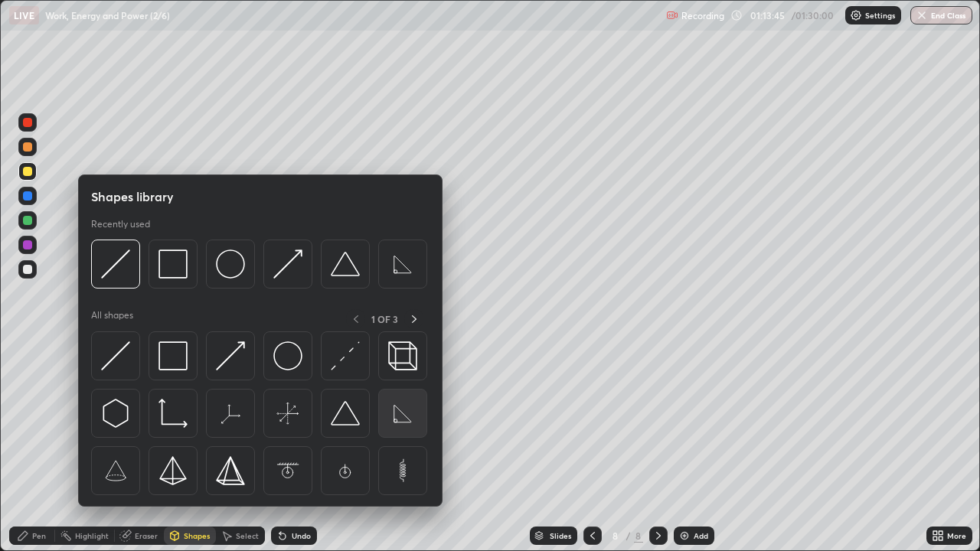
click at [398, 417] on img at bounding box center [402, 413] width 29 height 29
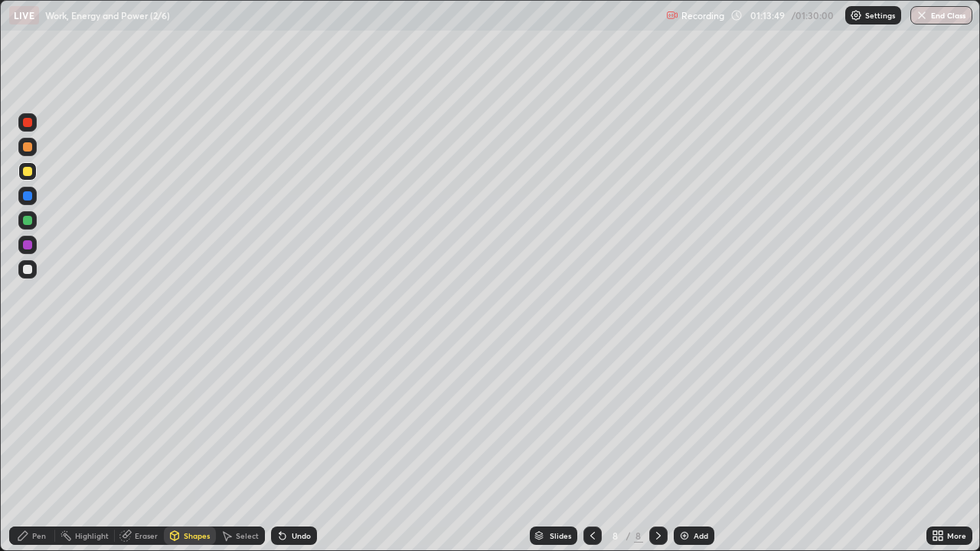
click at [197, 447] on div "Shapes" at bounding box center [197, 536] width 26 height 8
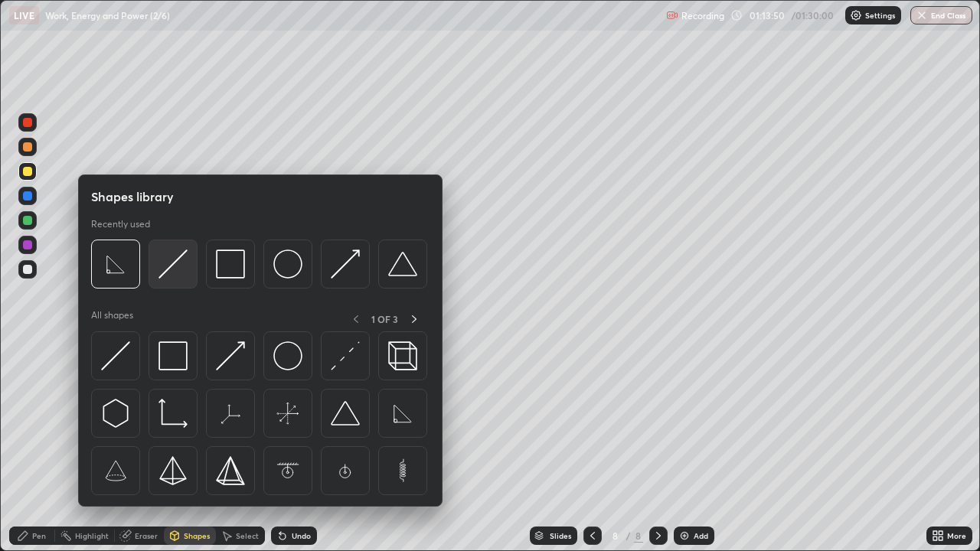
click at [175, 268] on img at bounding box center [173, 264] width 29 height 29
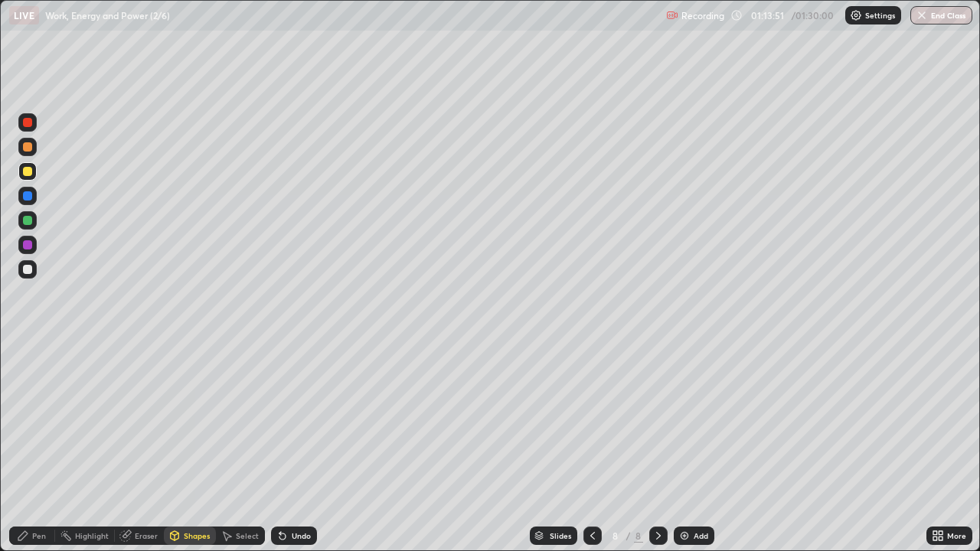
click at [31, 271] on div at bounding box center [27, 269] width 9 height 9
click at [201, 447] on div "Shapes" at bounding box center [197, 536] width 26 height 8
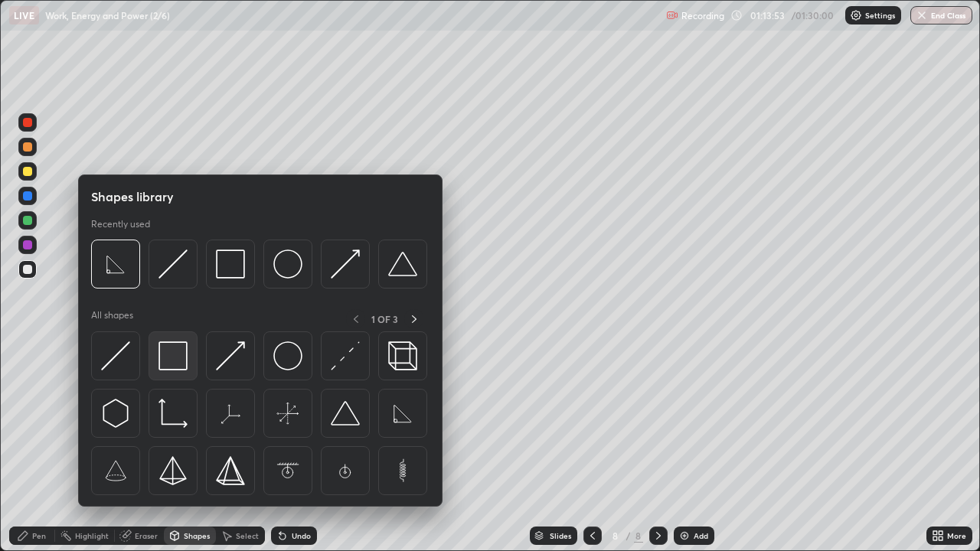
click at [177, 360] on img at bounding box center [173, 356] width 29 height 29
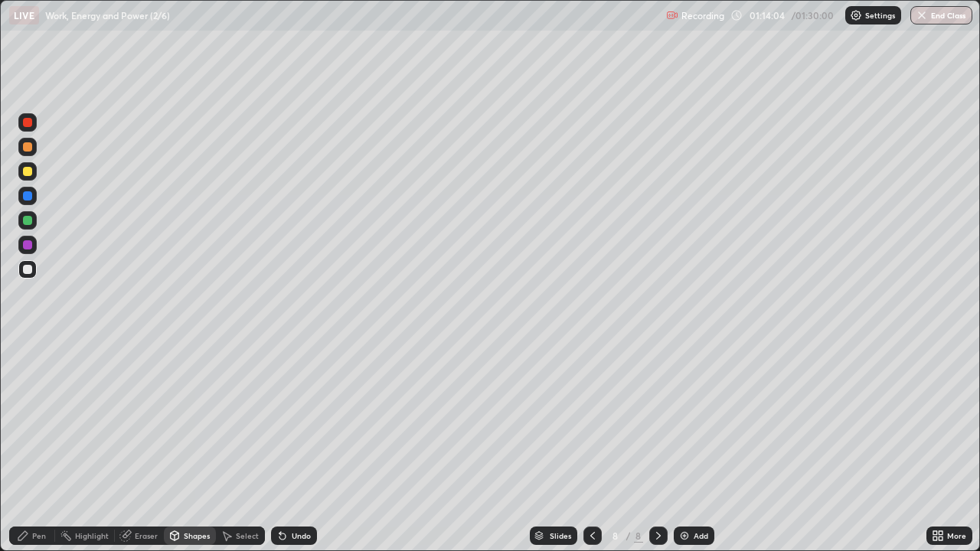
click at [151, 447] on div "Eraser" at bounding box center [139, 536] width 49 height 18
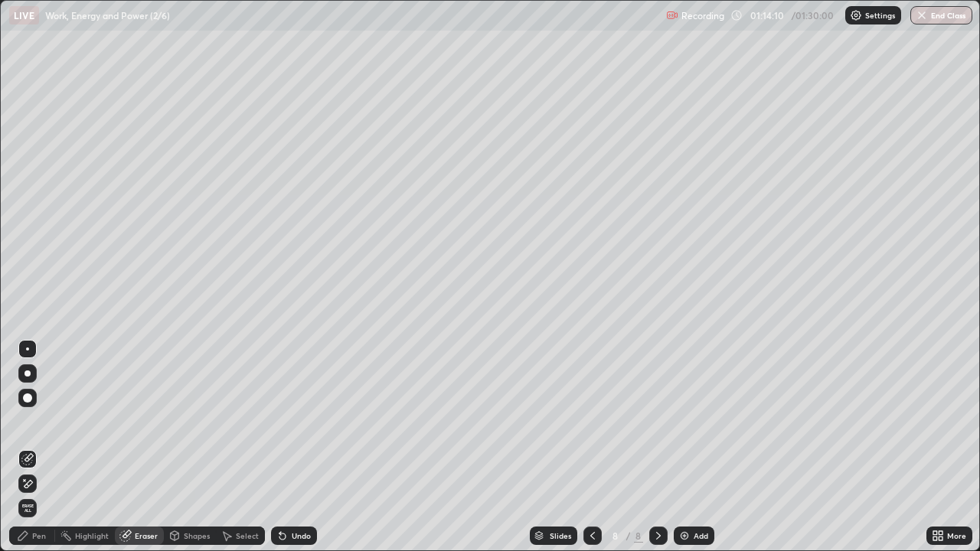
click at [48, 447] on div "Pen" at bounding box center [32, 536] width 46 height 18
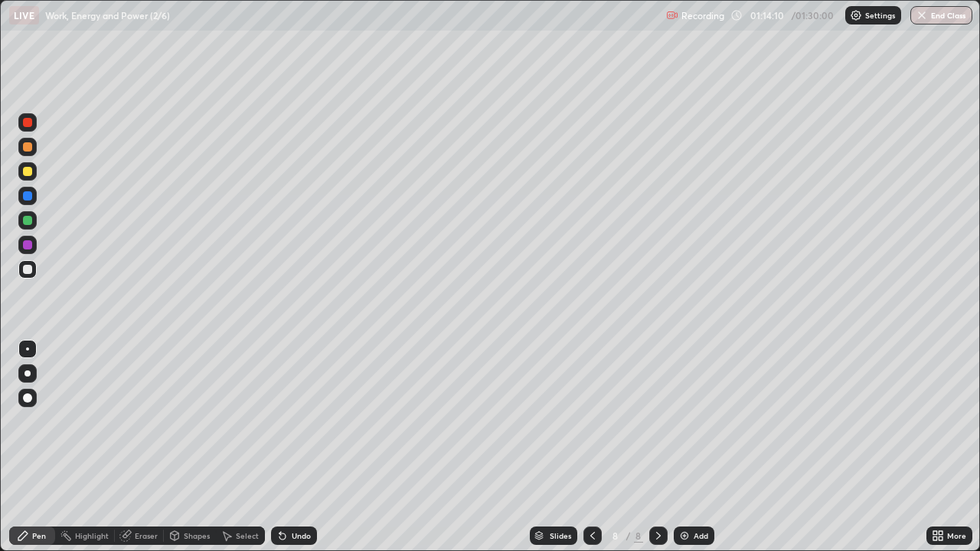
click at [195, 447] on div "Shapes" at bounding box center [197, 536] width 26 height 8
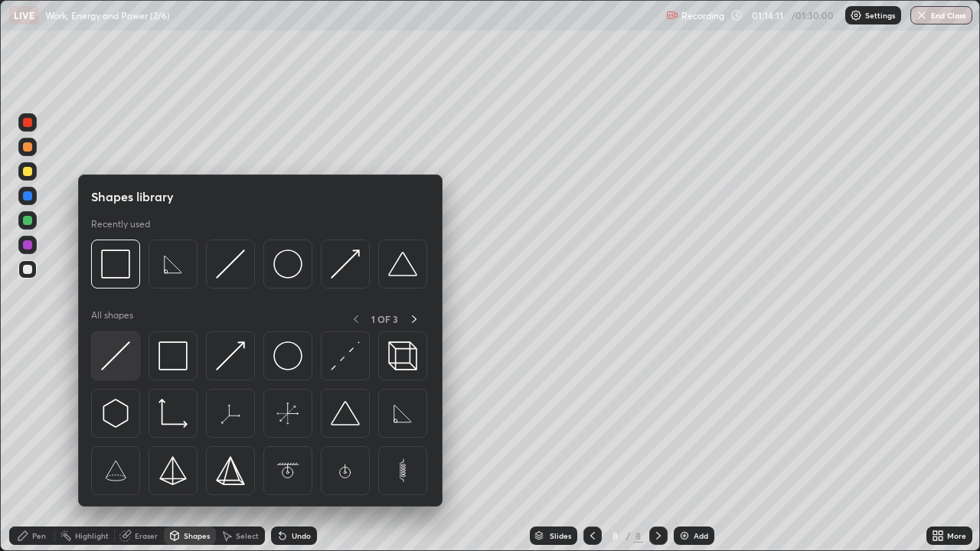
click at [124, 356] on img at bounding box center [115, 356] width 29 height 29
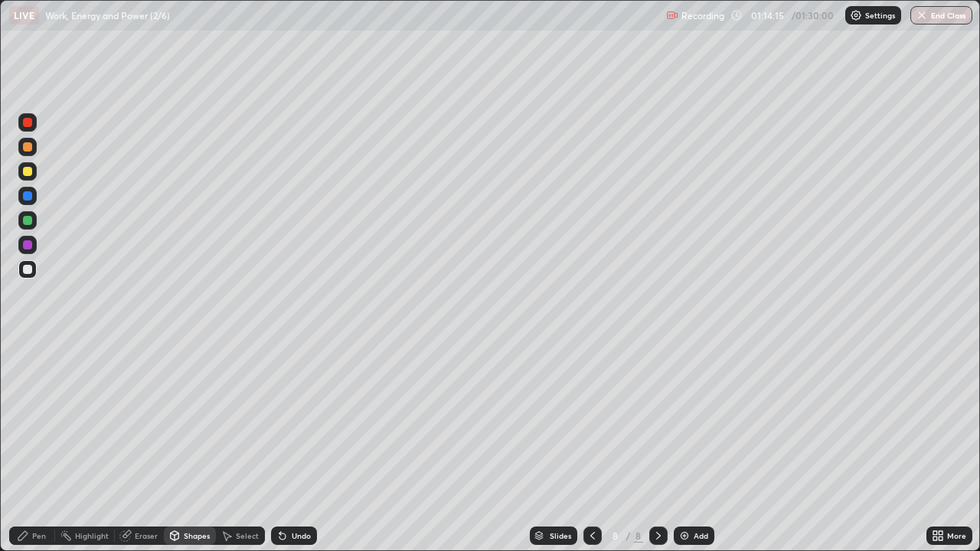
click at [36, 447] on div "Pen" at bounding box center [39, 536] width 14 height 8
click at [29, 222] on div at bounding box center [27, 220] width 9 height 9
click at [194, 447] on div "Shapes" at bounding box center [197, 536] width 26 height 8
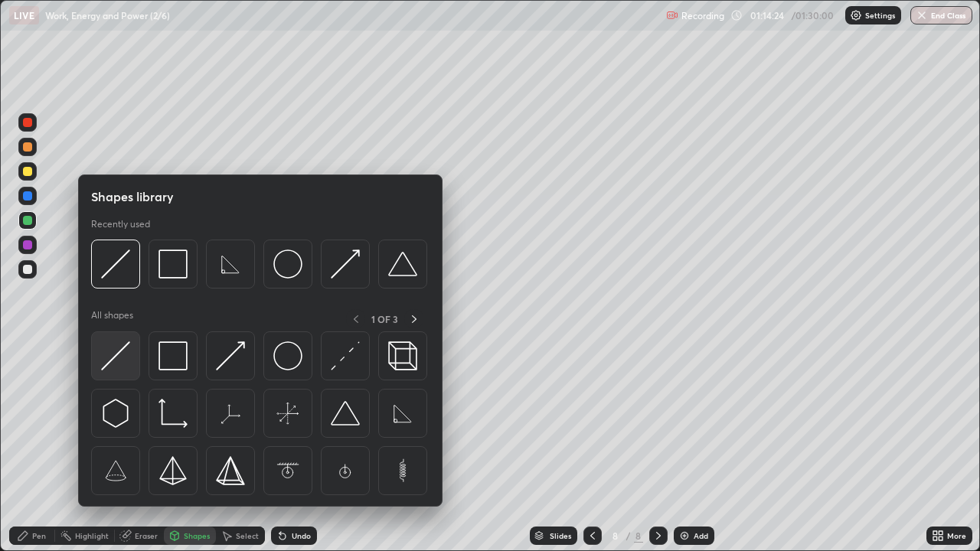
click at [124, 357] on img at bounding box center [115, 356] width 29 height 29
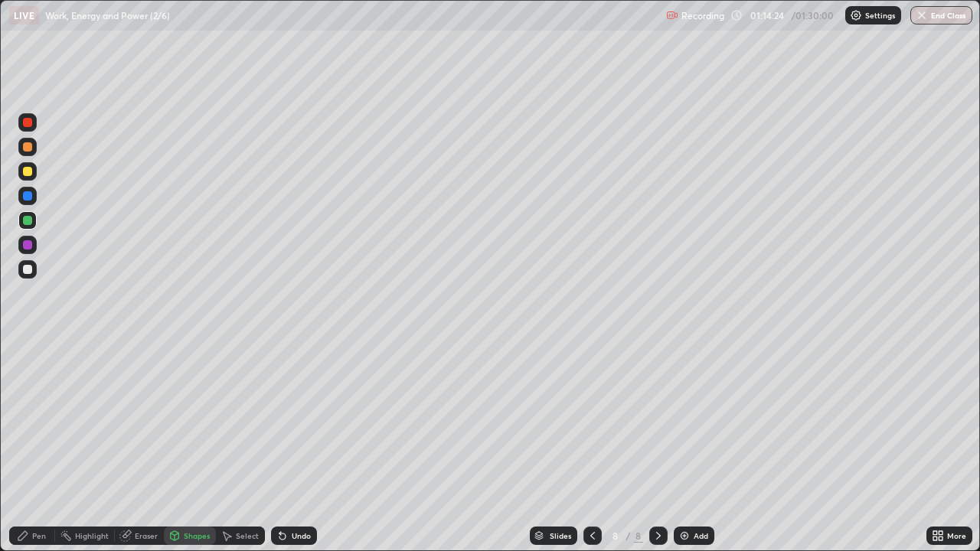
click at [28, 270] on div at bounding box center [27, 269] width 9 height 9
click at [38, 447] on div "Pen" at bounding box center [39, 536] width 14 height 8
click at [28, 224] on div at bounding box center [27, 220] width 9 height 9
click at [28, 223] on div at bounding box center [27, 220] width 9 height 9
click at [31, 200] on div at bounding box center [27, 196] width 18 height 18
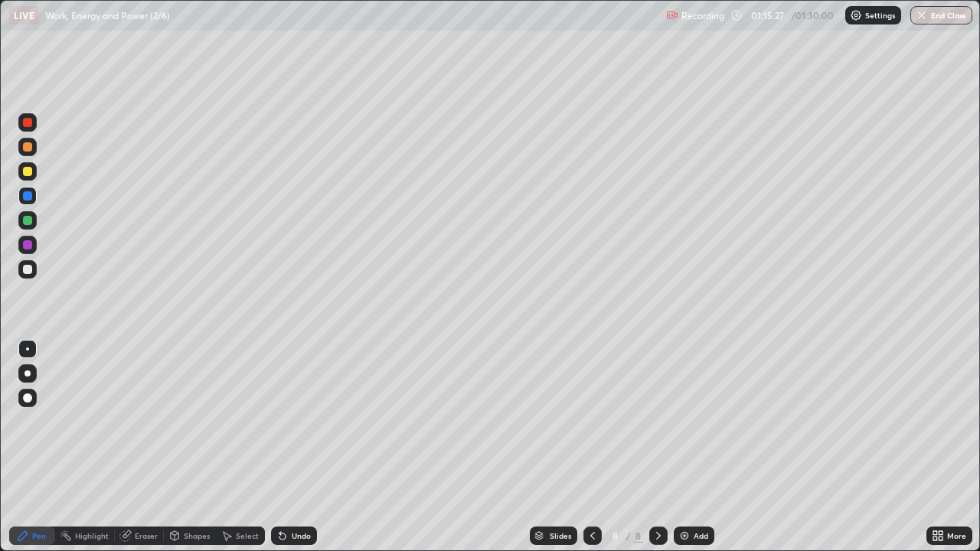
click at [27, 124] on div at bounding box center [27, 122] width 9 height 9
click at [34, 223] on div at bounding box center [27, 220] width 18 height 18
click at [198, 447] on div "Shapes" at bounding box center [197, 536] width 26 height 8
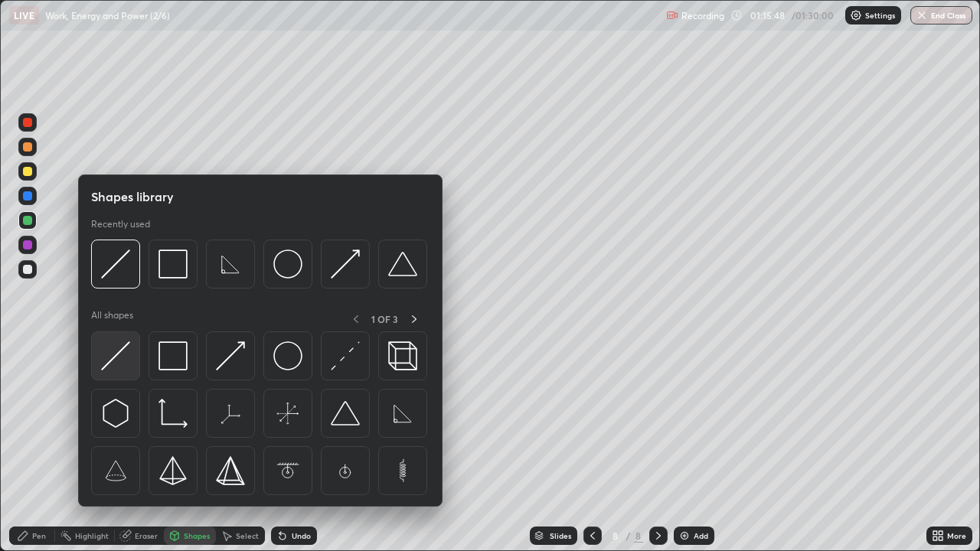
click at [121, 352] on img at bounding box center [115, 356] width 29 height 29
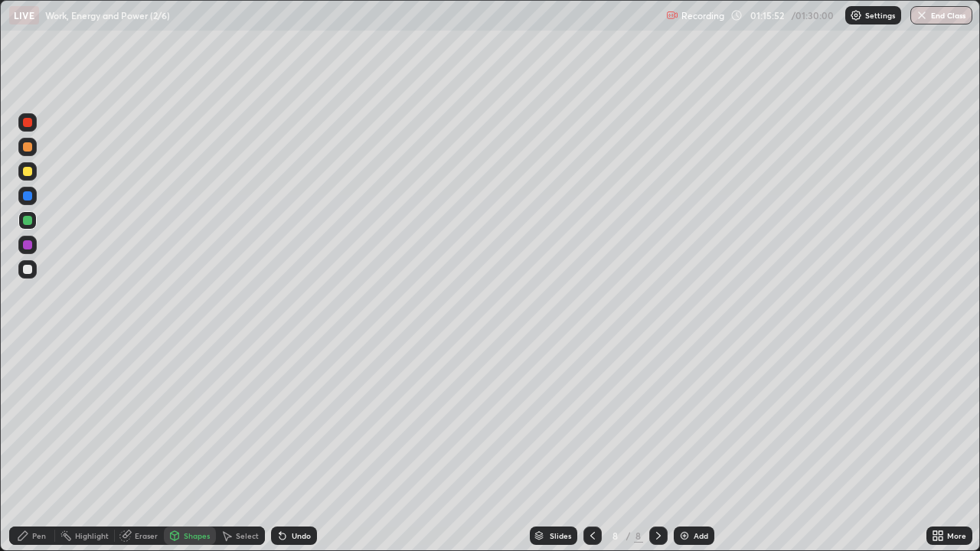
click at [42, 447] on div "Pen" at bounding box center [39, 536] width 14 height 8
click at [196, 447] on div "Shapes" at bounding box center [197, 536] width 26 height 8
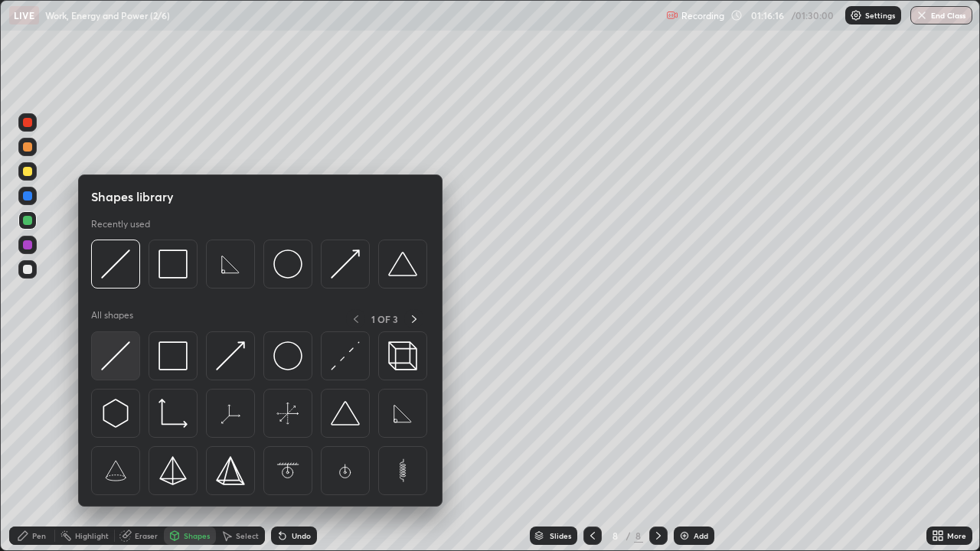
click at [119, 357] on img at bounding box center [115, 356] width 29 height 29
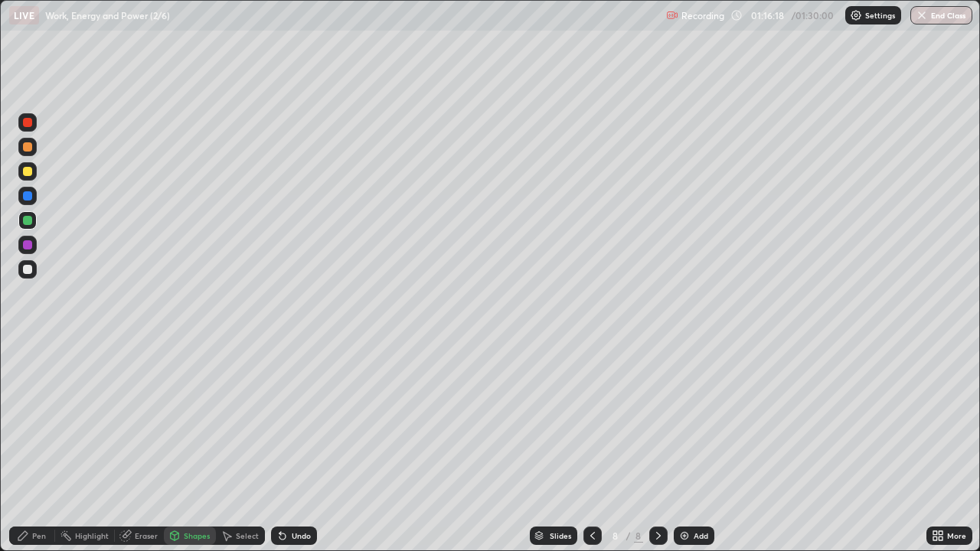
click at [31, 271] on div at bounding box center [27, 269] width 9 height 9
click at [28, 123] on div at bounding box center [27, 122] width 9 height 9
click at [29, 223] on div at bounding box center [27, 220] width 9 height 9
click at [41, 447] on div "Pen" at bounding box center [39, 536] width 14 height 8
click at [30, 124] on div at bounding box center [27, 122] width 9 height 9
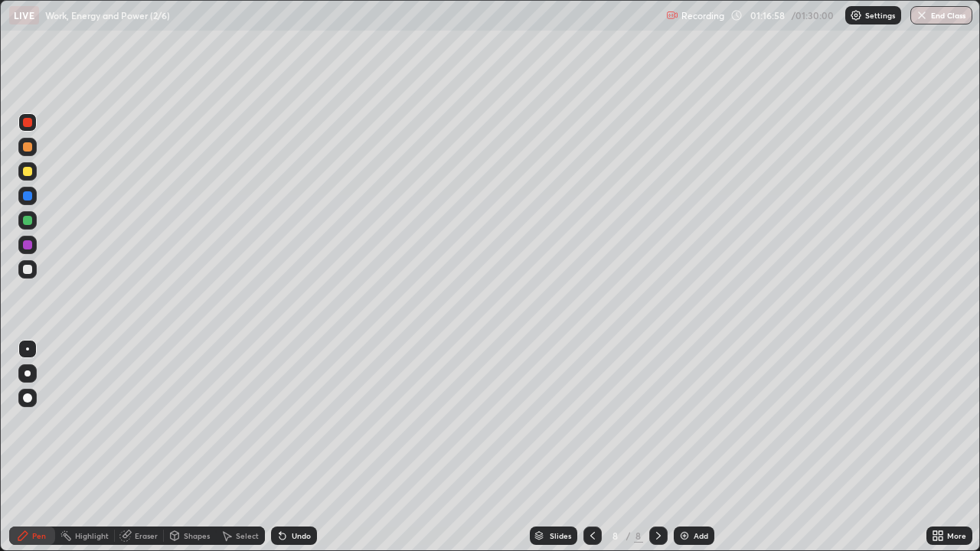
click at [31, 200] on div at bounding box center [27, 196] width 18 height 18
click at [28, 246] on div at bounding box center [27, 245] width 9 height 9
click at [29, 199] on div at bounding box center [27, 195] width 9 height 9
click at [31, 198] on div at bounding box center [27, 195] width 9 height 9
click at [29, 244] on div at bounding box center [27, 245] width 9 height 9
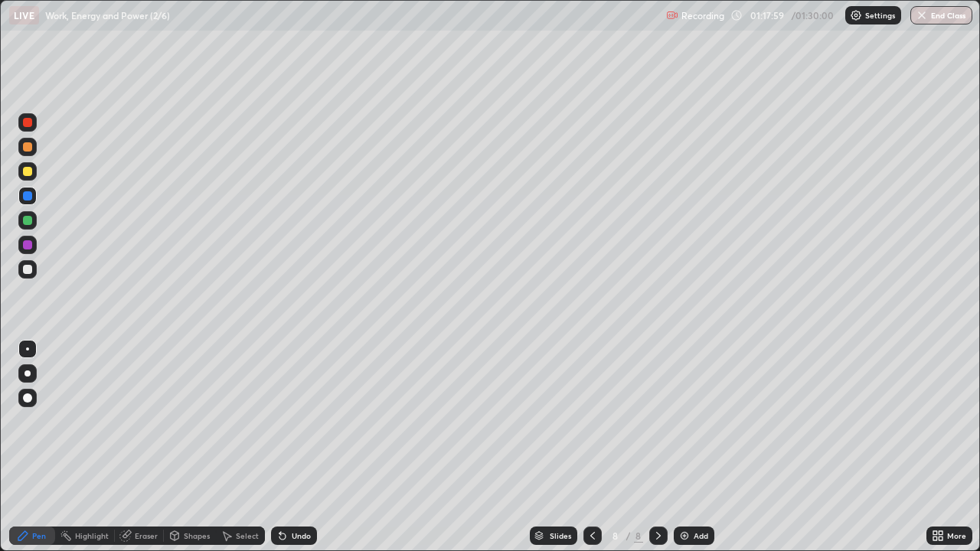
click at [28, 250] on div at bounding box center [27, 245] width 18 height 18
click at [945, 11] on button "End Class" at bounding box center [942, 15] width 62 height 18
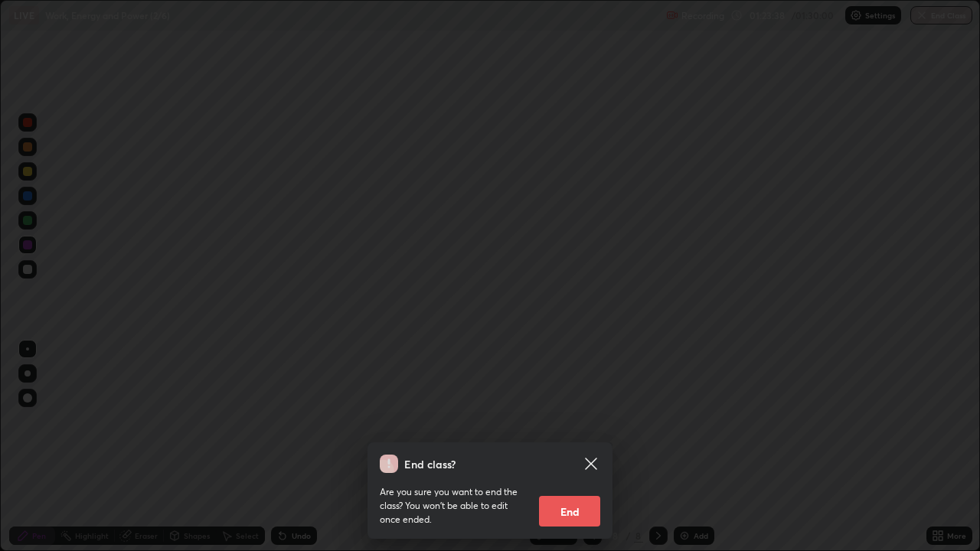
click at [576, 447] on button "End" at bounding box center [569, 511] width 61 height 31
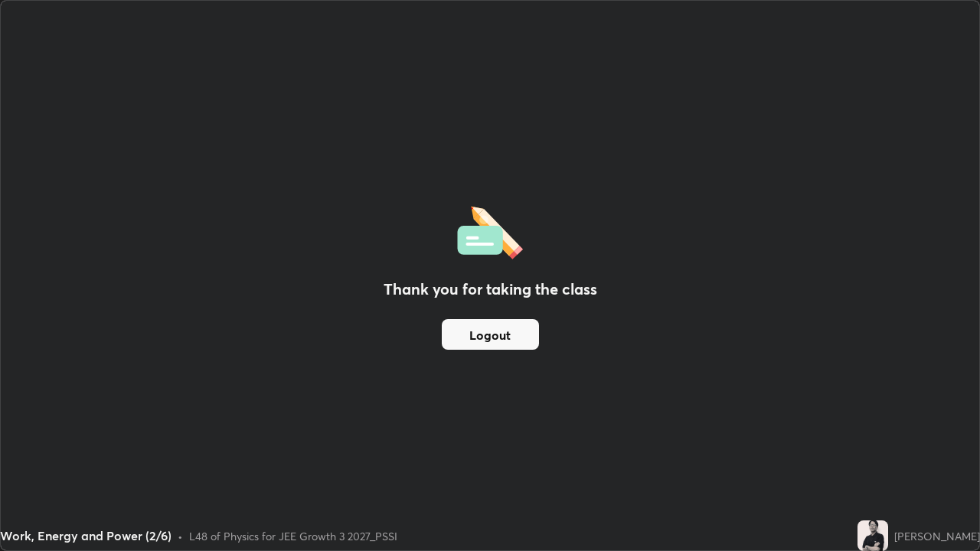
click at [513, 332] on button "Logout" at bounding box center [490, 334] width 97 height 31
